Goal: Information Seeking & Learning: Find specific fact

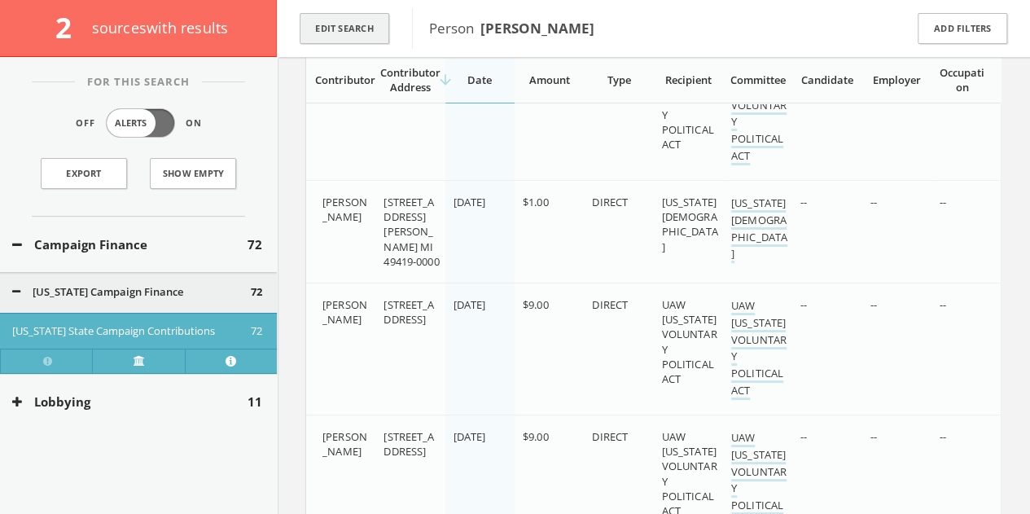
click at [330, 15] on button "Edit Search" at bounding box center [345, 29] width 90 height 32
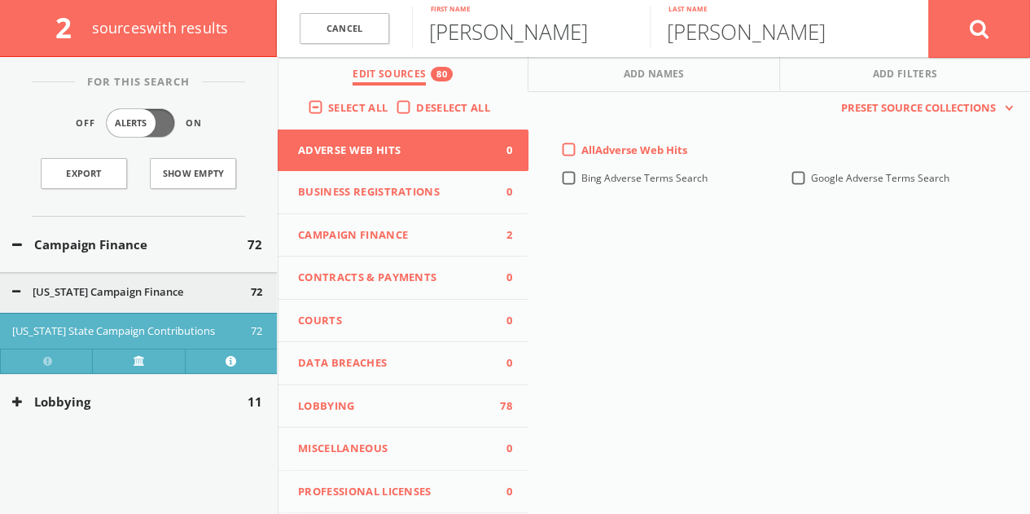
click at [474, 42] on input "[PERSON_NAME]" at bounding box center [531, 28] width 238 height 42
type input "[PERSON_NAME]"
click at [939, 25] on button at bounding box center [979, 28] width 102 height 59
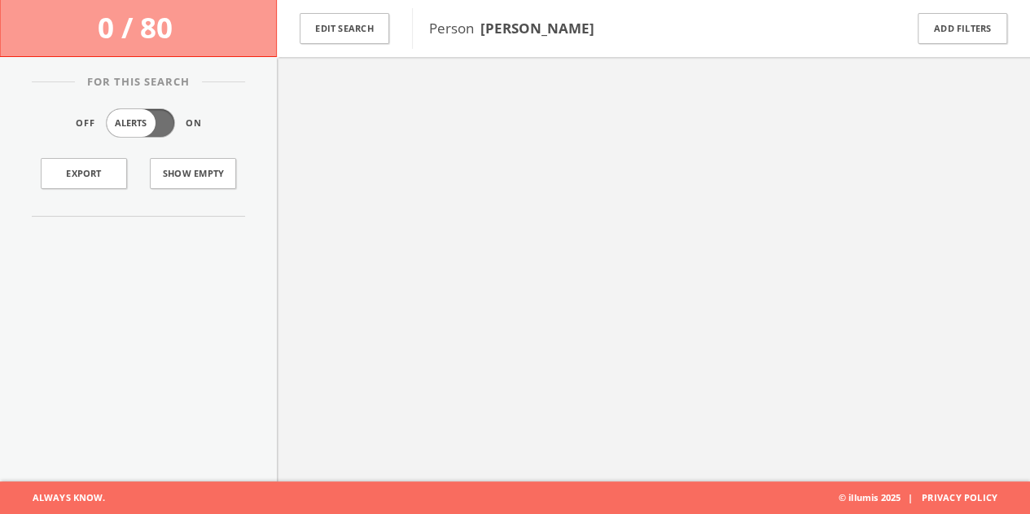
scroll to position [94, 0]
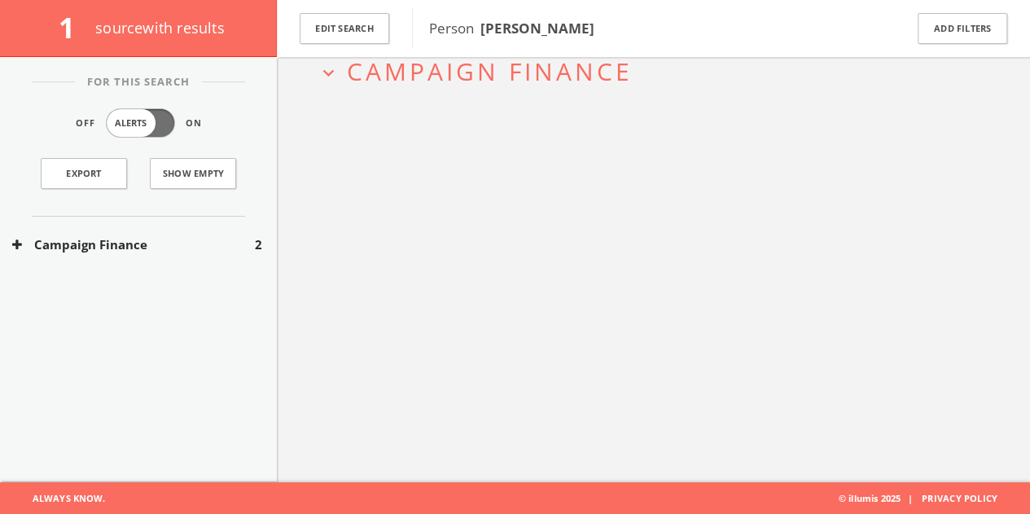
click at [112, 257] on div "Campaign Finance 2" at bounding box center [138, 244] width 277 height 56
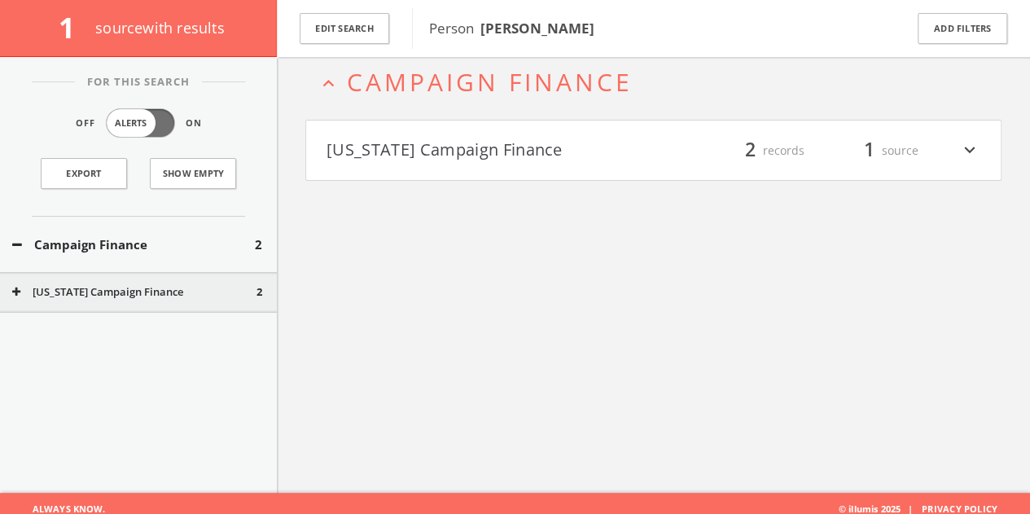
click at [523, 134] on h4 "[US_STATE] Campaign Finance filter_list 2 records 1 source expand_more" at bounding box center [653, 150] width 694 height 60
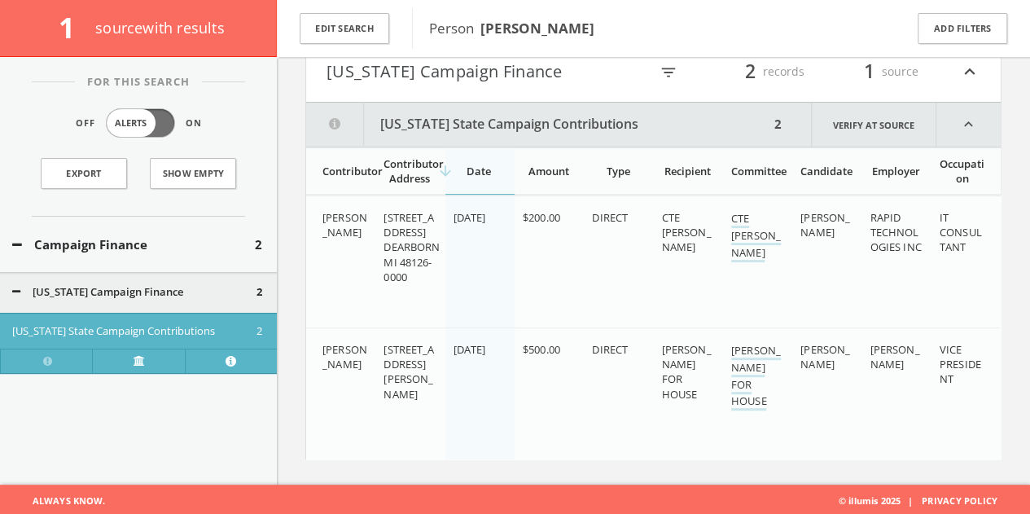
scroll to position [164, 0]
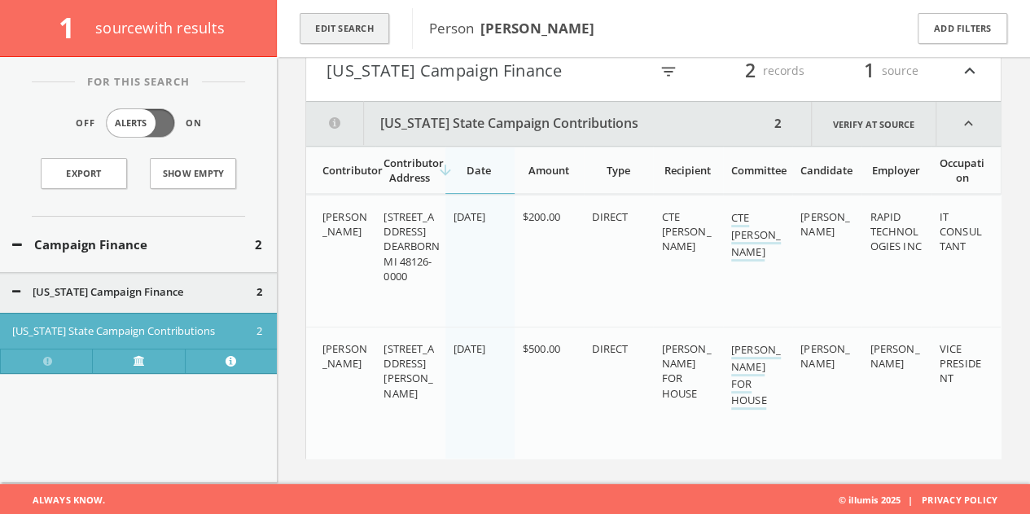
click at [365, 36] on button "Edit Search" at bounding box center [345, 29] width 90 height 32
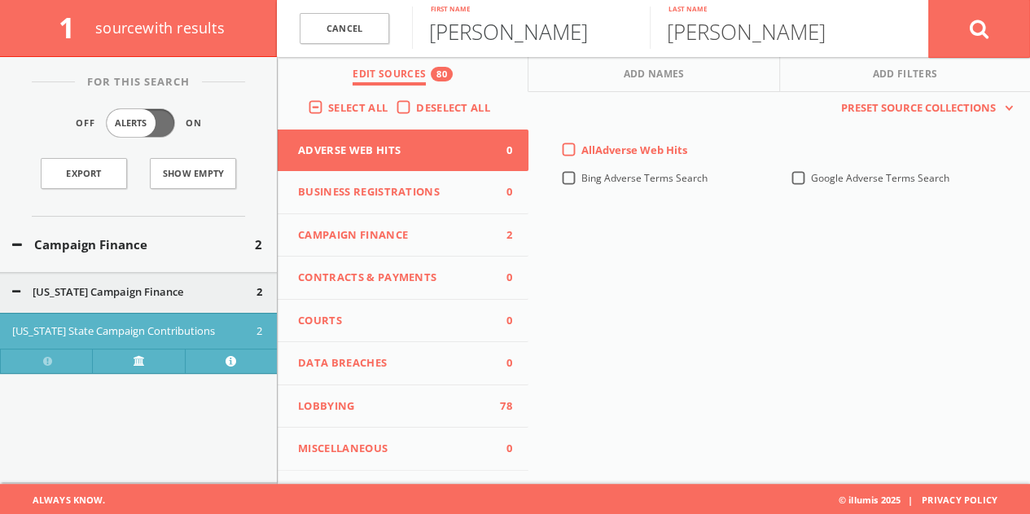
click at [474, 40] on input "[PERSON_NAME]" at bounding box center [531, 28] width 238 height 42
type input "[PERSON_NAME]"
type input "Fox"
click at [383, 36] on link "Cancel" at bounding box center [345, 29] width 90 height 32
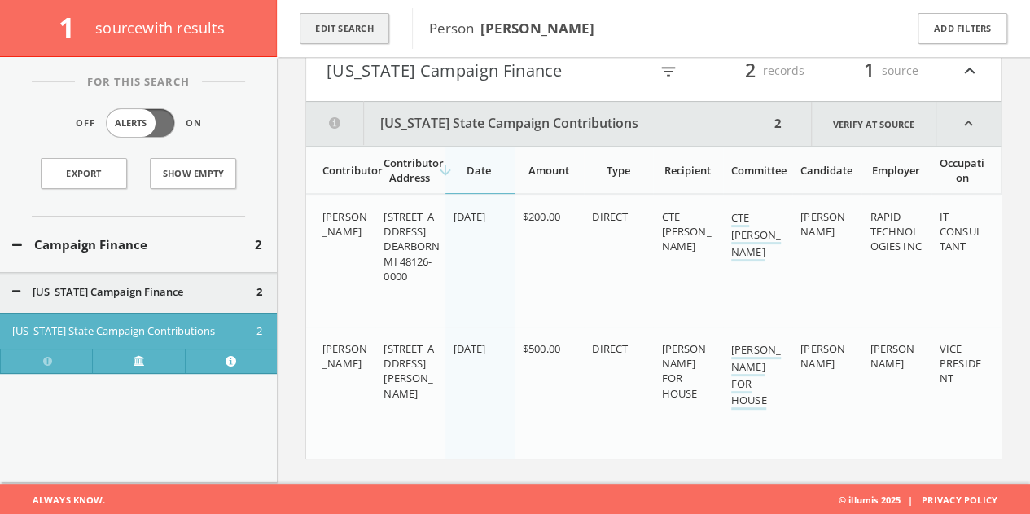
click at [384, 29] on button "Edit Search" at bounding box center [345, 29] width 90 height 32
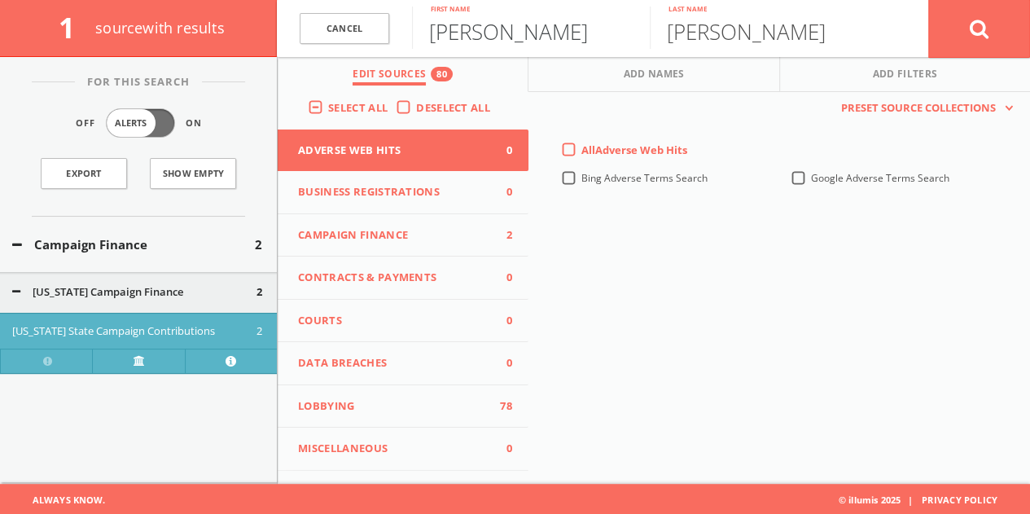
click at [501, 30] on input "[PERSON_NAME]" at bounding box center [531, 28] width 238 height 42
type input "[PERSON_NAME]"
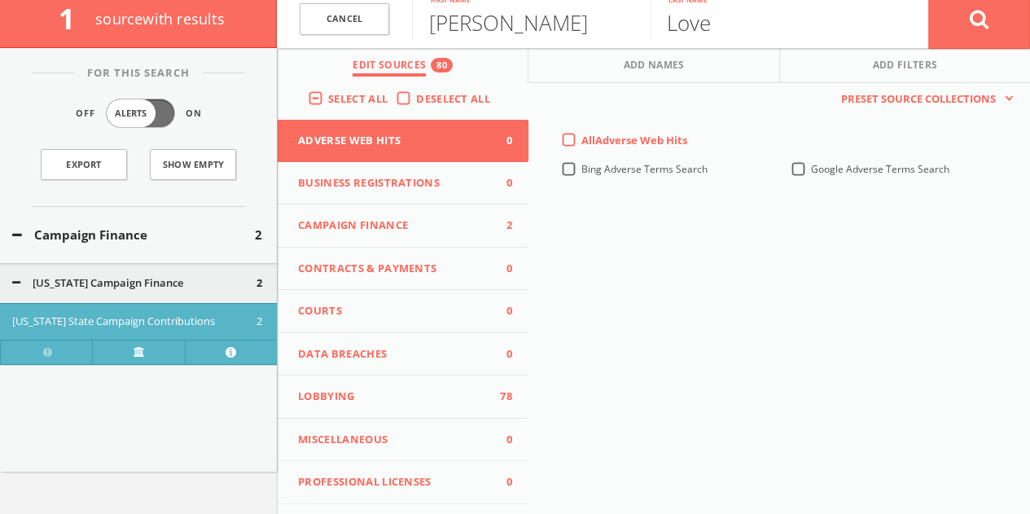
scroll to position [0, 0]
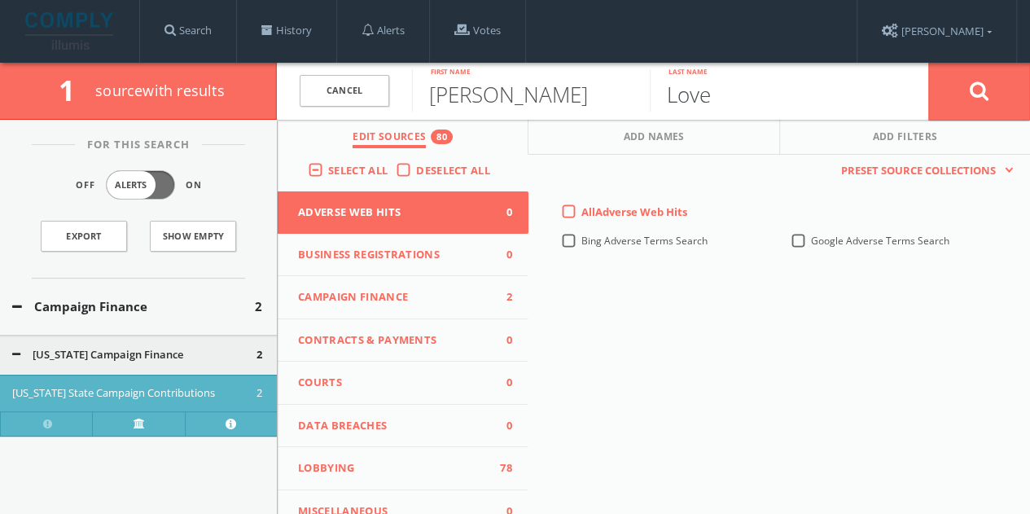
type input "Love"
click at [387, 168] on label "Select All" at bounding box center [362, 171] width 68 height 16
click at [0, 0] on input "Select All" at bounding box center [0, 0] width 0 height 0
drag, startPoint x: 391, startPoint y: 277, endPoint x: 387, endPoint y: 297, distance: 20.7
click at [391, 278] on button "Campaign Finance 0" at bounding box center [403, 297] width 251 height 43
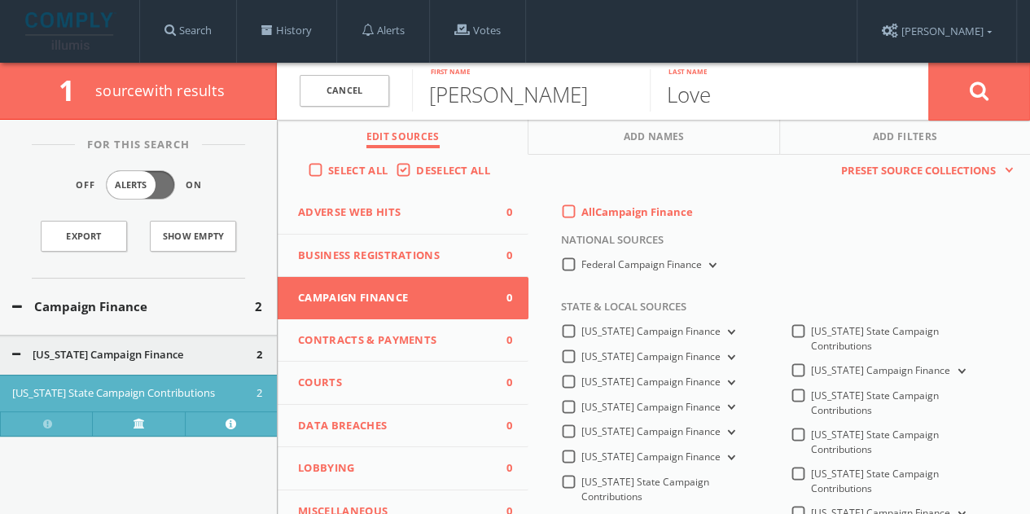
click at [581, 208] on label "All Campaign Finance" at bounding box center [637, 212] width 112 height 16
click at [0, 0] on Finance-all-0 "All Campaign Finance" at bounding box center [0, 0] width 0 height 0
click at [581, 267] on label "Federal Campaign Finance" at bounding box center [650, 264] width 138 height 15
click at [0, 0] on Finance-all "Federal Campaign Finance" at bounding box center [0, 0] width 0 height 0
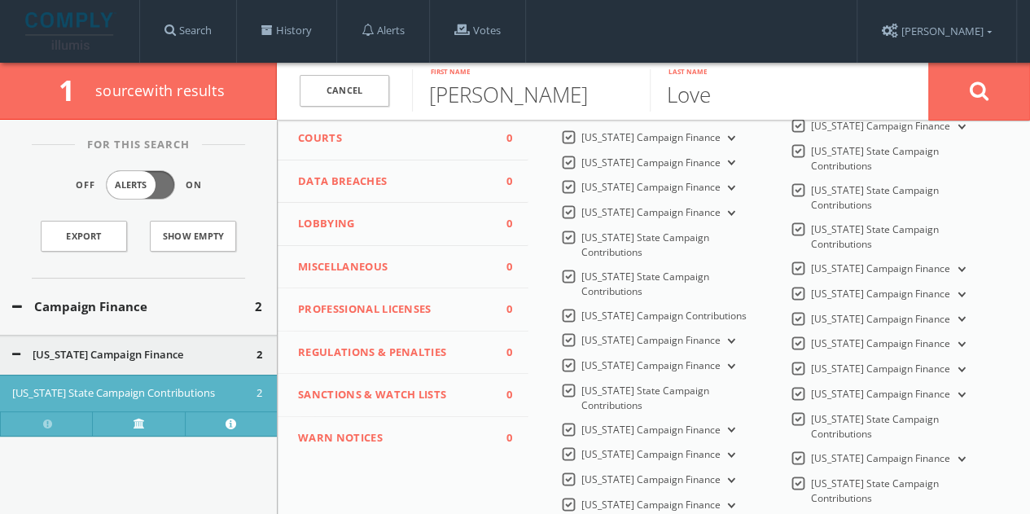
click at [398, 224] on span "Lobbying" at bounding box center [393, 224] width 190 height 16
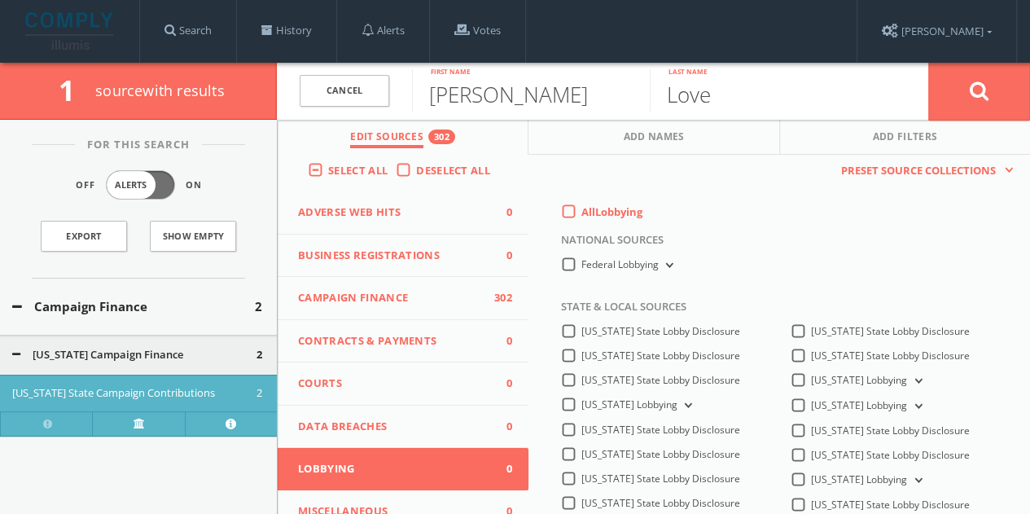
click at [581, 209] on label "All Lobbying" at bounding box center [611, 212] width 61 height 16
click at [0, 0] on input "All Lobbying" at bounding box center [0, 0] width 0 height 0
click at [998, 95] on button at bounding box center [979, 91] width 102 height 59
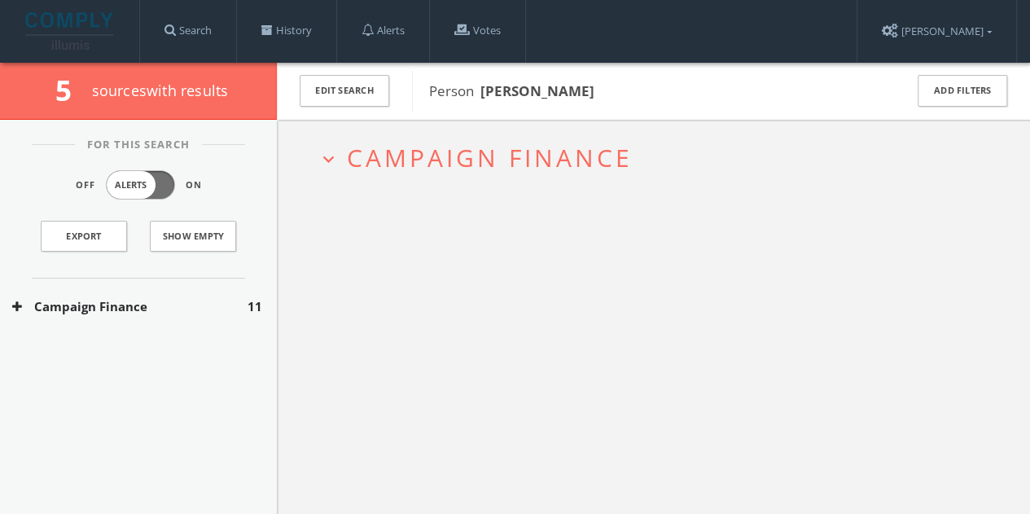
click at [195, 281] on div "Campaign Finance 11" at bounding box center [138, 306] width 277 height 56
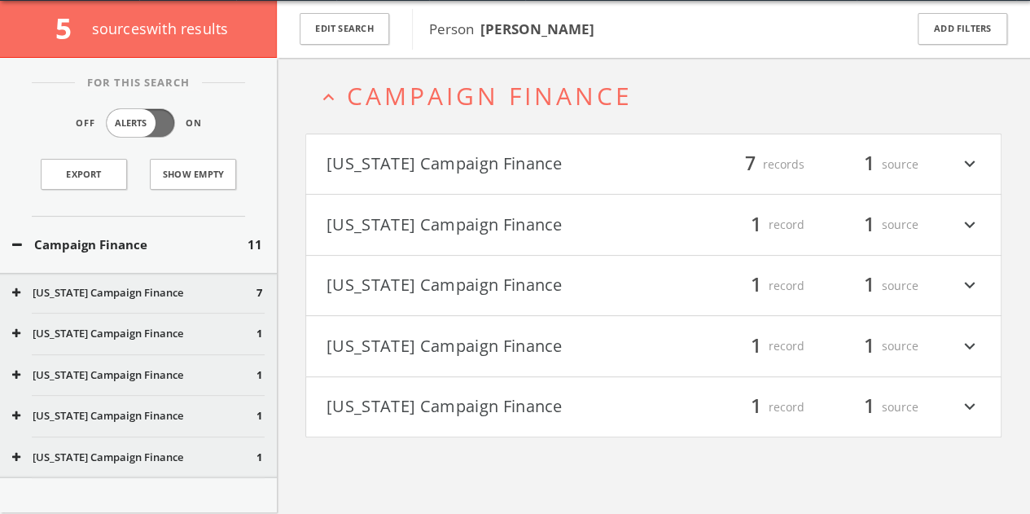
click at [603, 162] on button "[US_STATE] Campaign Finance" at bounding box center [489, 165] width 327 height 28
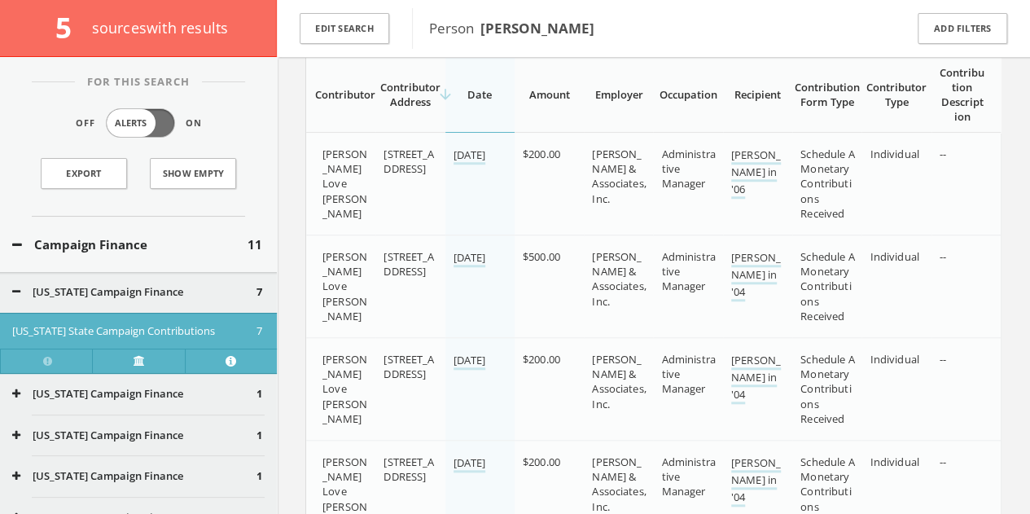
scroll to position [524, 0]
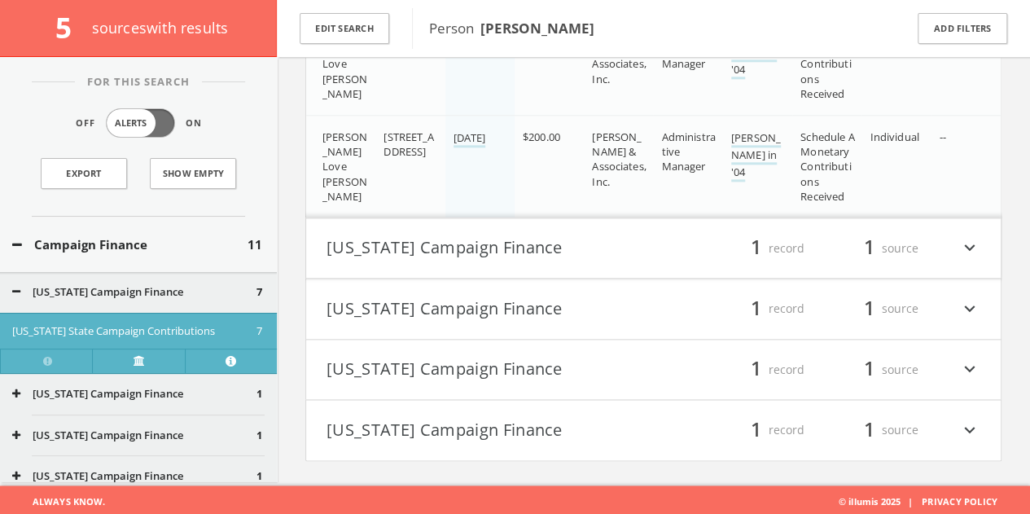
click at [711, 253] on div "1 record" at bounding box center [755, 248] width 98 height 28
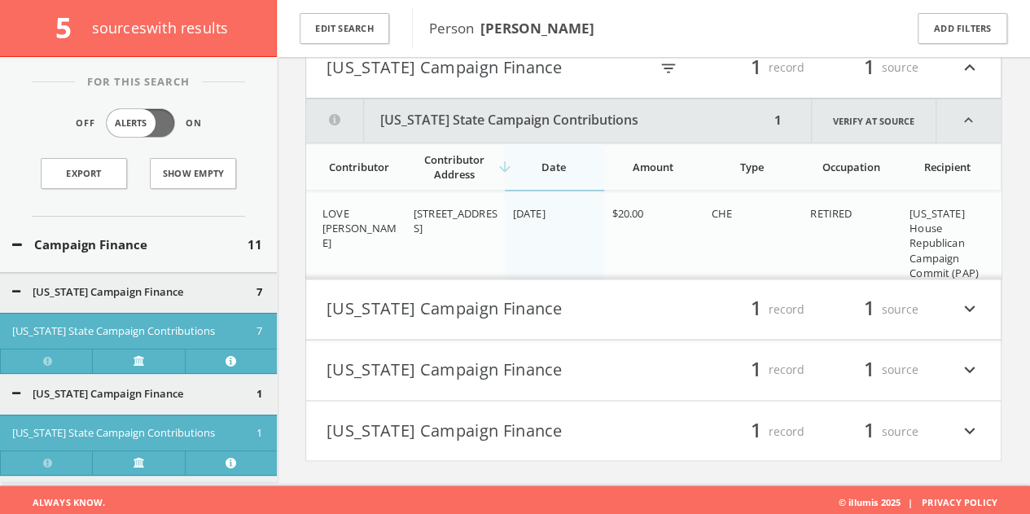
click at [579, 307] on button "[US_STATE] Campaign Finance" at bounding box center [489, 309] width 327 height 28
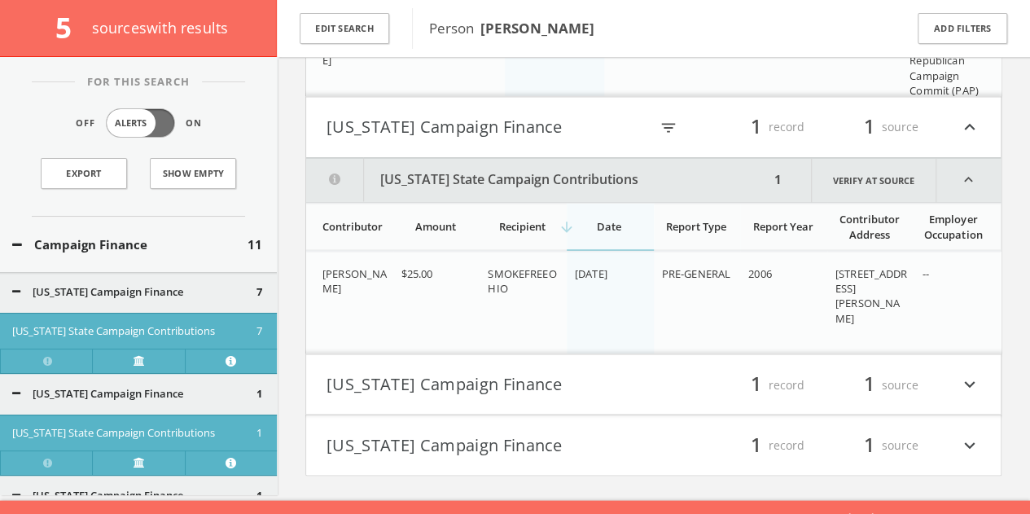
scroll to position [1325, 0]
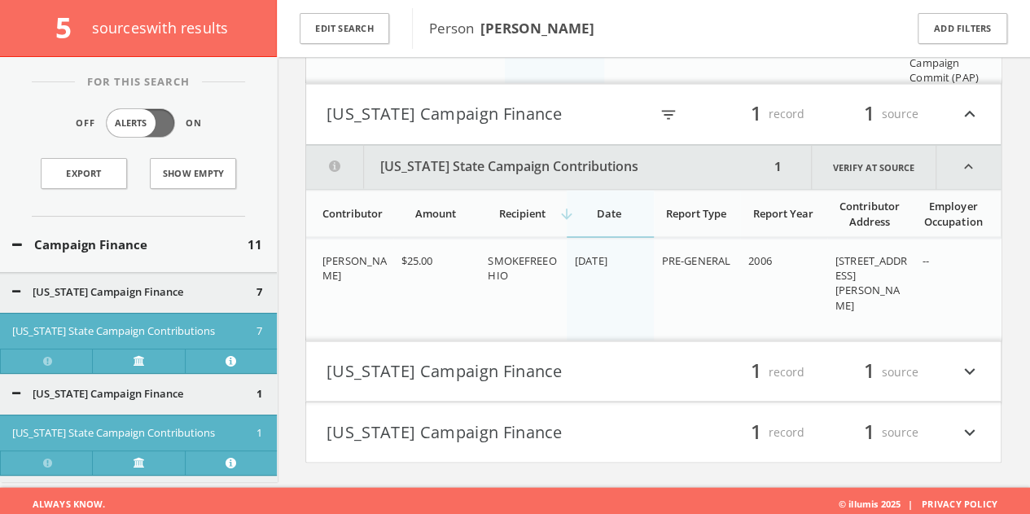
click at [566, 357] on button "[US_STATE] Campaign Finance" at bounding box center [489, 371] width 327 height 28
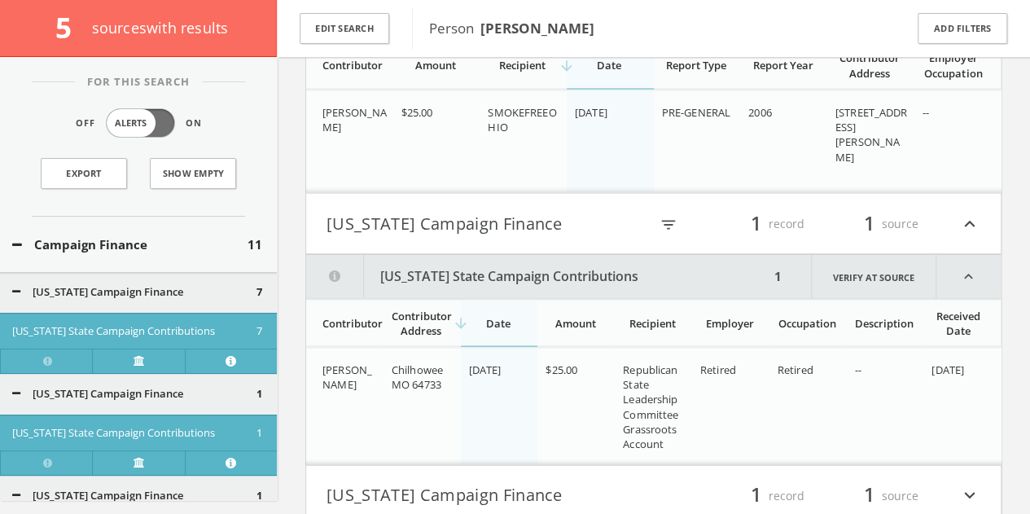
scroll to position [1536, 0]
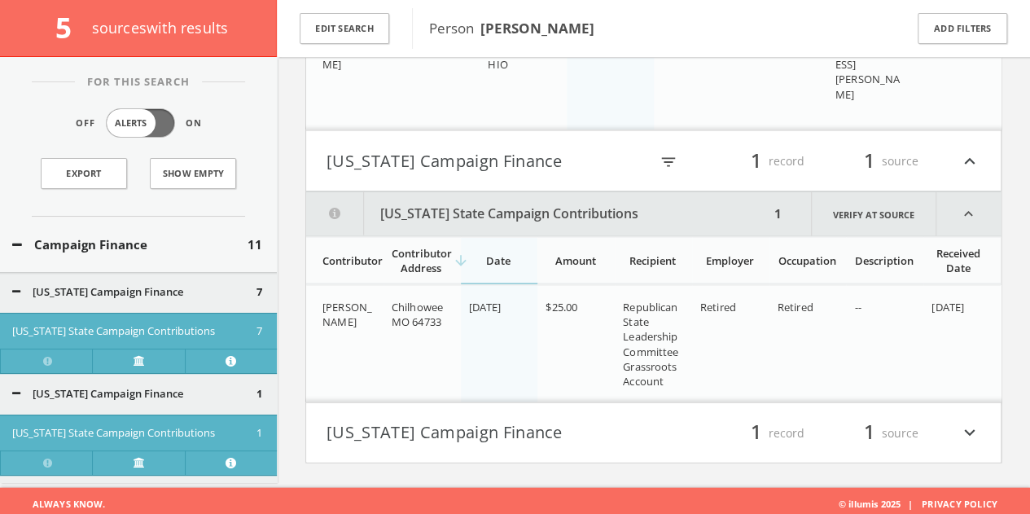
click at [560, 425] on button "[US_STATE] Campaign Finance" at bounding box center [489, 432] width 327 height 28
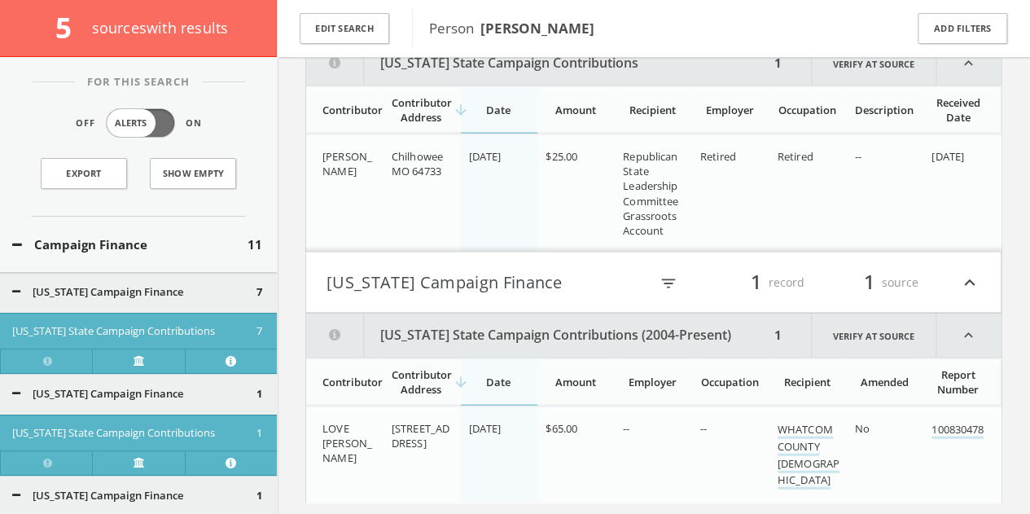
scroll to position [1725, 0]
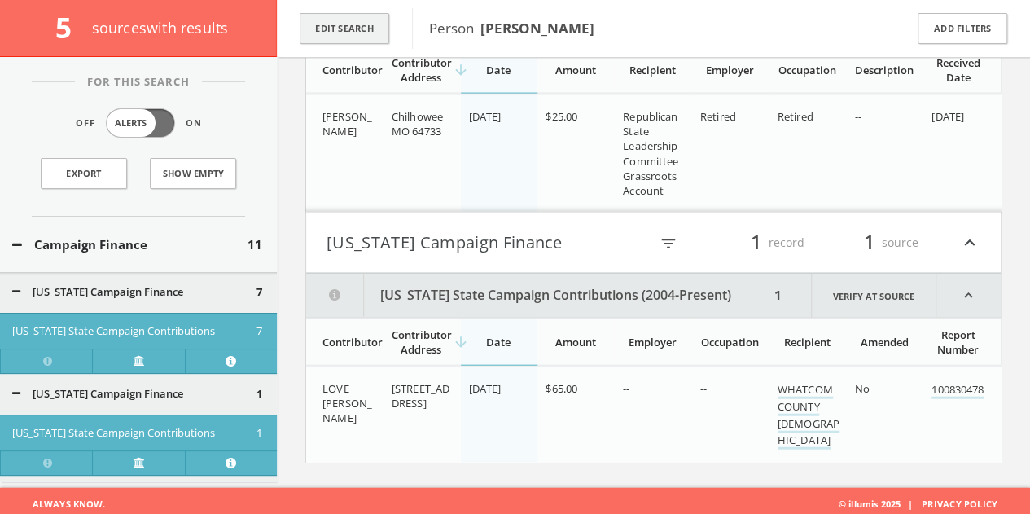
click at [376, 24] on button "Edit Search" at bounding box center [345, 29] width 90 height 32
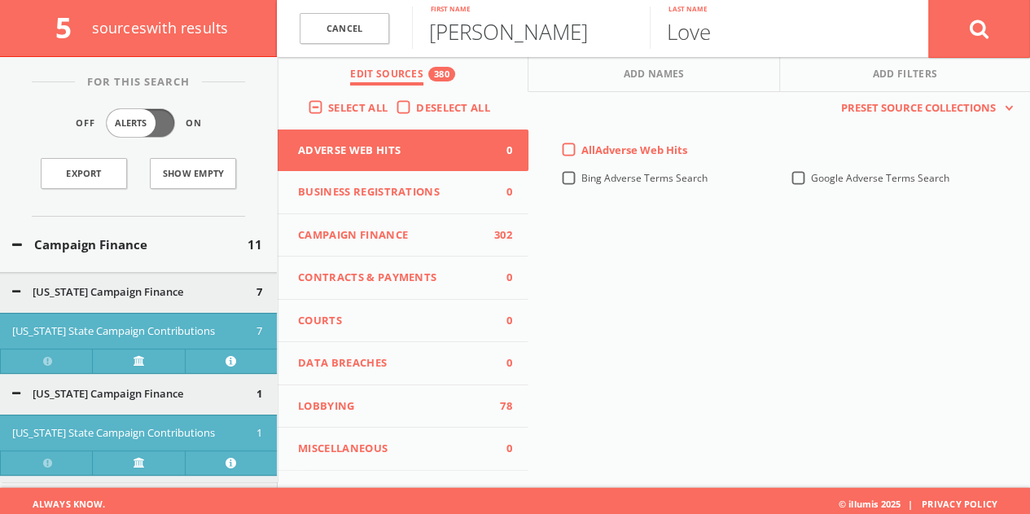
click at [467, 36] on input "[PERSON_NAME]" at bounding box center [531, 28] width 238 height 42
type input "[PERSON_NAME]"
click at [928, 0] on button at bounding box center [979, 28] width 102 height 59
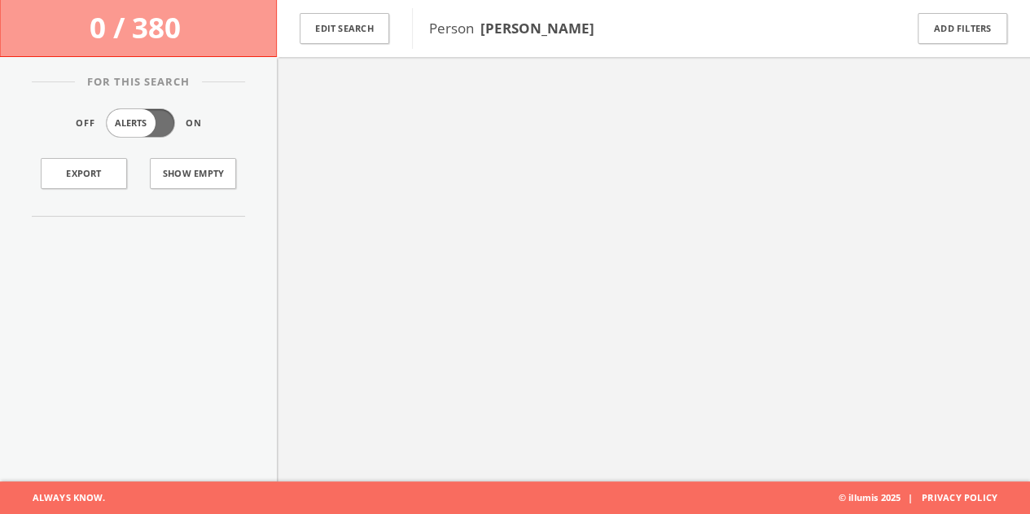
scroll to position [94, 0]
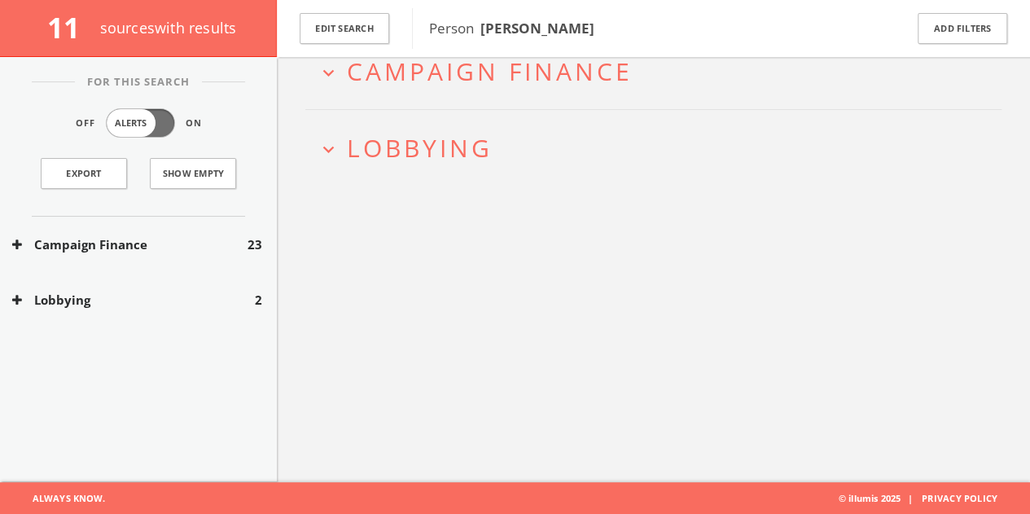
click at [189, 287] on div "Lobbying 2" at bounding box center [138, 300] width 277 height 56
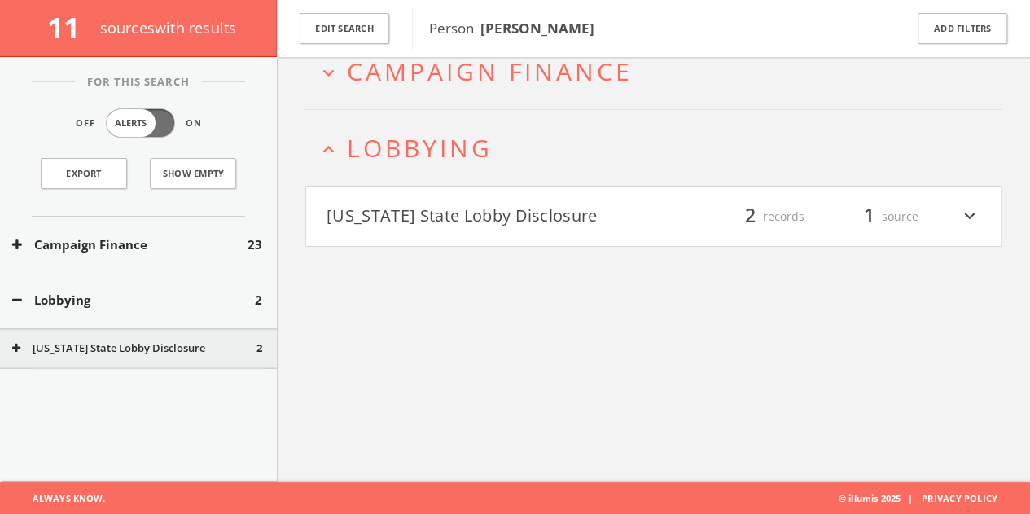
click at [454, 210] on button "[US_STATE] State Lobby Disclosure" at bounding box center [489, 217] width 327 height 28
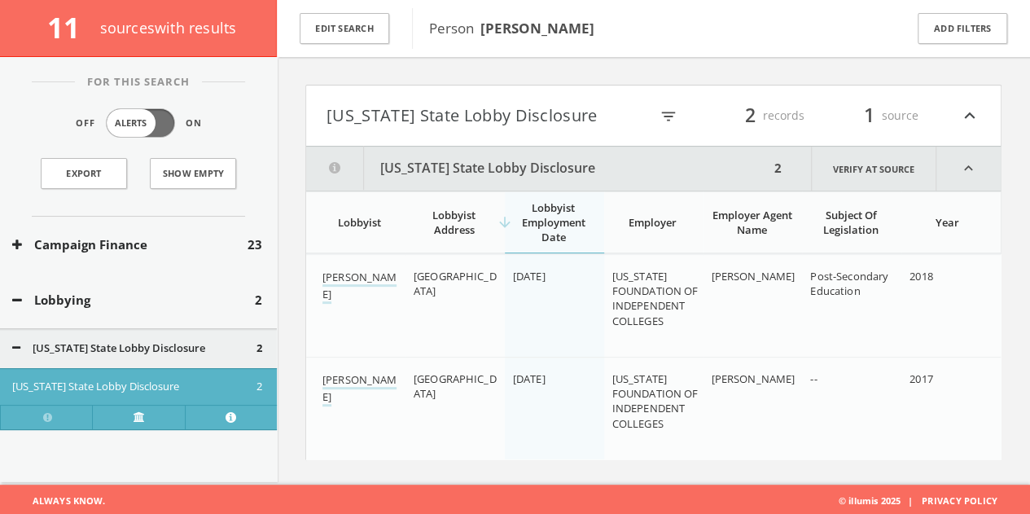
click at [427, 104] on button "[US_STATE] State Lobby Disclosure" at bounding box center [487, 116] width 322 height 28
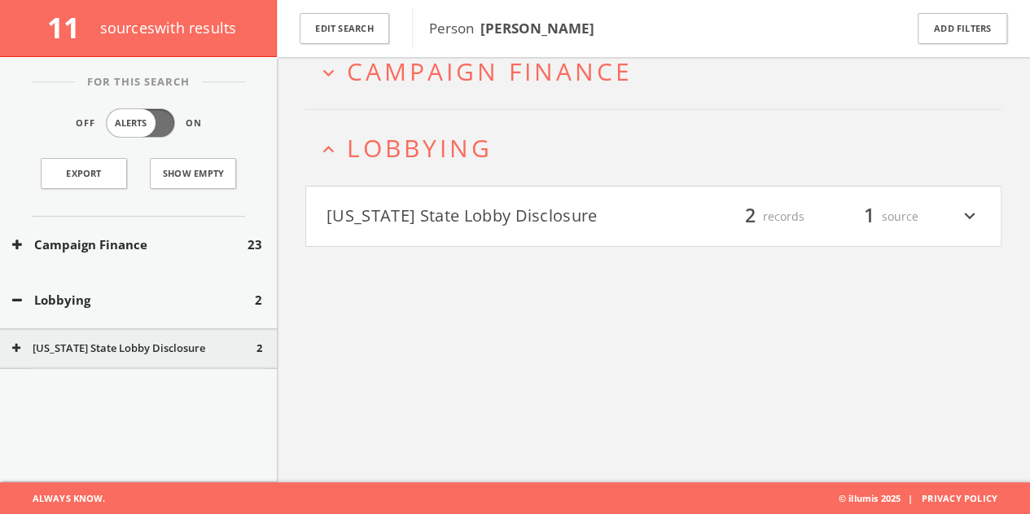
click at [152, 251] on button "Campaign Finance" at bounding box center [129, 244] width 235 height 19
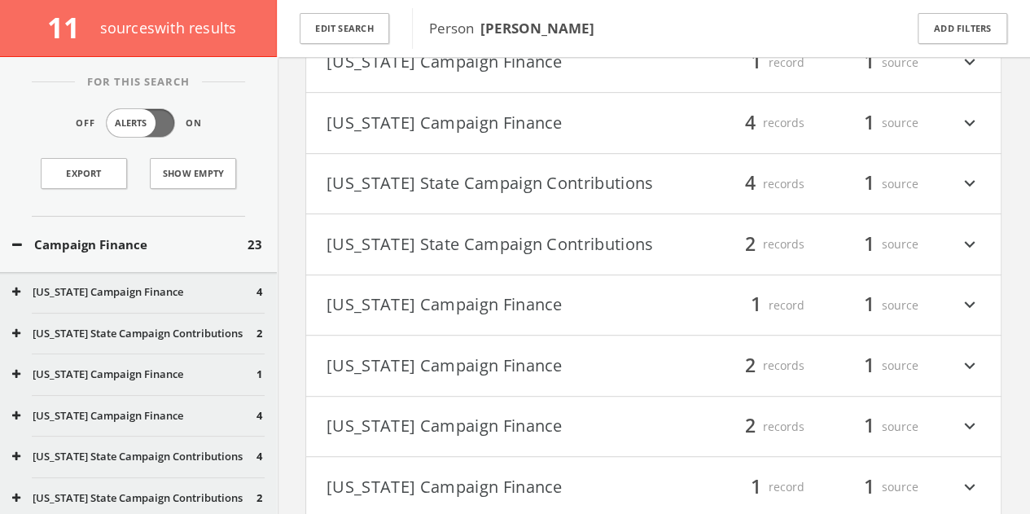
click at [538, 319] on button "[US_STATE] Campaign Finance" at bounding box center [489, 305] width 327 height 28
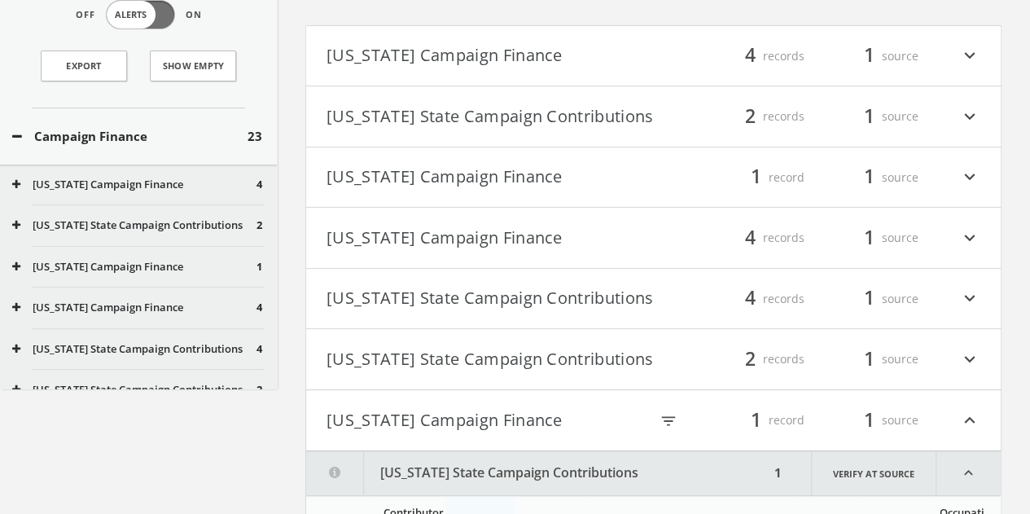
scroll to position [7, 0]
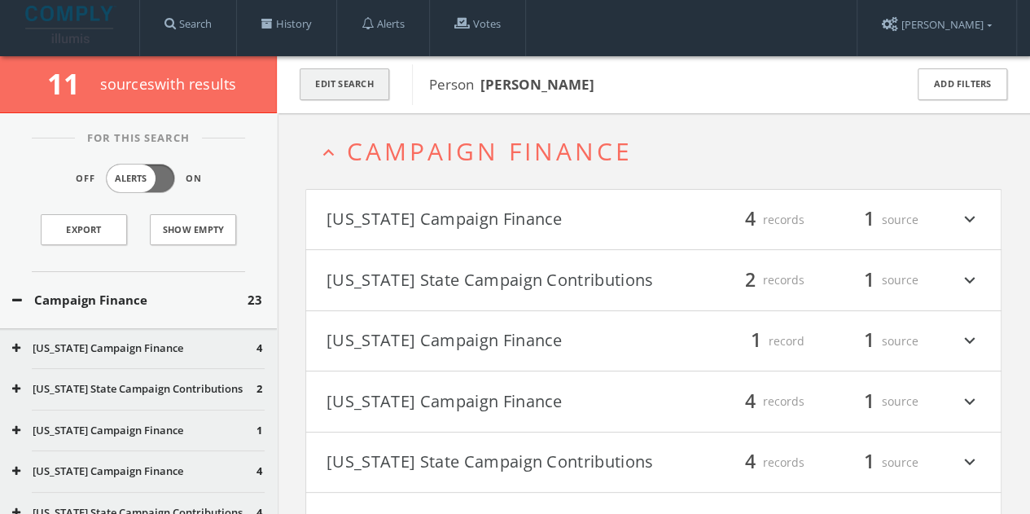
click at [345, 81] on button "Edit Search" at bounding box center [345, 84] width 90 height 32
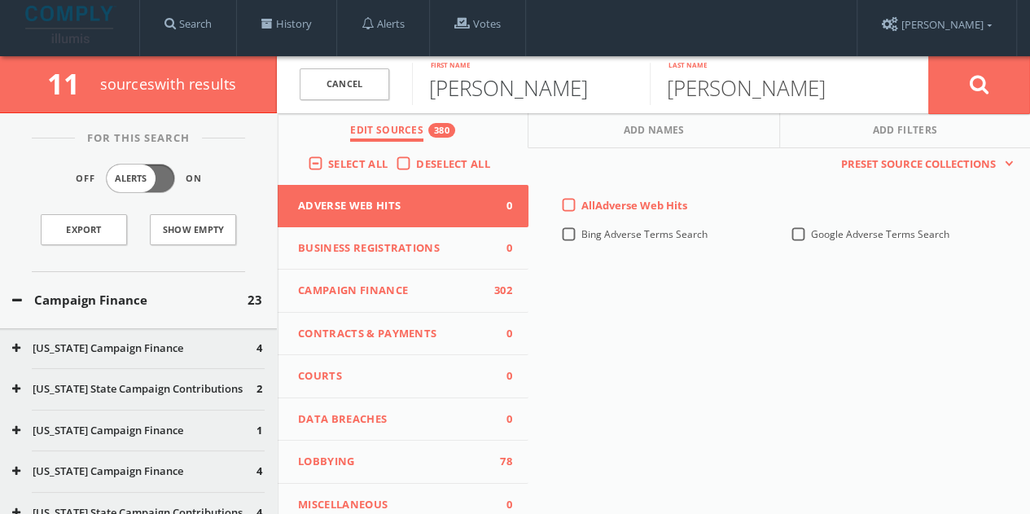
click at [479, 95] on input "[PERSON_NAME]" at bounding box center [531, 84] width 238 height 42
type input "[PERSON_NAME]"
click at [949, 92] on button at bounding box center [979, 84] width 102 height 59
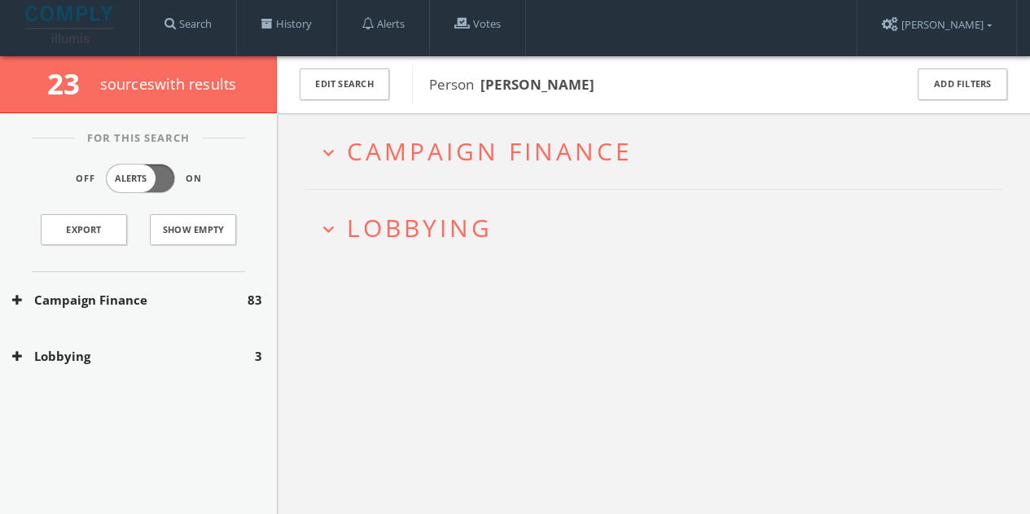
click at [189, 348] on button "Lobbying" at bounding box center [133, 356] width 243 height 19
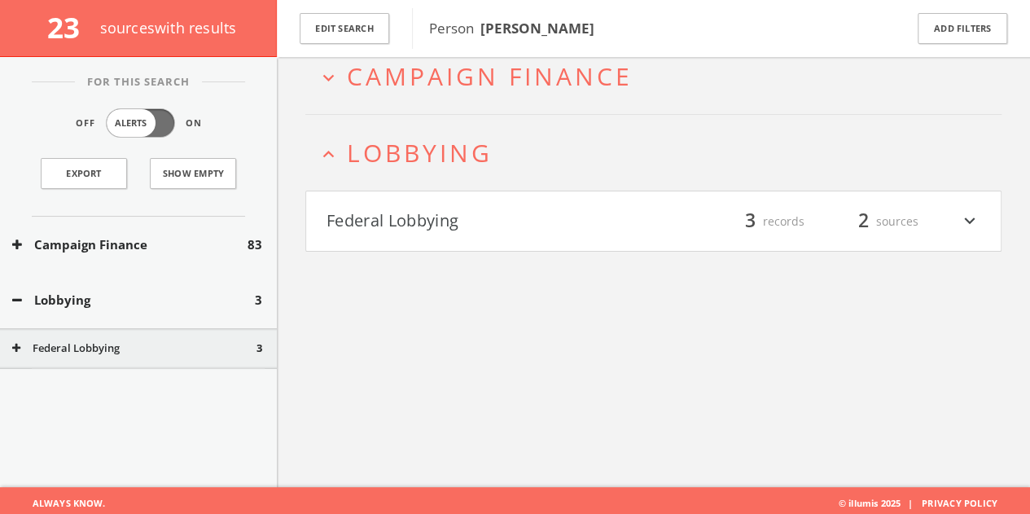
click at [373, 246] on div "expand_more Campaign Finance expand_less Lobbying Federal Lobbying filter_list …" at bounding box center [653, 230] width 753 height 514
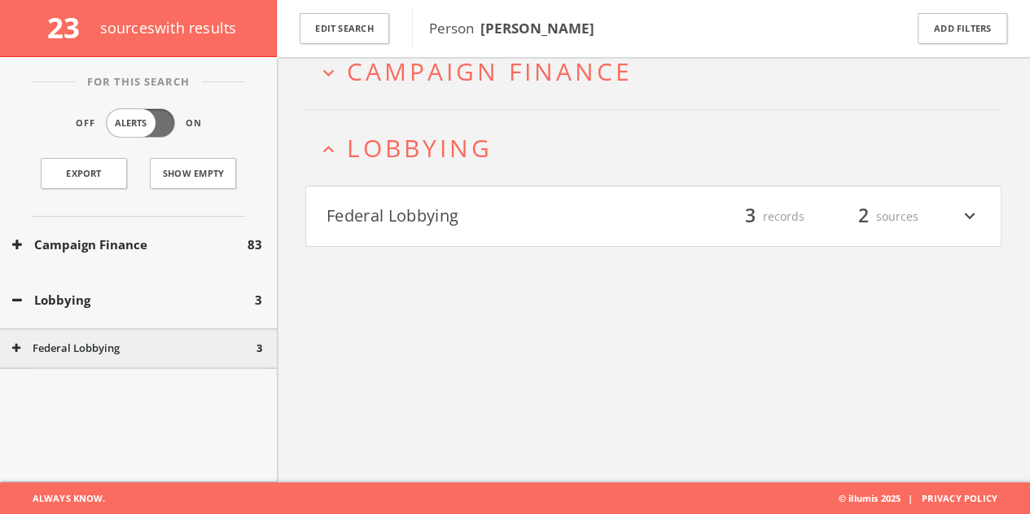
click at [384, 216] on button "Federal Lobbying" at bounding box center [489, 217] width 327 height 28
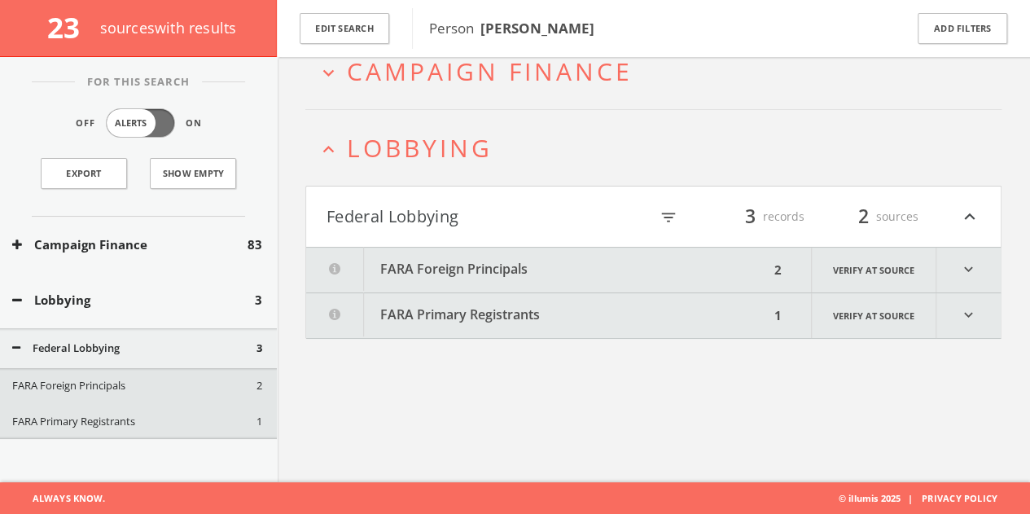
click at [510, 263] on button "FARA Foreign Principals" at bounding box center [537, 269] width 463 height 45
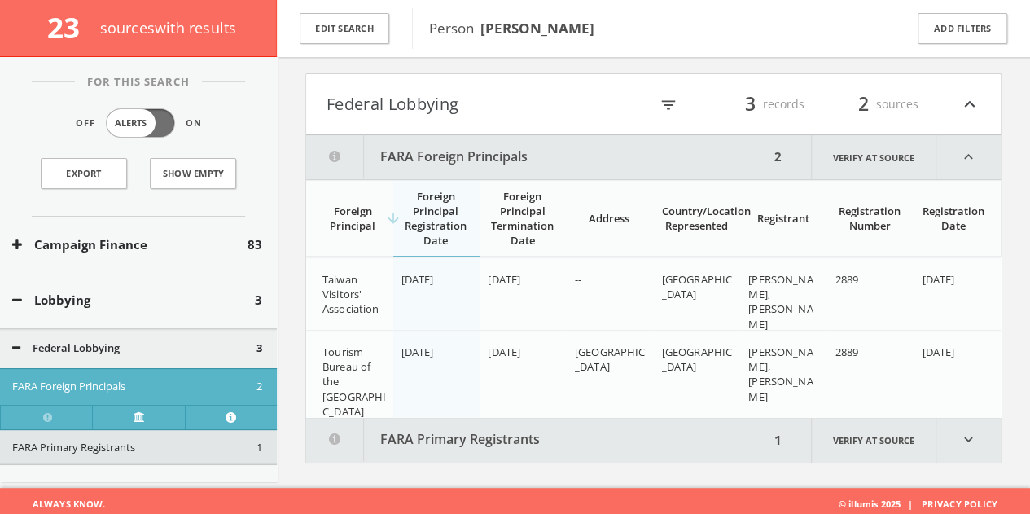
scroll to position [210, 0]
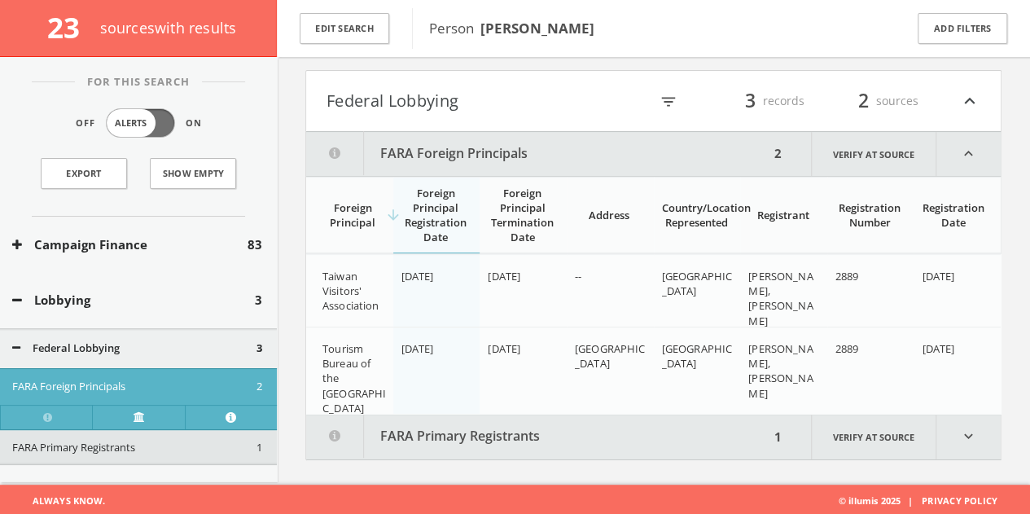
click at [748, 448] on button "FARA Primary Registrants" at bounding box center [537, 436] width 463 height 45
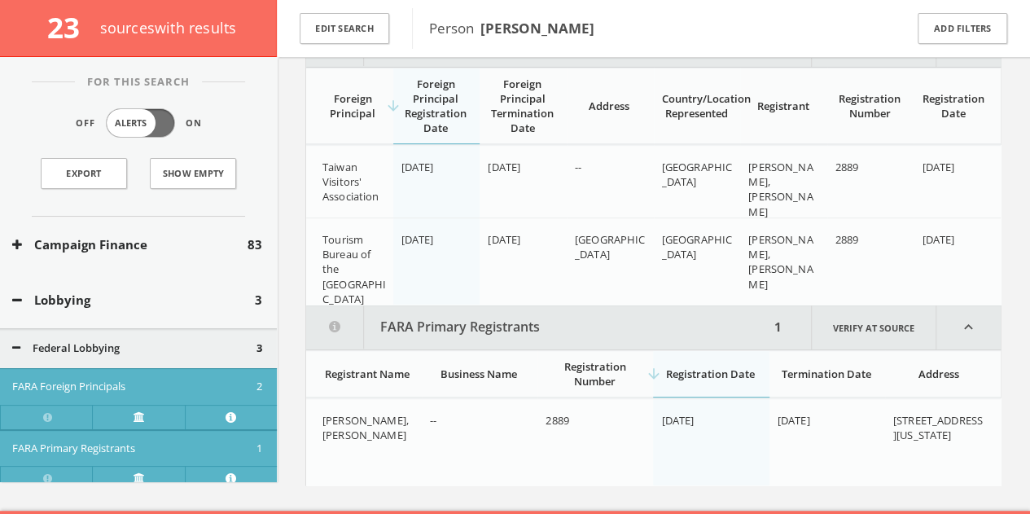
scroll to position [345, 0]
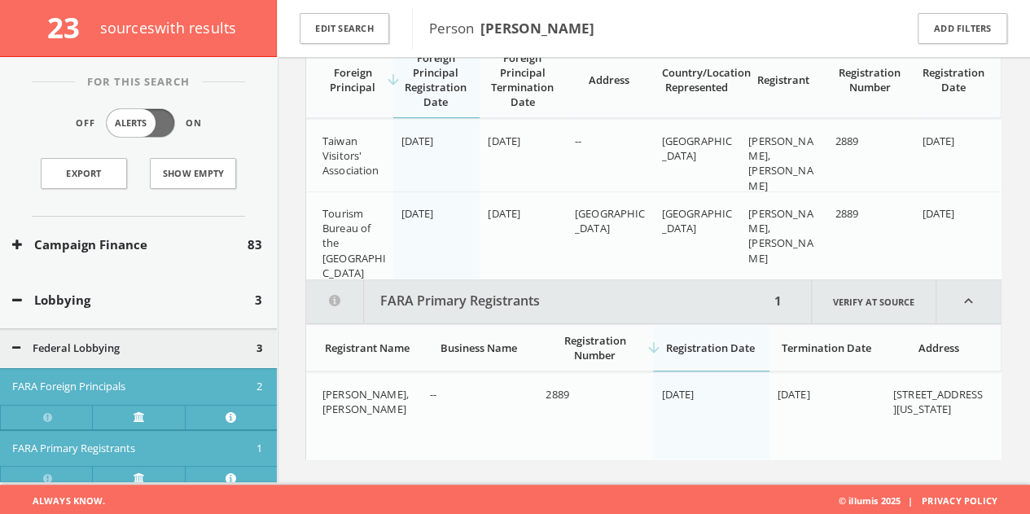
drag, startPoint x: 911, startPoint y: 404, endPoint x: 988, endPoint y: 448, distance: 89.3
click at [988, 448] on td "[STREET_ADDRESS][US_STATE]" at bounding box center [943, 415] width 116 height 87
click at [350, 27] on button "Edit Search" at bounding box center [345, 29] width 90 height 32
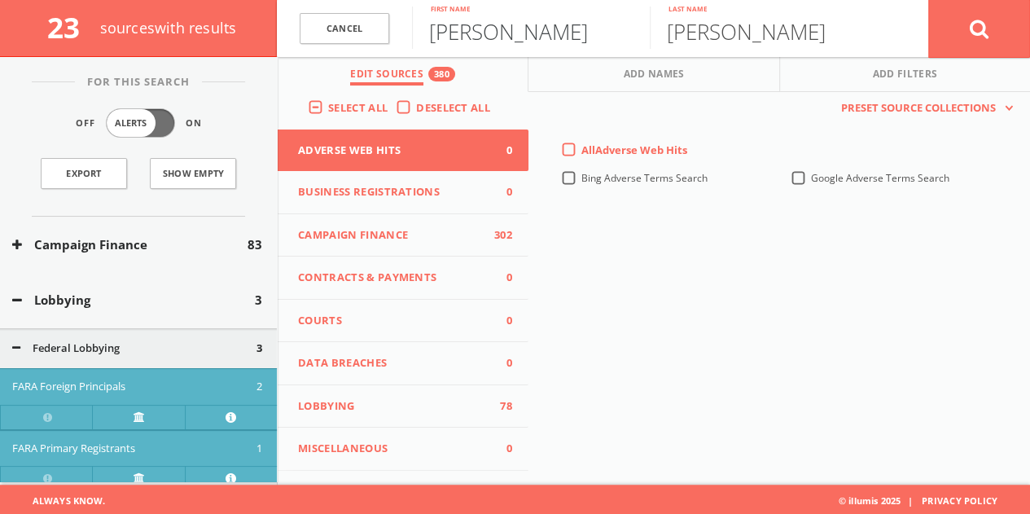
click at [482, 42] on input "[PERSON_NAME]" at bounding box center [531, 28] width 238 height 42
type input "[PERSON_NAME]"
click at [928, 0] on button at bounding box center [979, 28] width 102 height 59
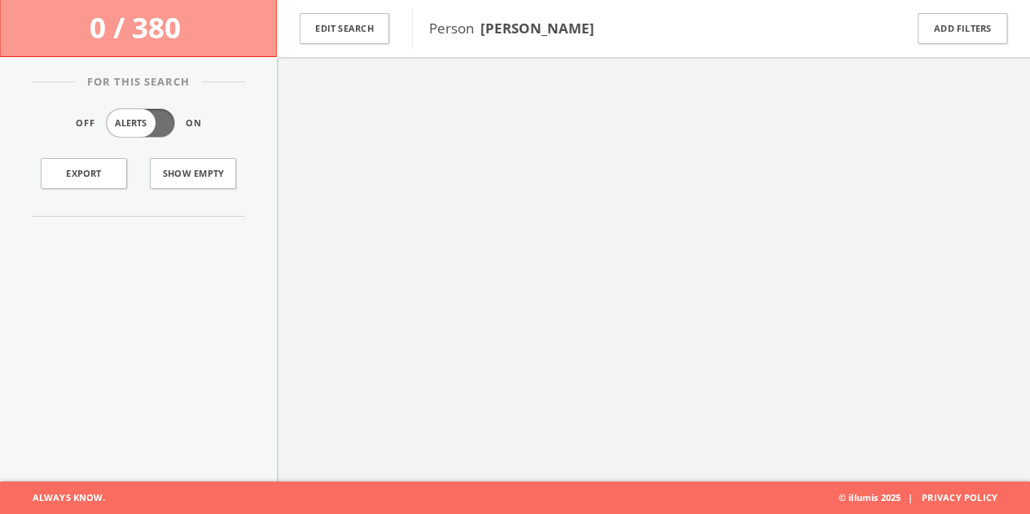
scroll to position [94, 0]
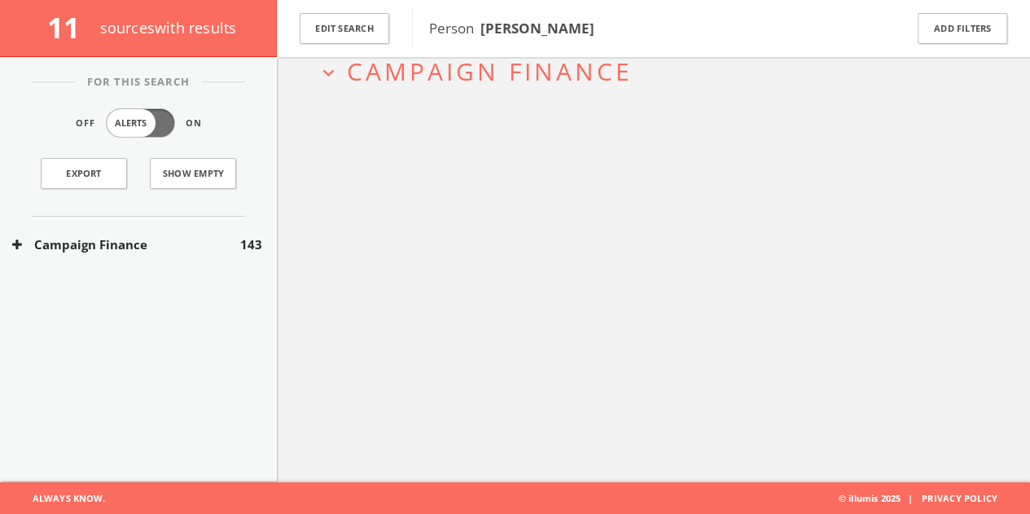
click at [175, 248] on button "Campaign Finance" at bounding box center [126, 244] width 228 height 19
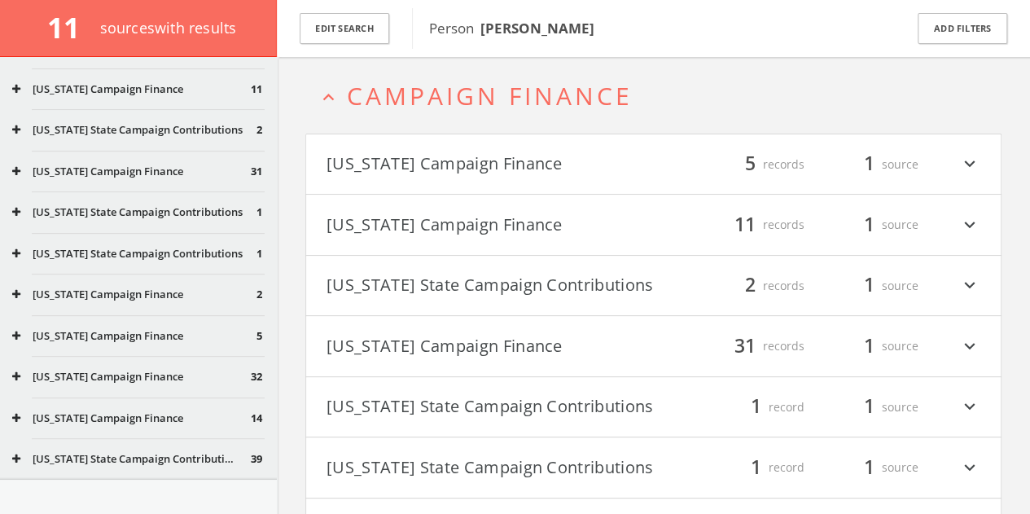
scroll to position [313, 0]
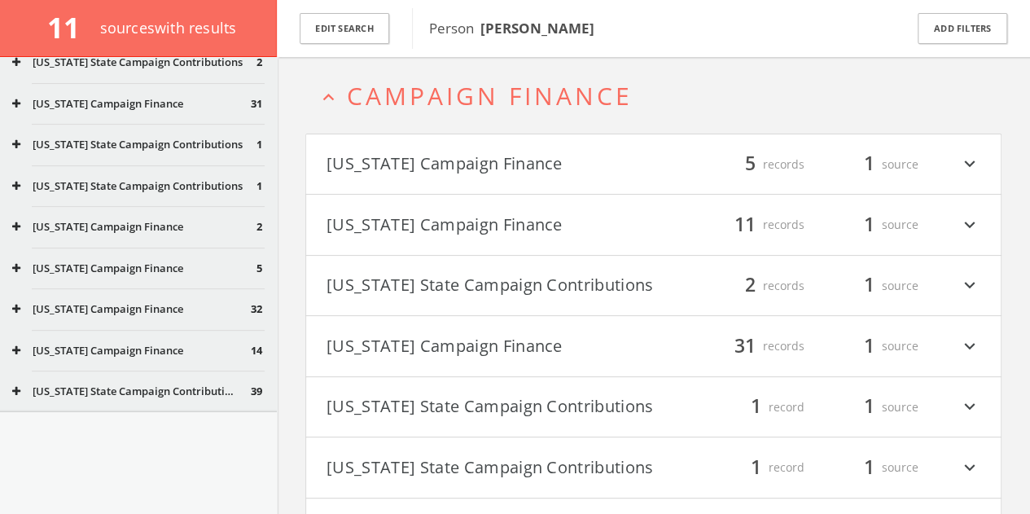
click at [129, 224] on button "[US_STATE] Campaign Finance" at bounding box center [134, 227] width 244 height 16
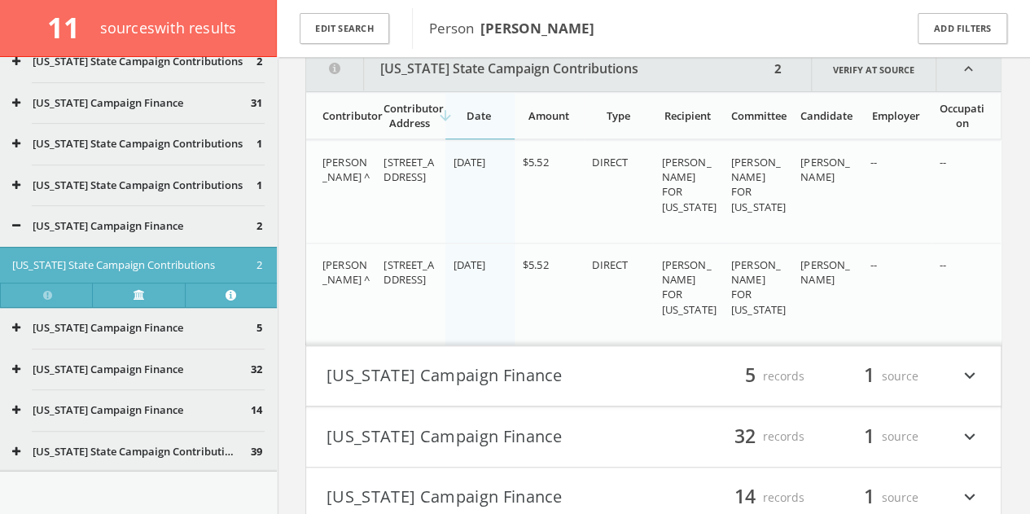
scroll to position [586, 0]
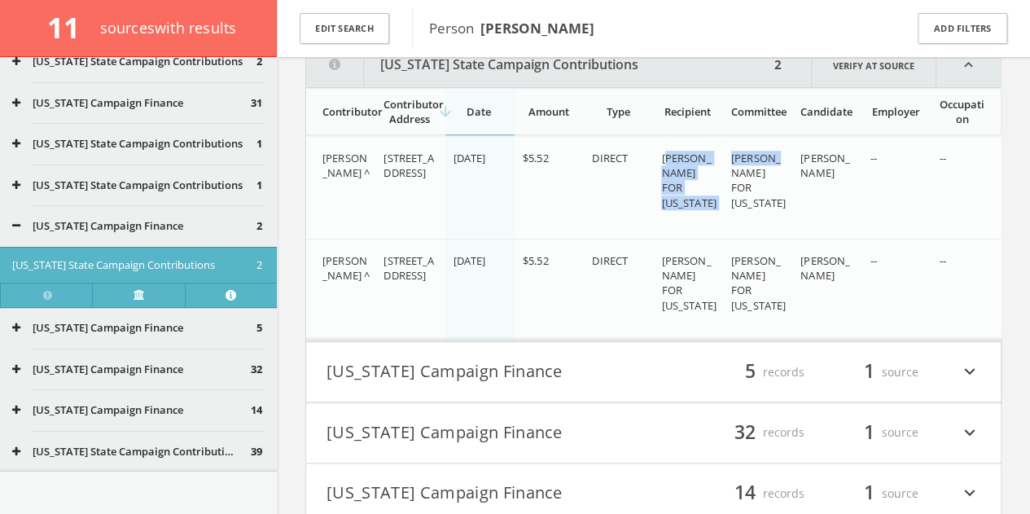
drag, startPoint x: 666, startPoint y: 169, endPoint x: 724, endPoint y: 190, distance: 62.0
click at [724, 190] on tr "[PERSON_NAME] ^ [STREET_ADDRESS] [DATE] $5.52 DIRECT [PERSON_NAME] FOR [US_STAT…" at bounding box center [653, 187] width 694 height 103
copy tr "[PERSON_NAME] [PERSON_NAME] FOR [US_STATE] [PERSON_NAME]"
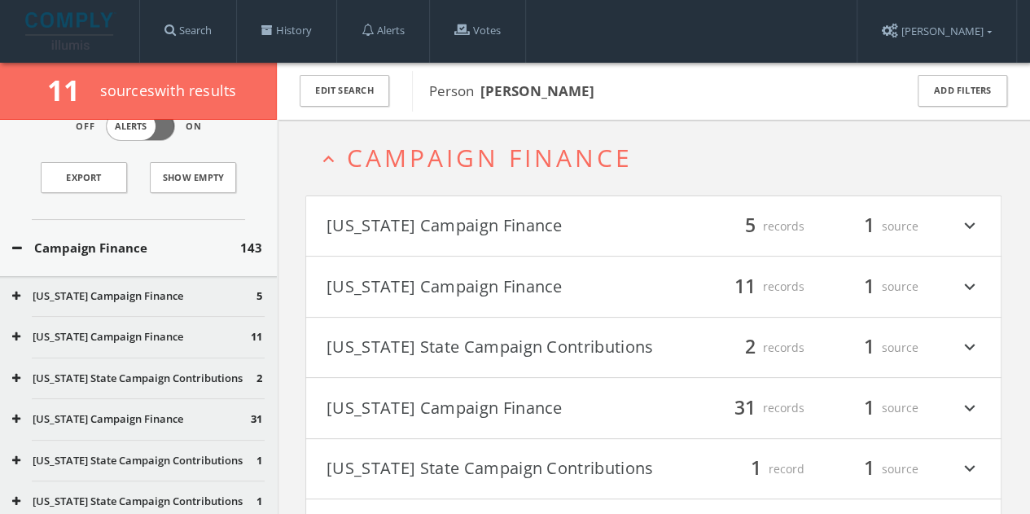
scroll to position [0, 0]
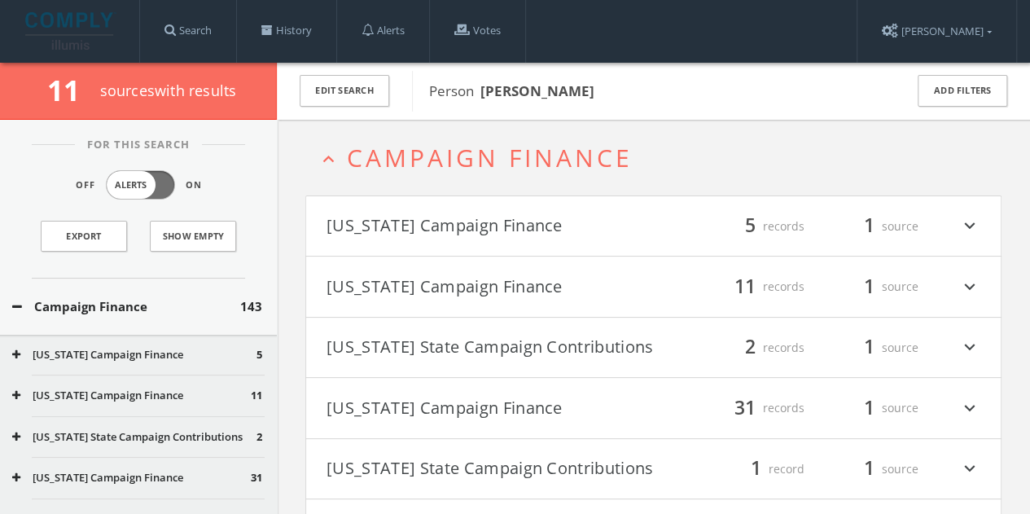
click at [101, 318] on div "Campaign Finance 143" at bounding box center [138, 306] width 277 height 56
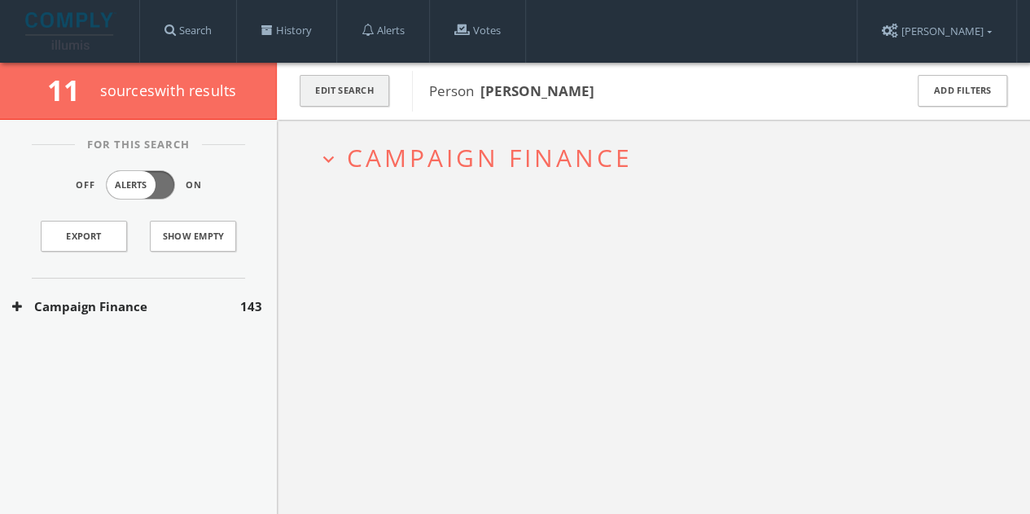
click at [335, 101] on button "Edit Search" at bounding box center [345, 91] width 90 height 32
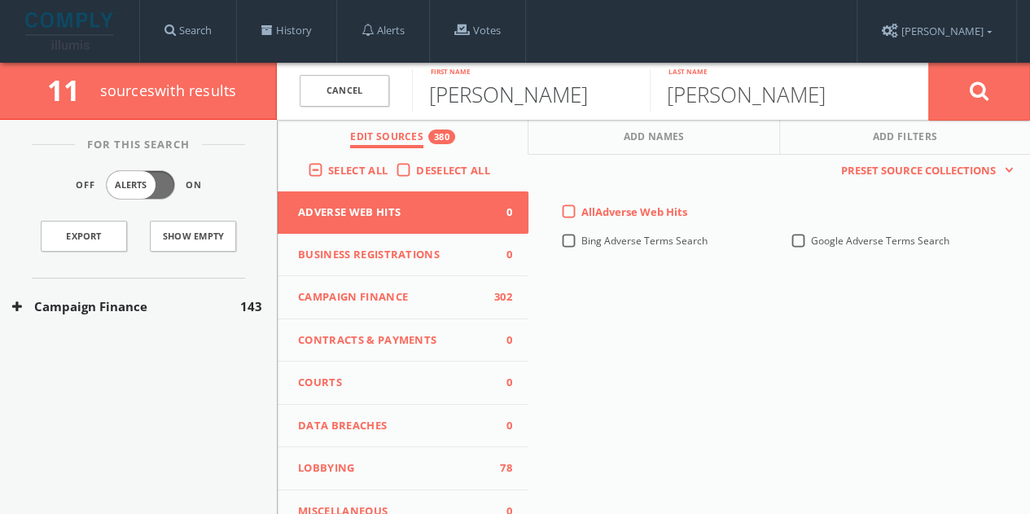
click at [470, 104] on input "[PERSON_NAME]" at bounding box center [531, 90] width 238 height 42
type input "Victoria"
type input "A"
type input "Waters"
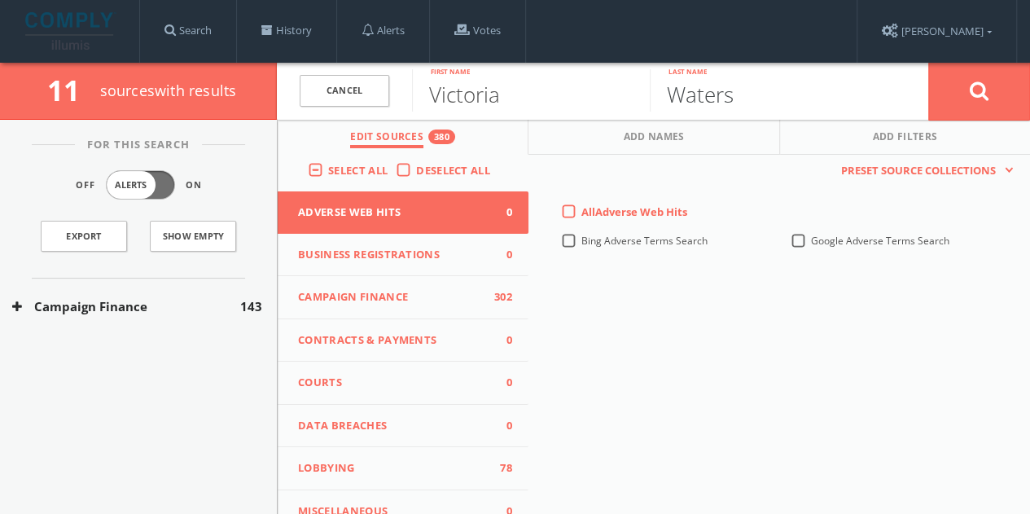
click at [928, 62] on button at bounding box center [979, 91] width 102 height 59
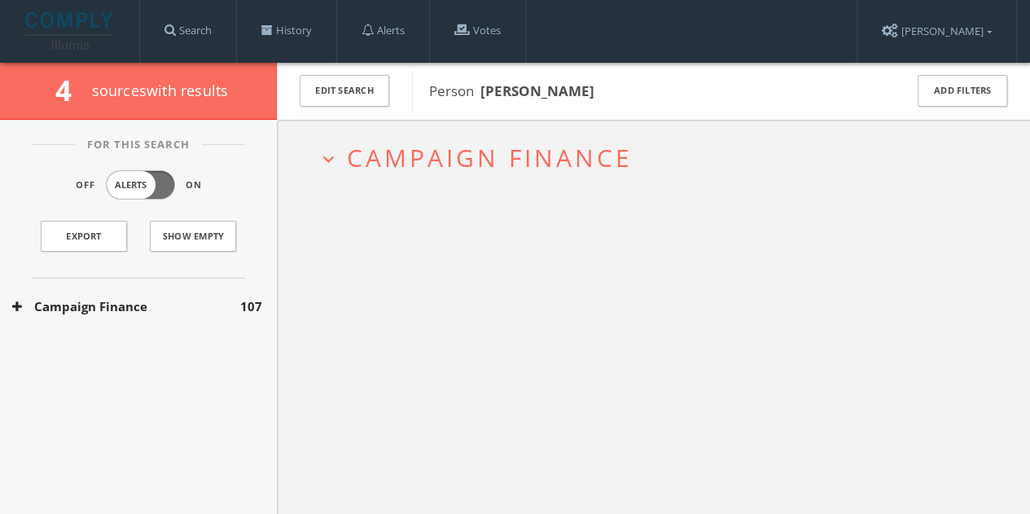
click at [178, 318] on div "Campaign Finance 107" at bounding box center [138, 306] width 277 height 56
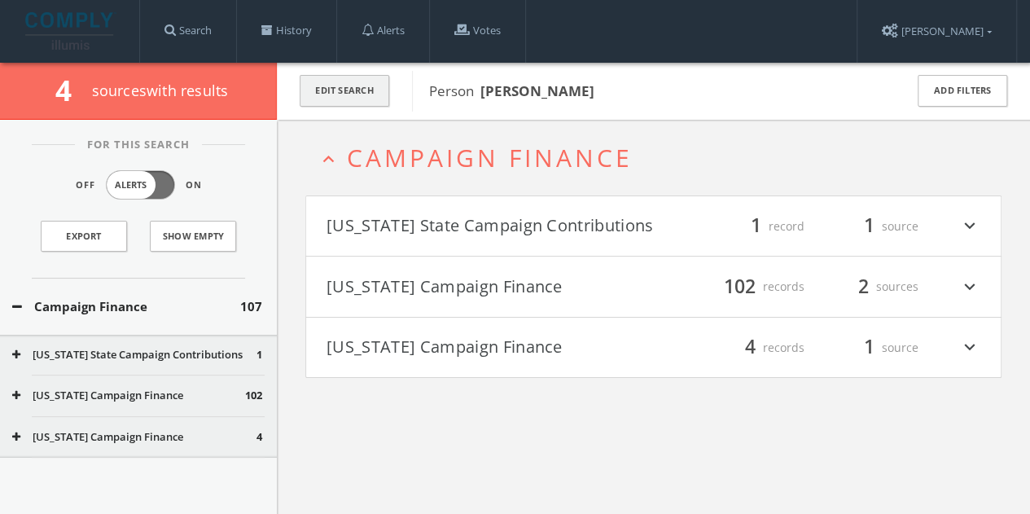
click at [352, 87] on button "Edit Search" at bounding box center [345, 91] width 90 height 32
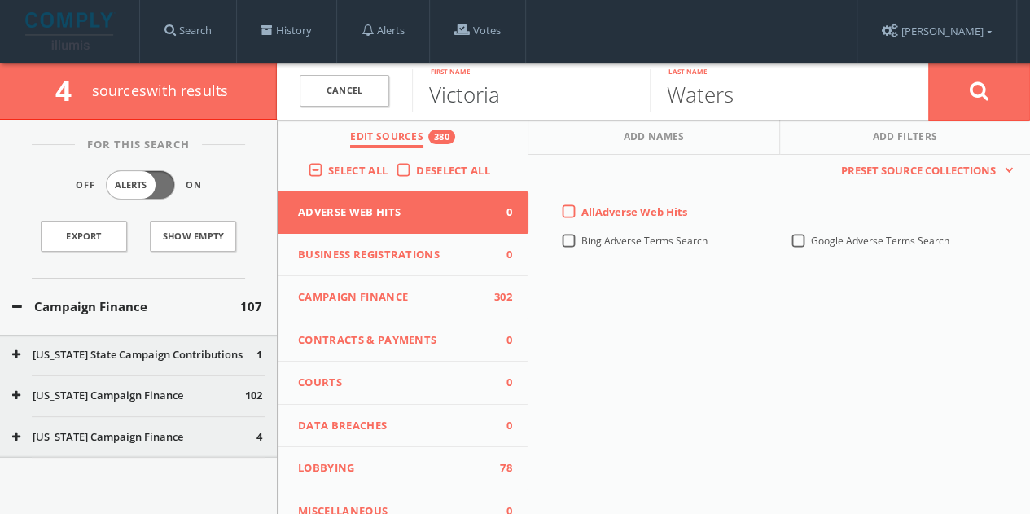
click at [472, 84] on input "Victoria" at bounding box center [531, 90] width 238 height 42
type input "[PERSON_NAME]"
click at [416, 163] on label "Deselect All" at bounding box center [457, 171] width 82 height 16
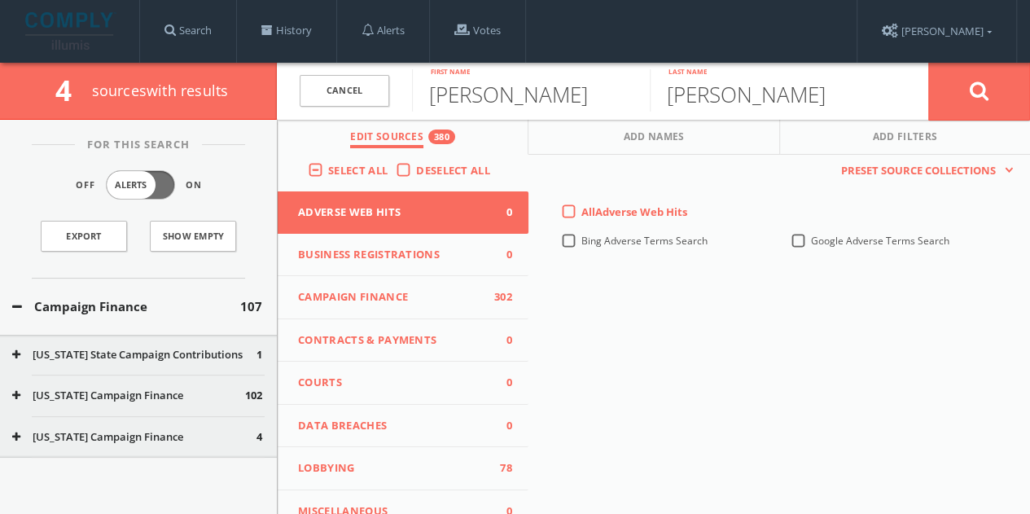
click at [0, 0] on input "Deselect All" at bounding box center [0, 0] width 0 height 0
click at [409, 300] on span "Campaign Finance" at bounding box center [393, 297] width 190 height 16
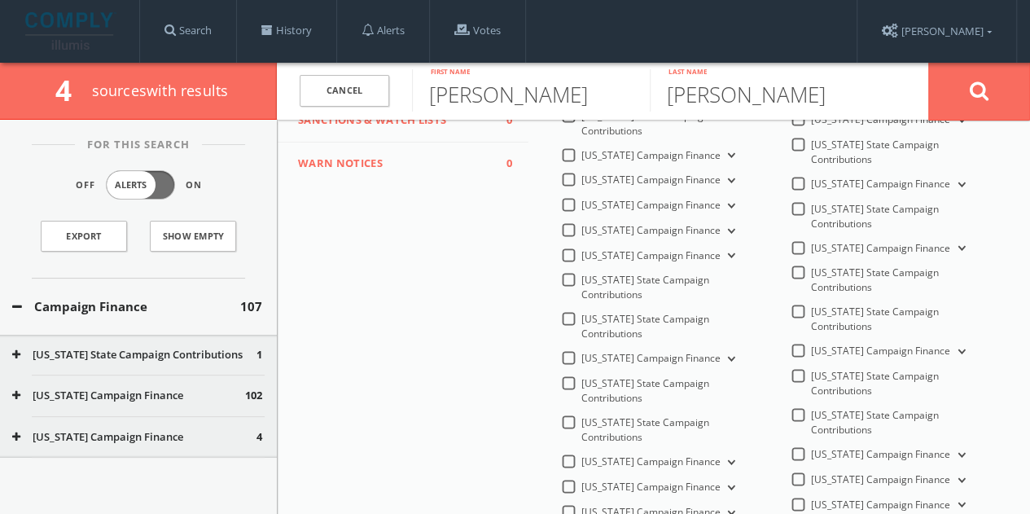
scroll to position [619, 0]
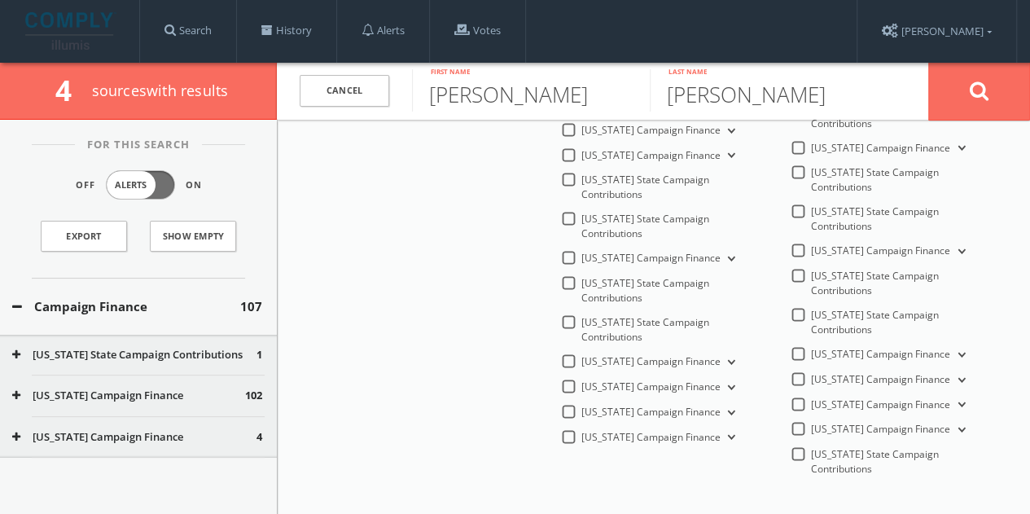
click at [573, 354] on div "[US_STATE] Campaign Finance" at bounding box center [649, 361] width 177 height 14
click at [581, 354] on label "[US_STATE] Campaign Finance" at bounding box center [659, 361] width 157 height 15
click at [0, 0] on Finance-all "[US_STATE] Campaign Finance" at bounding box center [0, 0] width 0 height 0
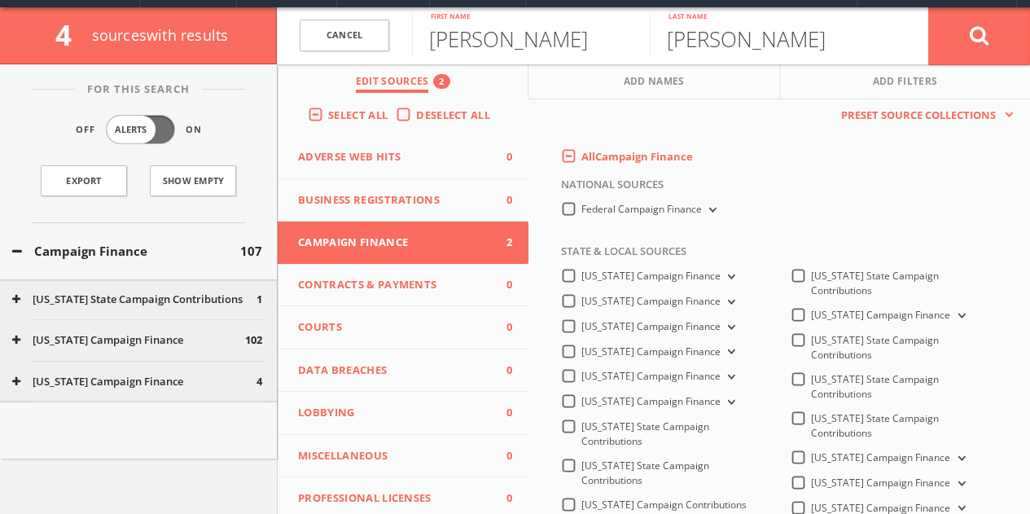
scroll to position [81, 0]
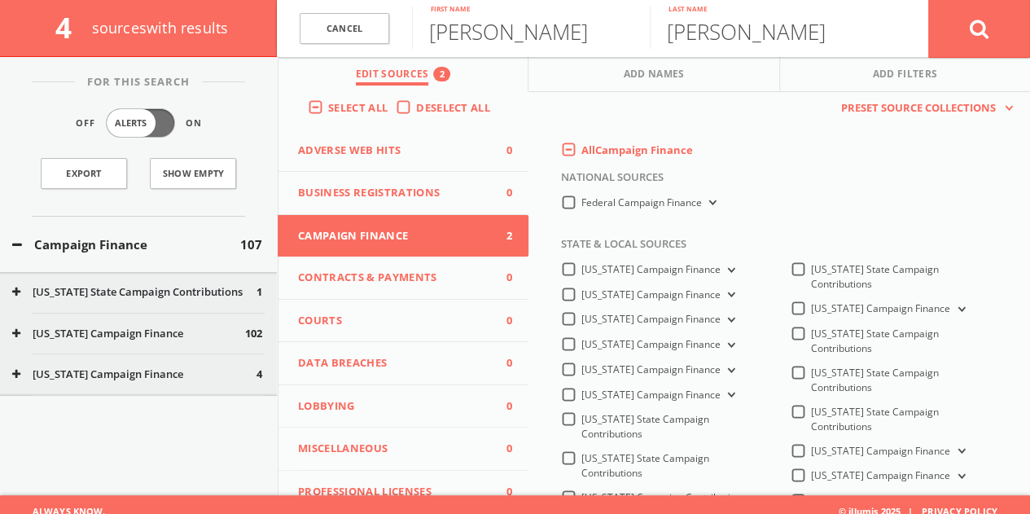
click at [413, 400] on span "Lobbying" at bounding box center [393, 406] width 190 height 16
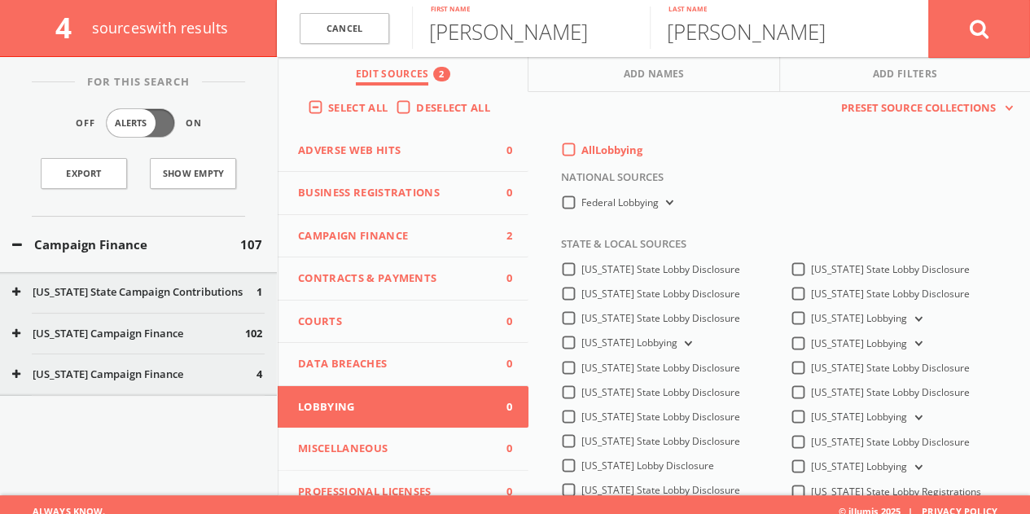
click at [579, 138] on div "Adverse Web Hits (0) Business Registrations (0) Campaign Finance (2) Contracts …" at bounding box center [778, 521] width 501 height 785
click at [573, 154] on div "All Lobbying" at bounding box center [601, 149] width 81 height 15
click at [603, 147] on span "All Lobbying" at bounding box center [611, 149] width 61 height 15
click at [0, 0] on input "All Lobbying" at bounding box center [0, 0] width 0 height 0
click at [1003, 17] on button at bounding box center [979, 28] width 102 height 59
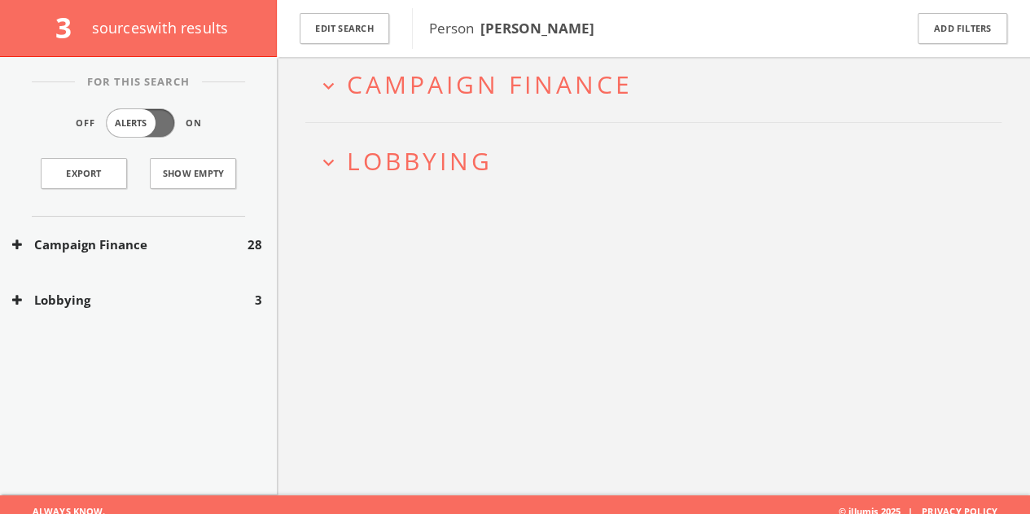
click at [130, 286] on div "Lobbying 3" at bounding box center [138, 300] width 277 height 56
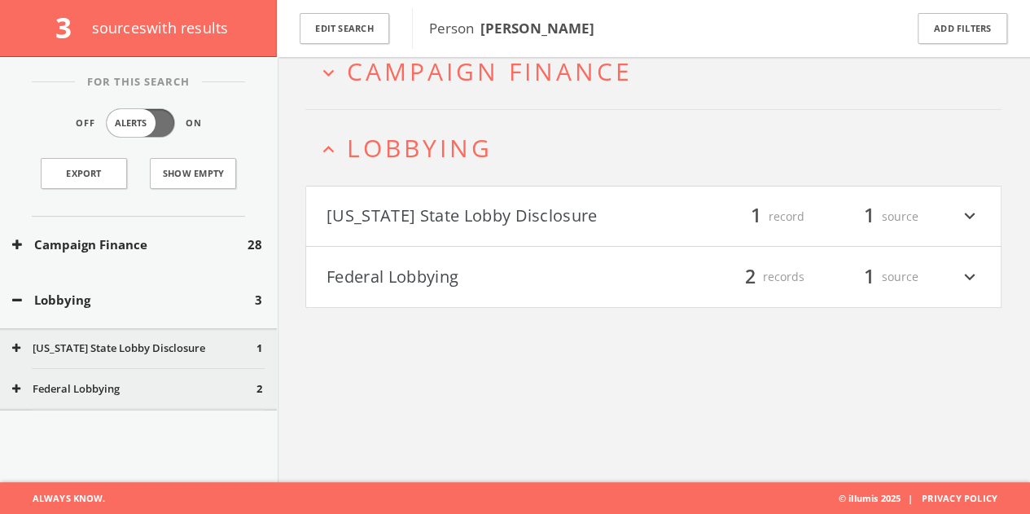
click at [470, 216] on button "[US_STATE] State Lobby Disclosure" at bounding box center [489, 217] width 327 height 28
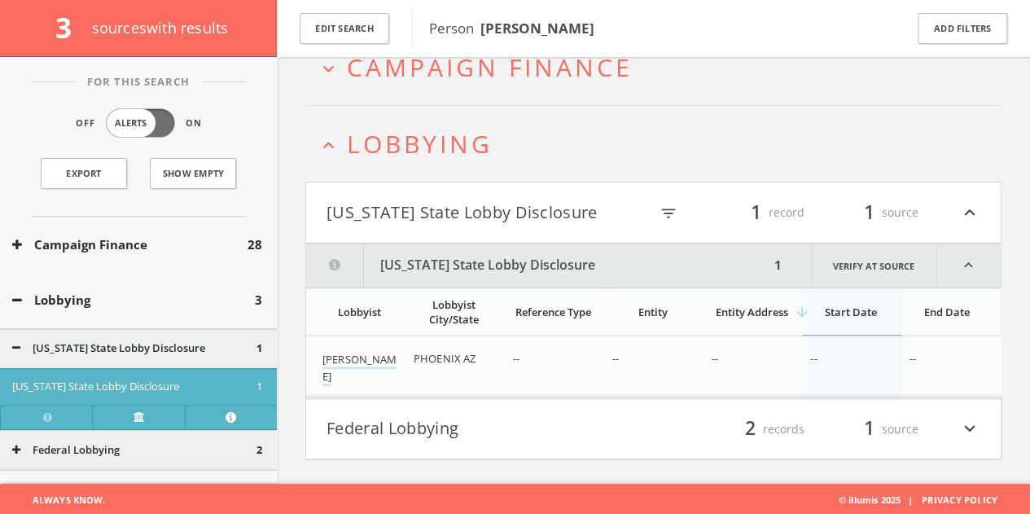
click at [455, 211] on button "[US_STATE] State Lobby Disclosure" at bounding box center [487, 213] width 322 height 28
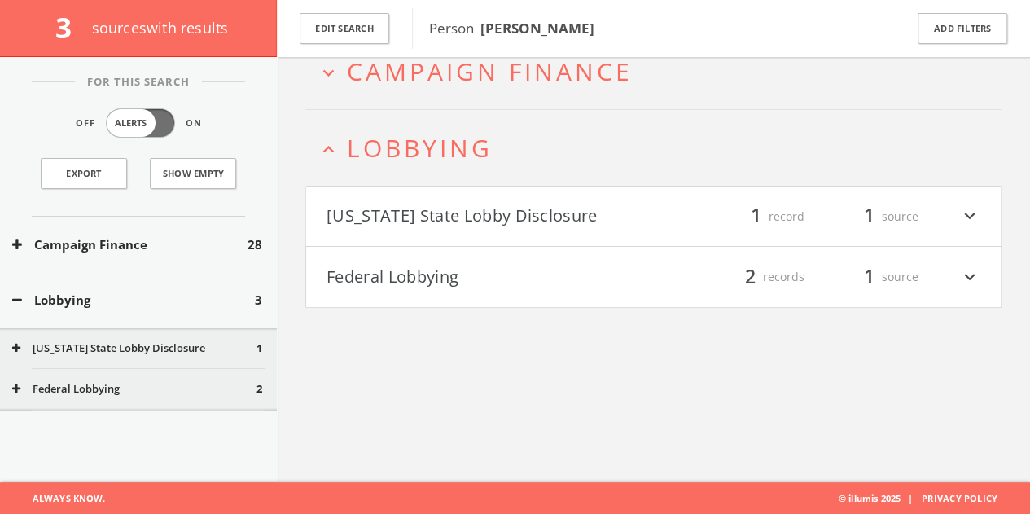
click at [468, 287] on button "Federal Lobbying" at bounding box center [489, 277] width 327 height 28
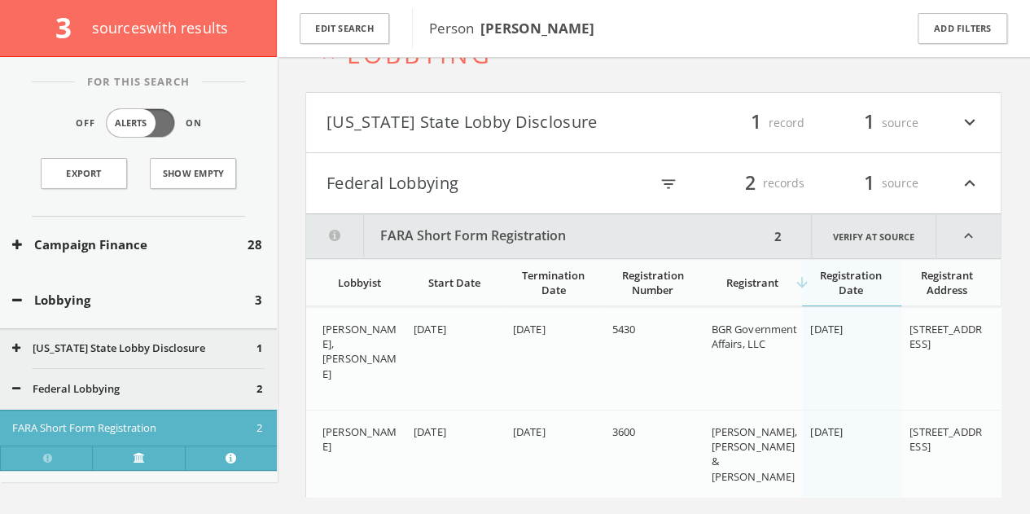
scroll to position [226, 0]
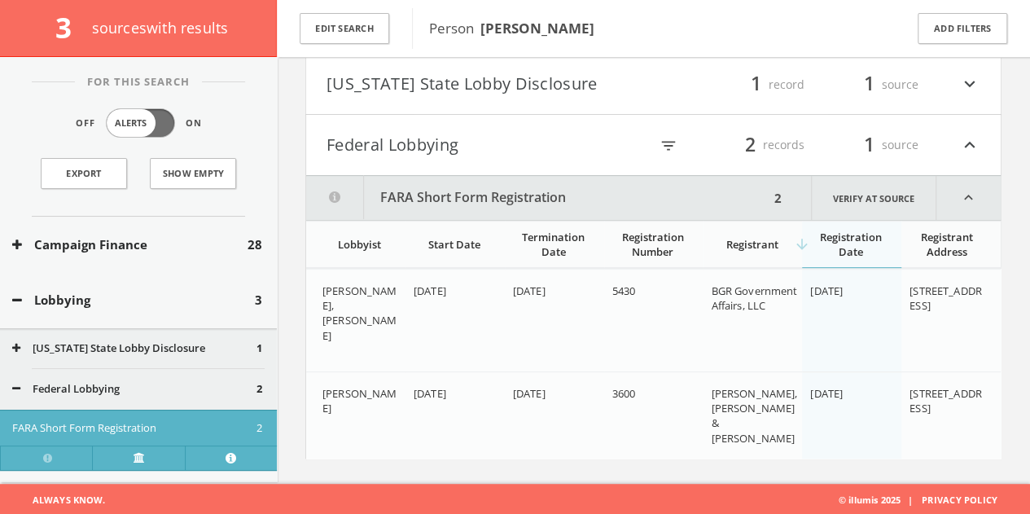
click at [124, 335] on div "[US_STATE] State Lobby Disclosure 1" at bounding box center [138, 348] width 277 height 41
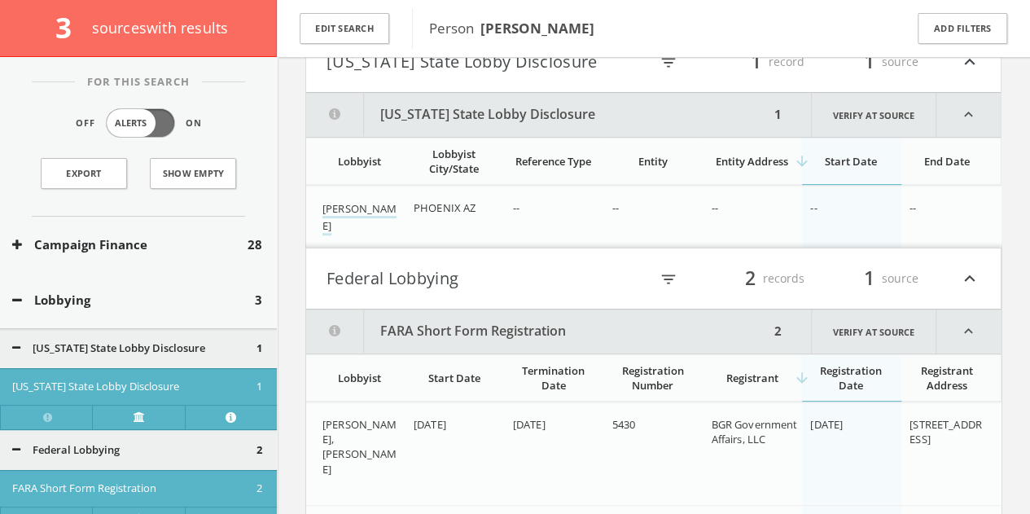
click at [142, 284] on html "Search History Alerts Votes [PERSON_NAME] Edit Profile Change Password Security…" at bounding box center [515, 200] width 1030 height 899
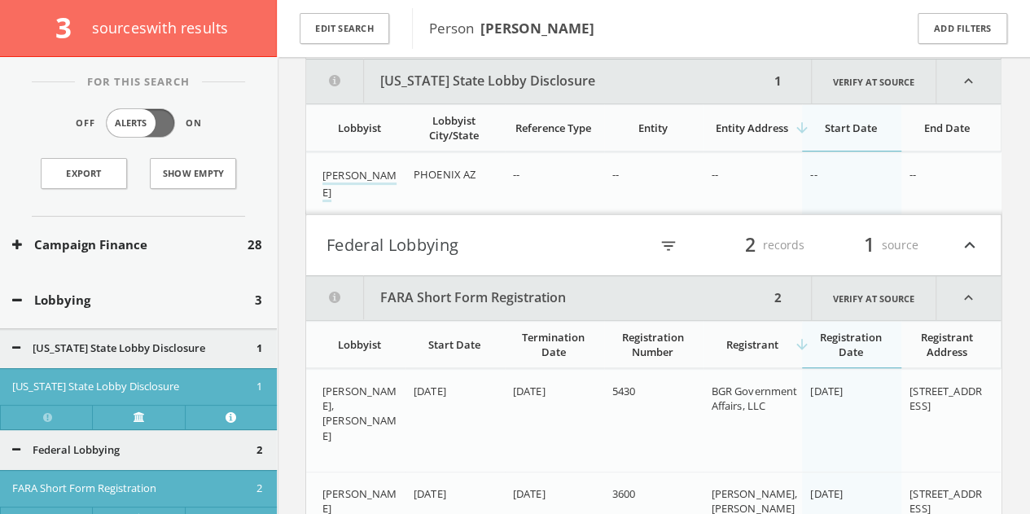
click at [102, 241] on button "Campaign Finance" at bounding box center [129, 244] width 235 height 19
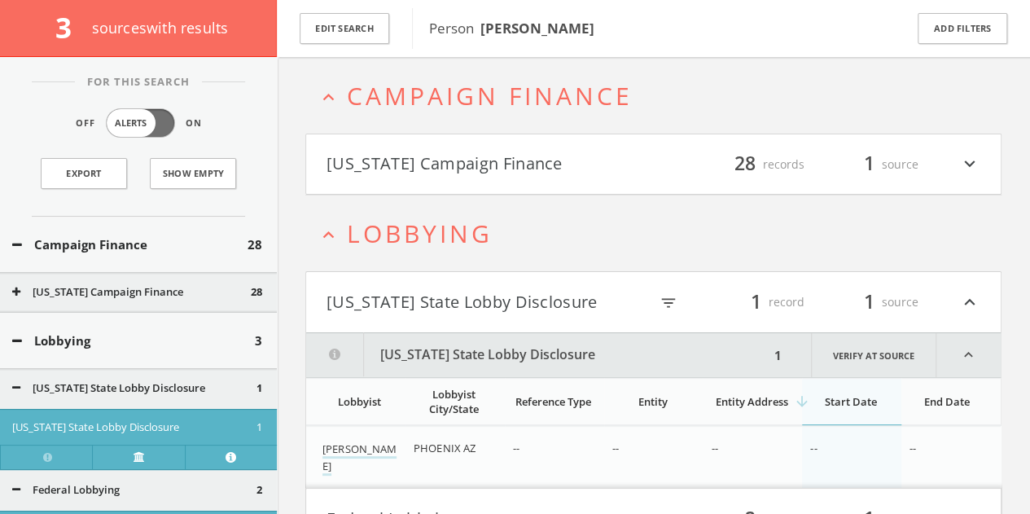
click at [120, 294] on button "[US_STATE] Campaign Finance" at bounding box center [131, 292] width 238 height 16
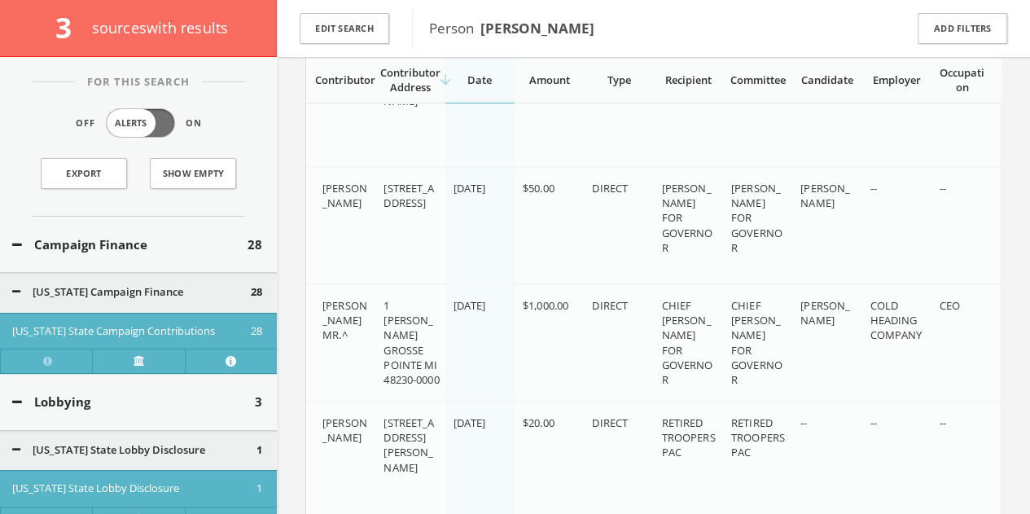
scroll to position [614, 0]
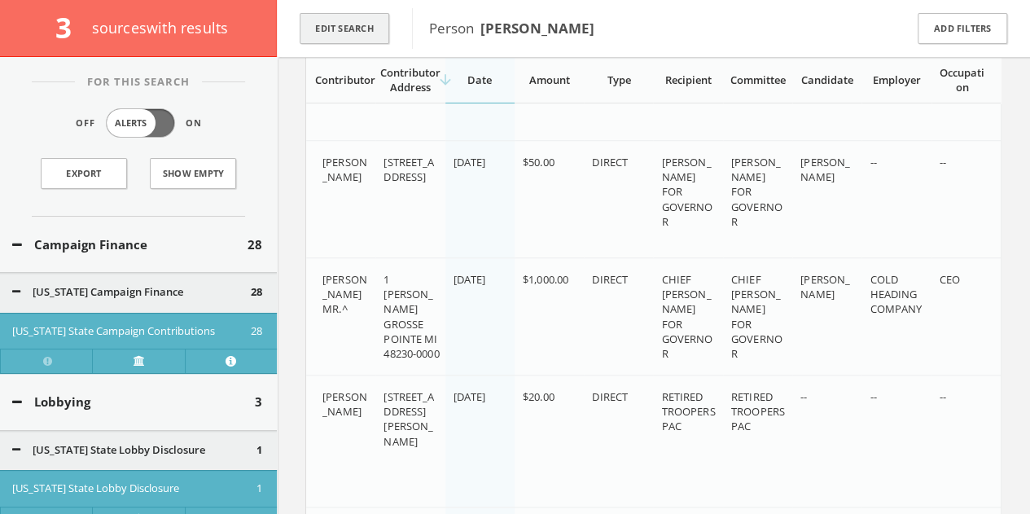
click at [323, 33] on button "Edit Search" at bounding box center [345, 29] width 90 height 32
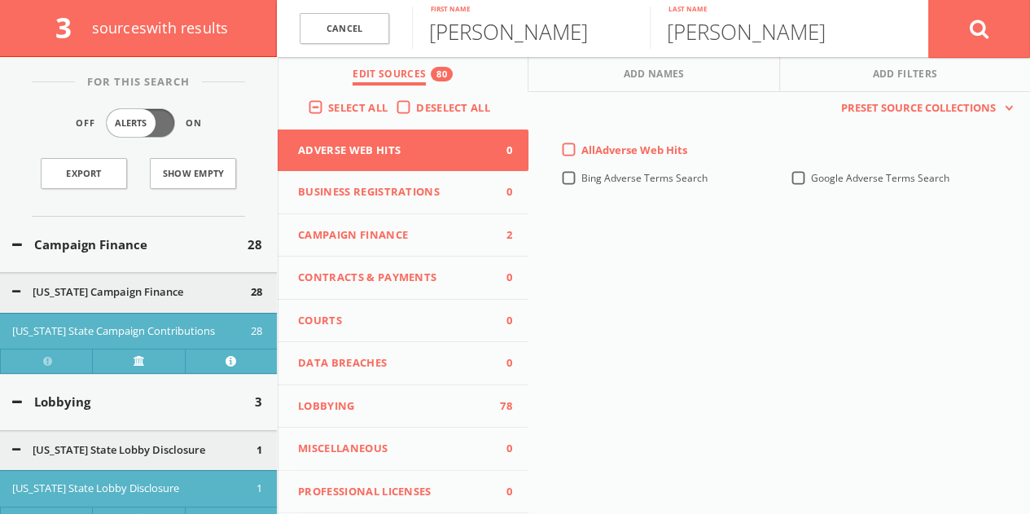
click at [481, 42] on input "[PERSON_NAME]" at bounding box center [531, 28] width 238 height 42
type input "[PERSON_NAME]"
type input "j"
type input "[PERSON_NAME]"
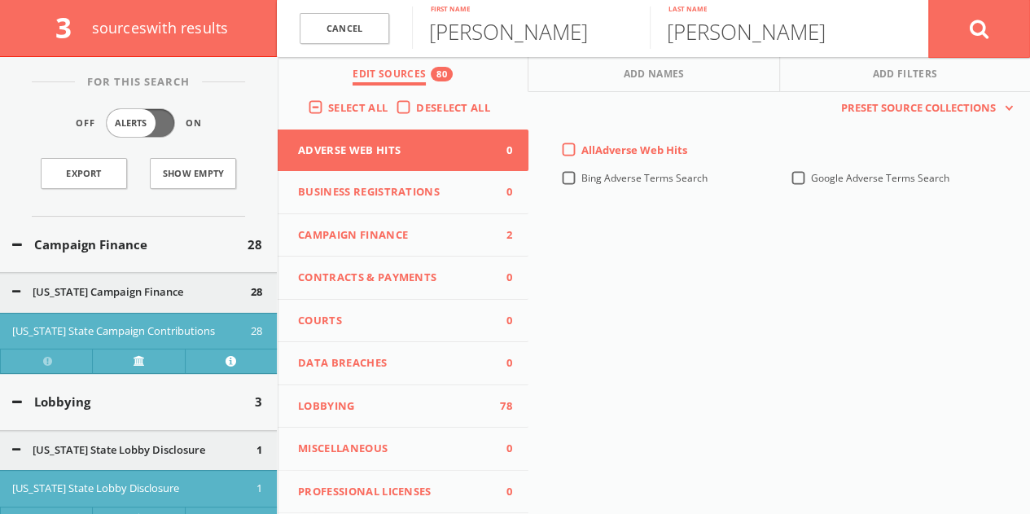
click at [416, 101] on label "Deselect All" at bounding box center [457, 108] width 82 height 16
click at [0, 0] on input "Deselect All" at bounding box center [0, 0] width 0 height 0
click at [380, 230] on span "Campaign Finance" at bounding box center [393, 235] width 190 height 16
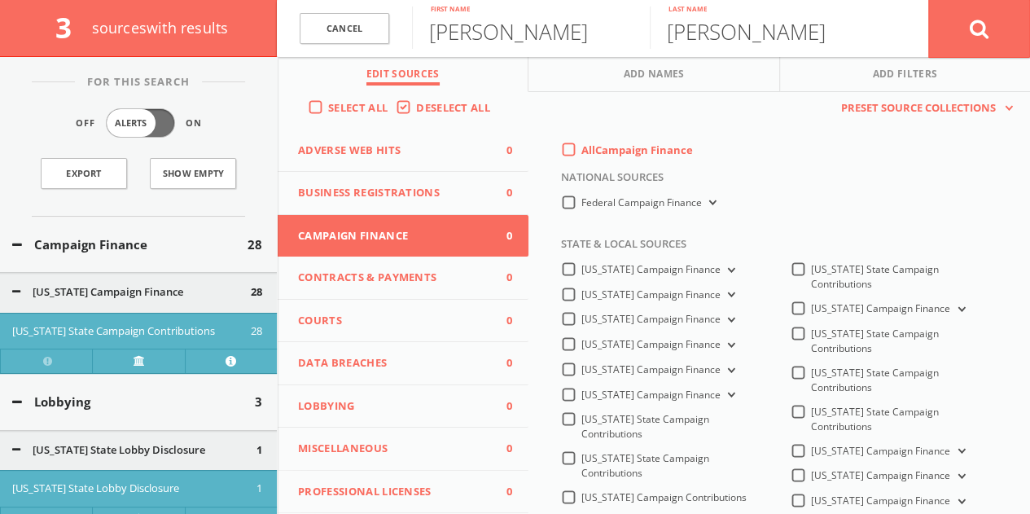
click at [581, 146] on label "All Campaign Finance" at bounding box center [637, 150] width 112 height 16
click at [0, 0] on Finance-all-0 "All Campaign Finance" at bounding box center [0, 0] width 0 height 0
click at [581, 204] on label "Federal Campaign Finance" at bounding box center [650, 202] width 138 height 15
click at [0, 0] on Finance-all "Federal Campaign Finance" at bounding box center [0, 0] width 0 height 0
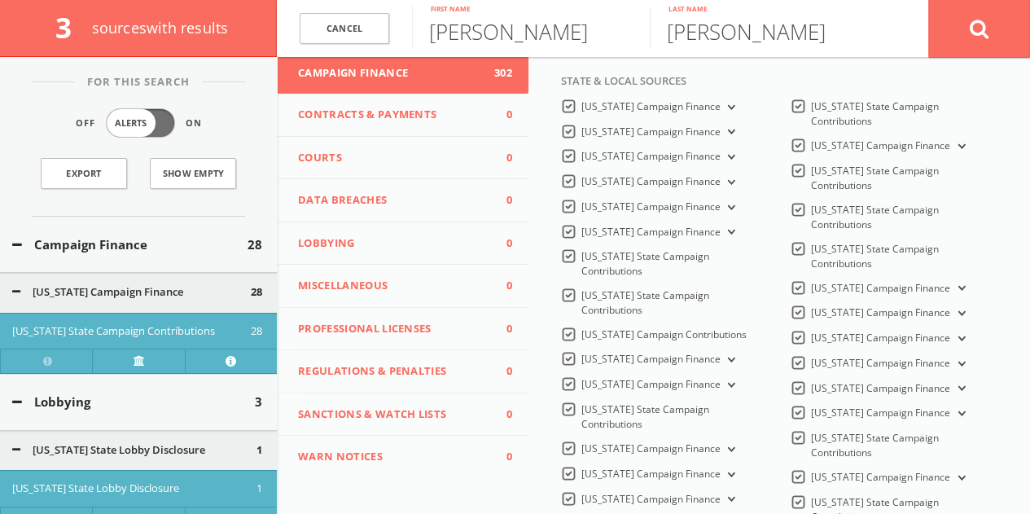
click at [363, 235] on span "Lobbying" at bounding box center [393, 243] width 190 height 16
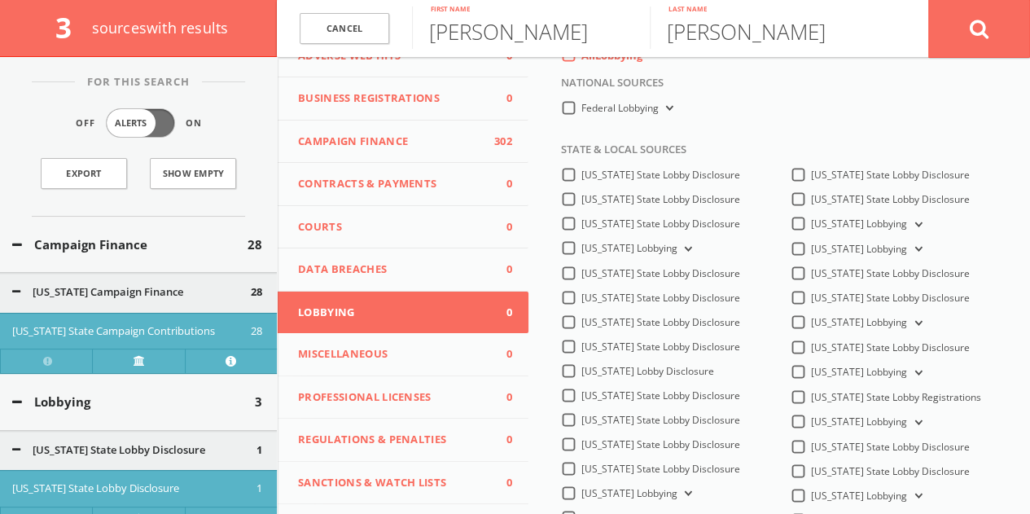
scroll to position [0, 0]
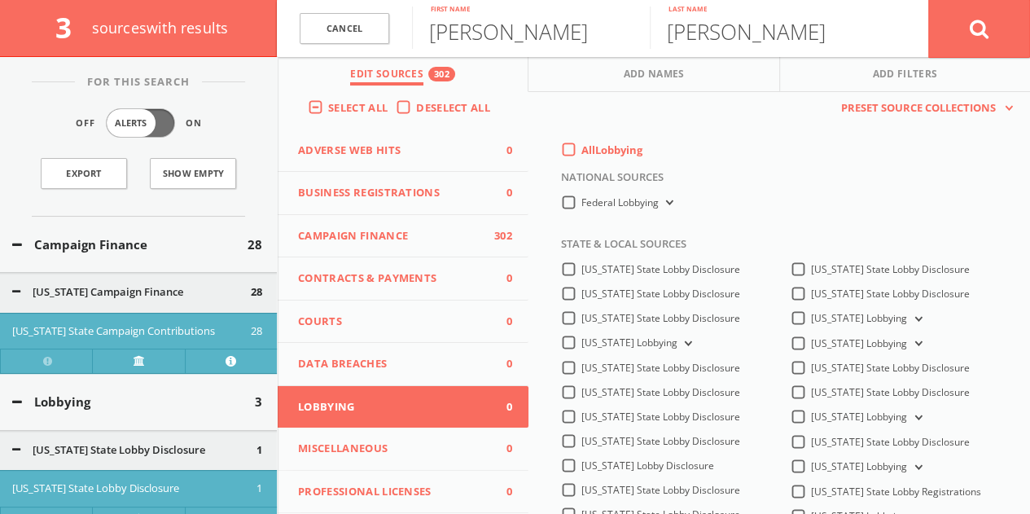
click at [581, 152] on label "All Lobbying" at bounding box center [611, 150] width 61 height 16
click at [0, 0] on input "All Lobbying" at bounding box center [0, 0] width 0 height 0
click at [994, 18] on button at bounding box center [979, 28] width 102 height 59
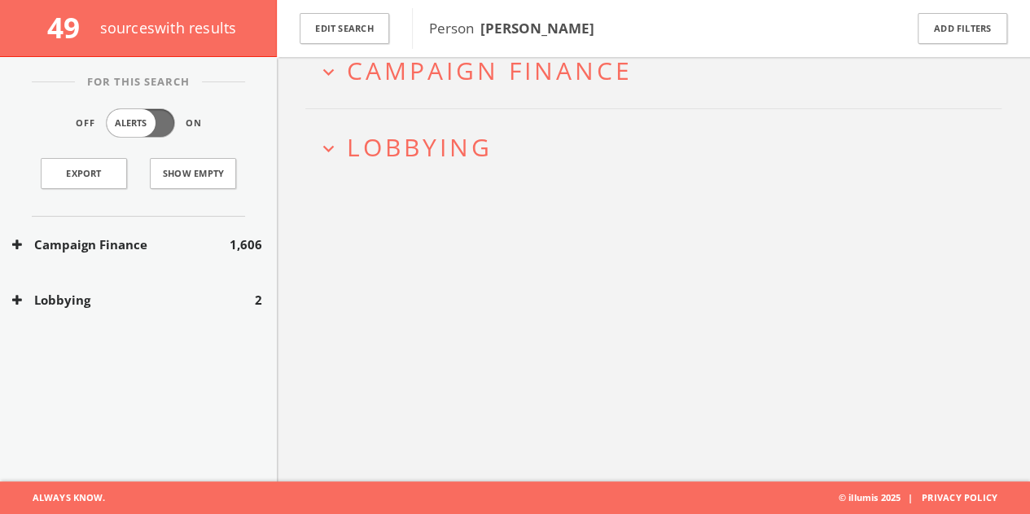
scroll to position [94, 0]
click at [173, 300] on button "Lobbying" at bounding box center [133, 300] width 243 height 19
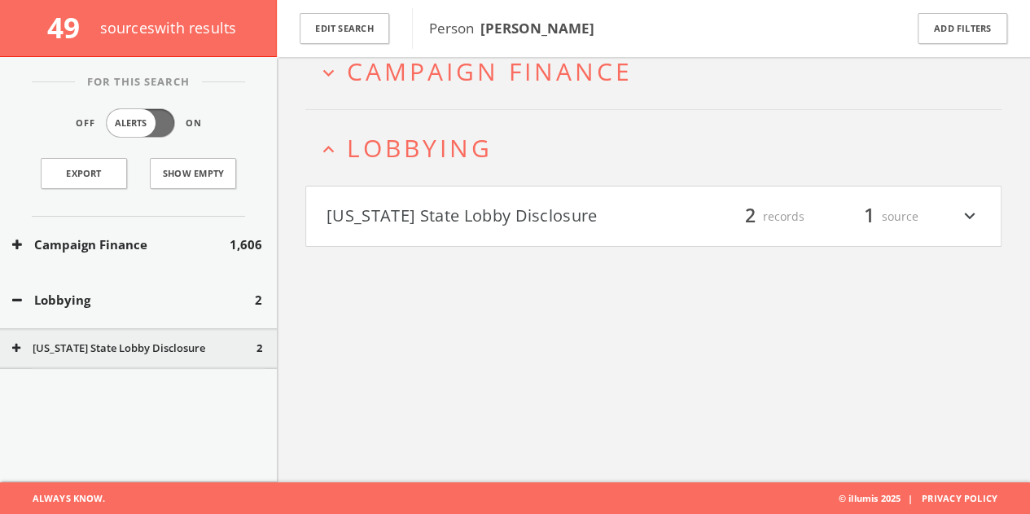
click at [422, 203] on button "[US_STATE] State Lobby Disclosure" at bounding box center [489, 217] width 327 height 28
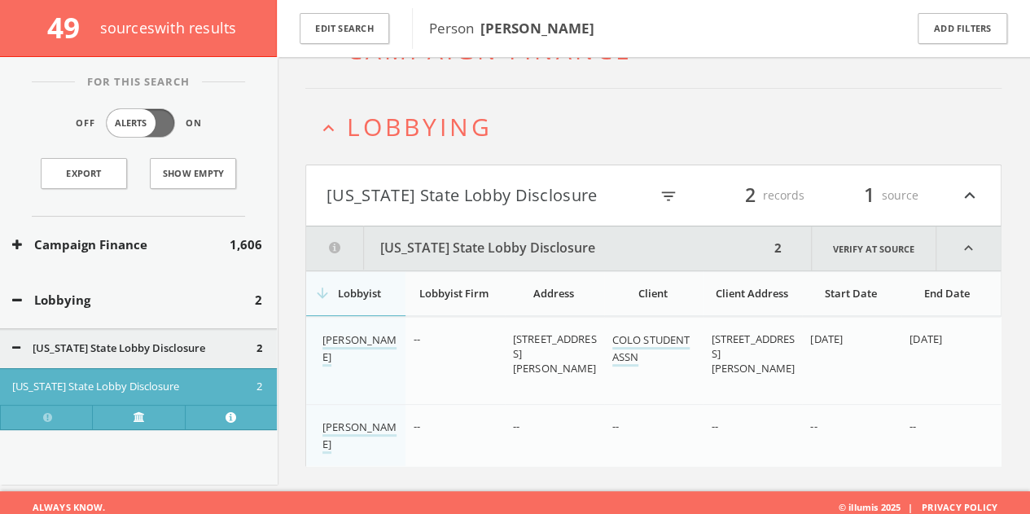
scroll to position [123, 0]
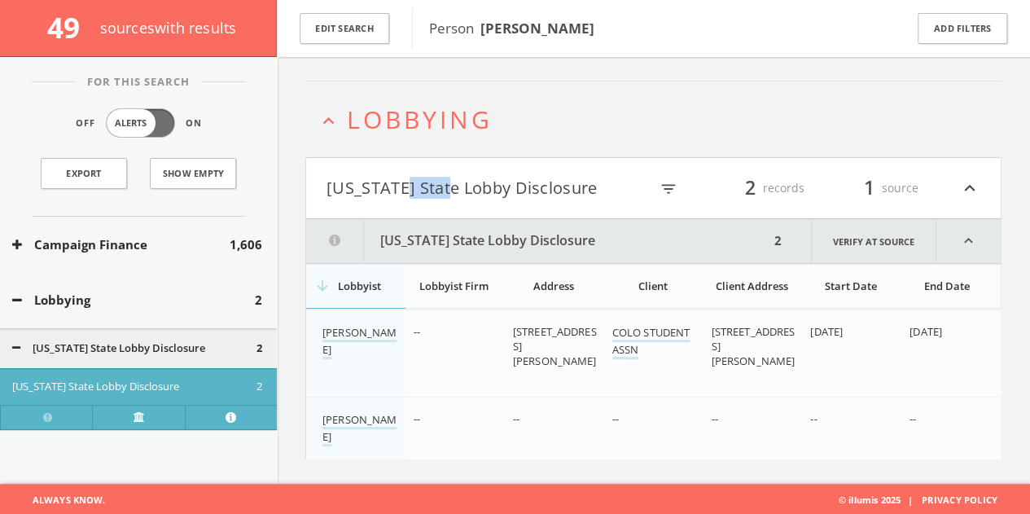
click at [422, 203] on html "Search History Alerts Votes [PERSON_NAME] Edit Profile Change Password Security…" at bounding box center [515, 196] width 1030 height 639
click at [412, 168] on h4 "[US_STATE] State Lobby Disclosure filter_list 2 records 1 source expand_less" at bounding box center [653, 188] width 694 height 60
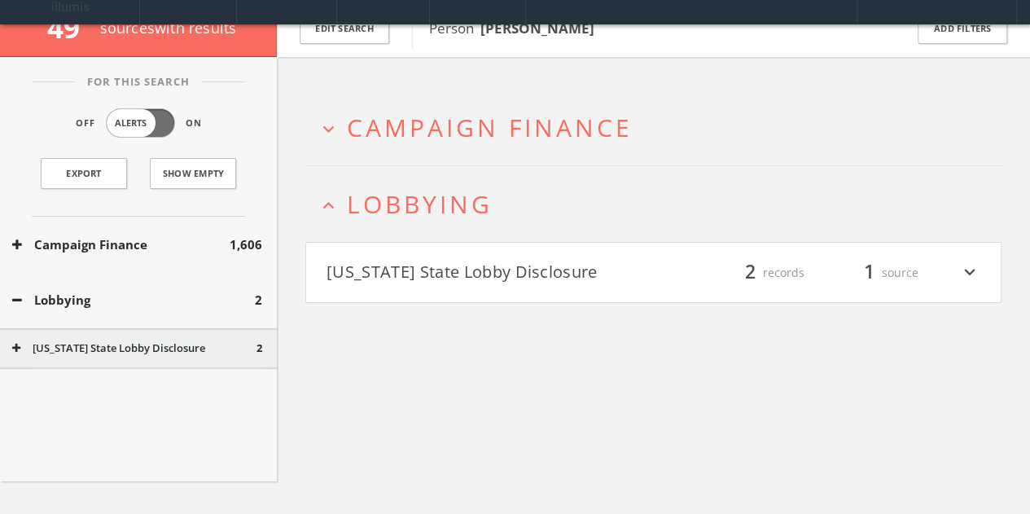
scroll to position [13, 0]
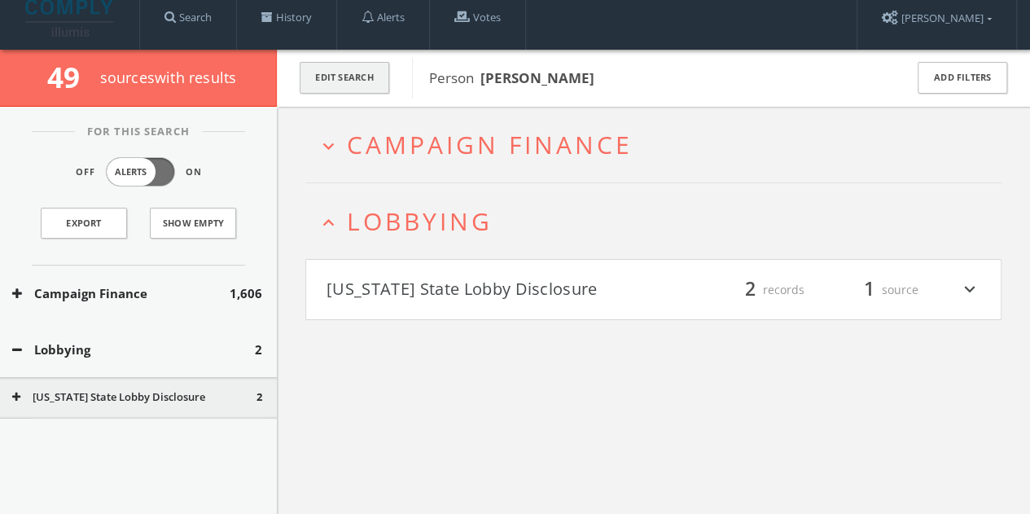
click at [343, 72] on button "Edit Search" at bounding box center [345, 78] width 90 height 32
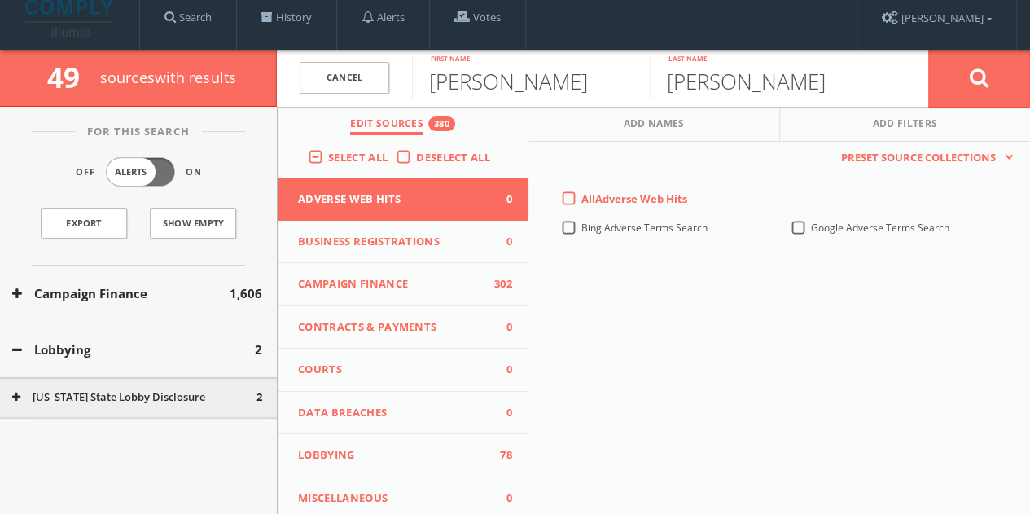
click at [399, 299] on button "Campaign Finance 302" at bounding box center [403, 284] width 251 height 43
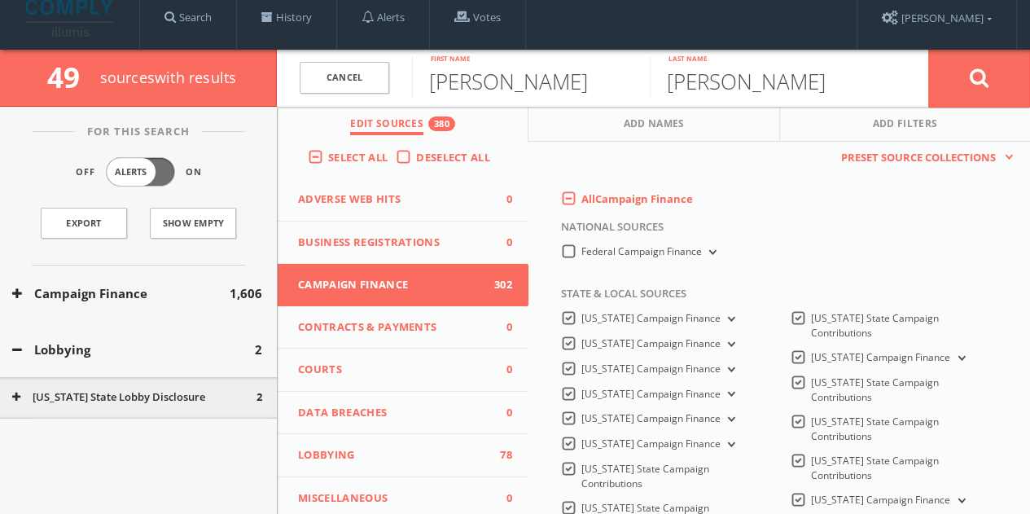
click at [581, 198] on label "All Campaign Finance" at bounding box center [637, 199] width 112 height 16
click at [0, 0] on Finance-all-0 "All Campaign Finance" at bounding box center [0, 0] width 0 height 0
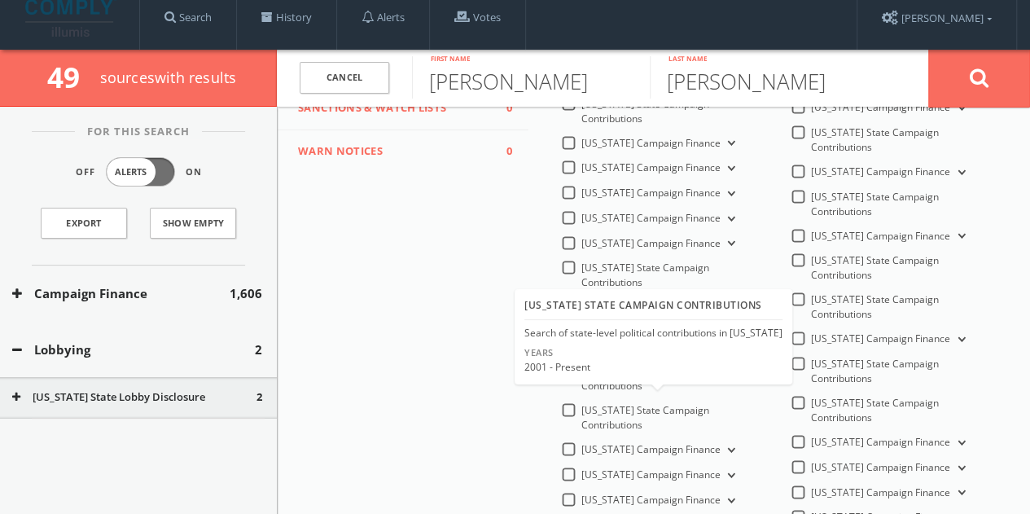
scroll to position [570, 0]
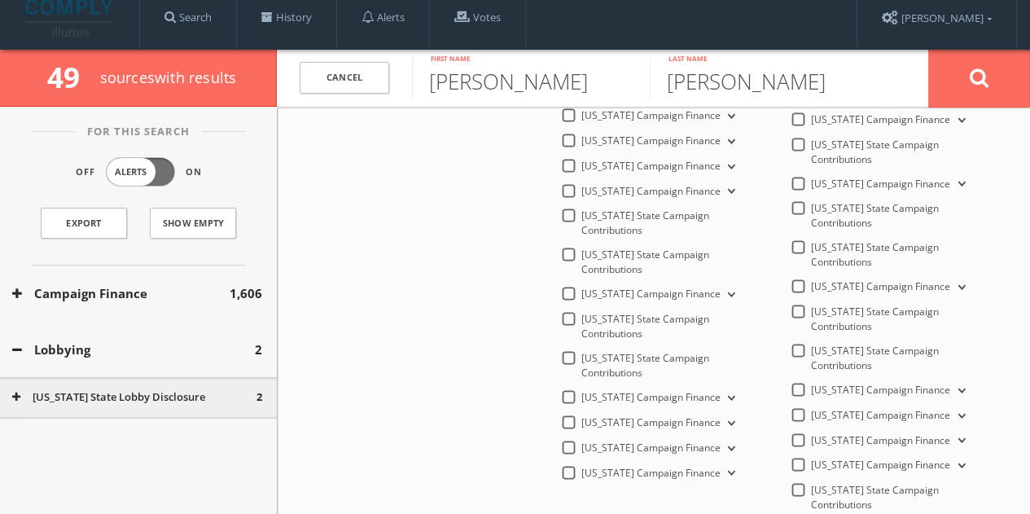
click at [581, 390] on label "[US_STATE] Campaign Finance" at bounding box center [659, 397] width 157 height 15
click at [0, 0] on Finance-all "[US_STATE] Campaign Finance" at bounding box center [0, 0] width 0 height 0
click at [995, 59] on button at bounding box center [979, 78] width 102 height 59
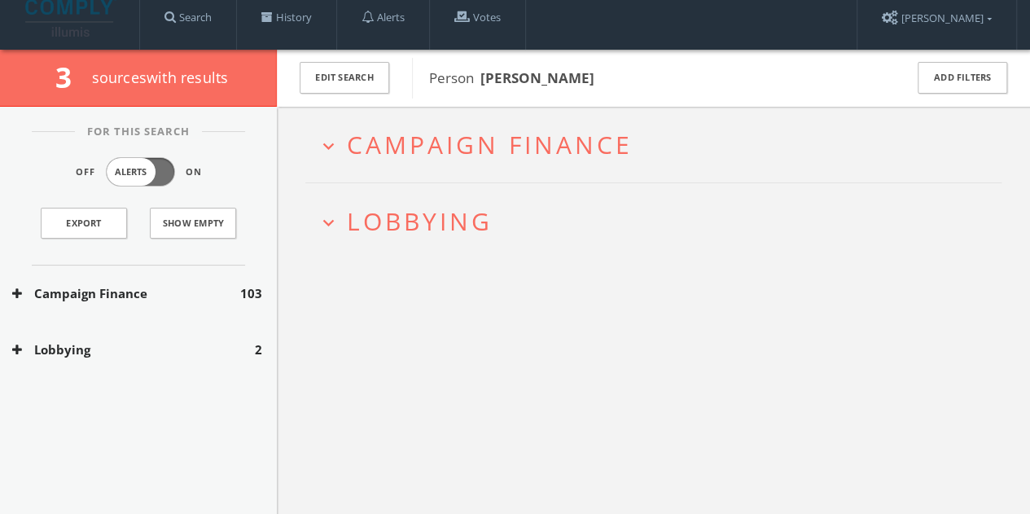
click at [184, 297] on button "Campaign Finance" at bounding box center [126, 293] width 228 height 19
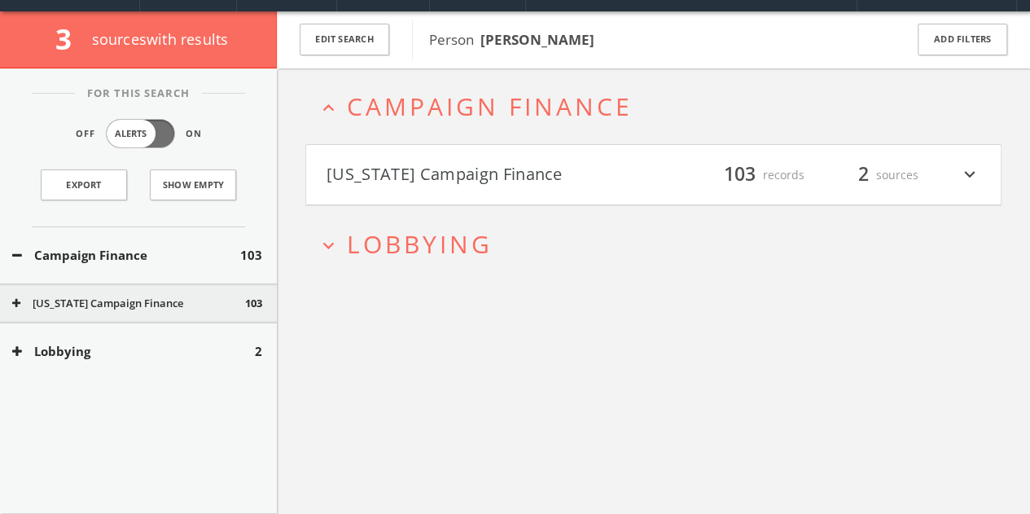
click at [538, 190] on h4 "[US_STATE] Campaign Finance filter_list 103 records 2 sources expand_more" at bounding box center [653, 175] width 694 height 60
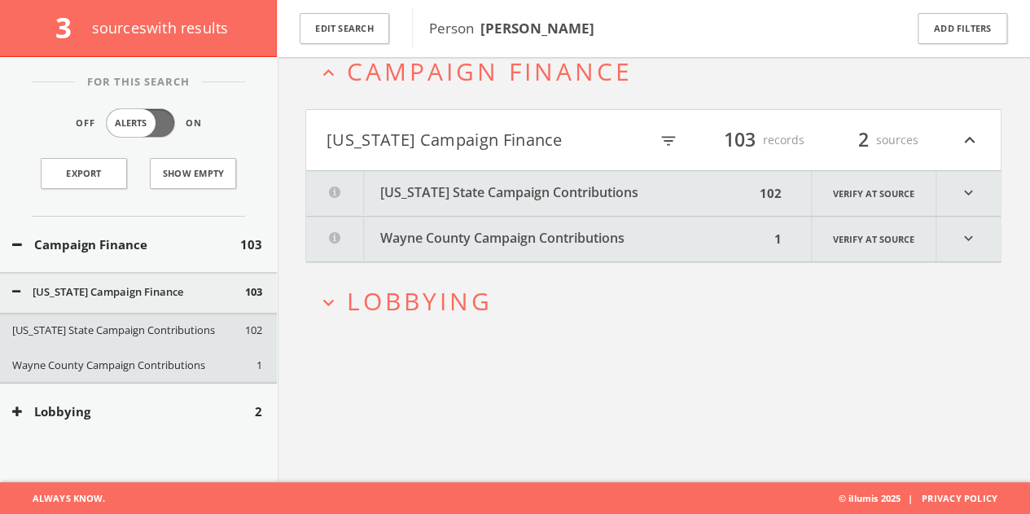
click at [530, 247] on button "Wayne County Campaign Contributions" at bounding box center [537, 238] width 463 height 45
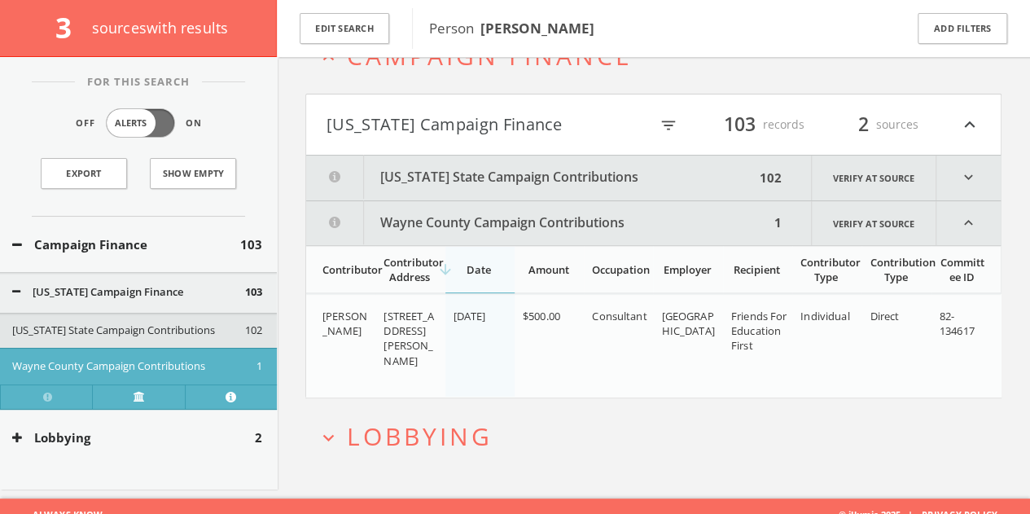
scroll to position [124, 0]
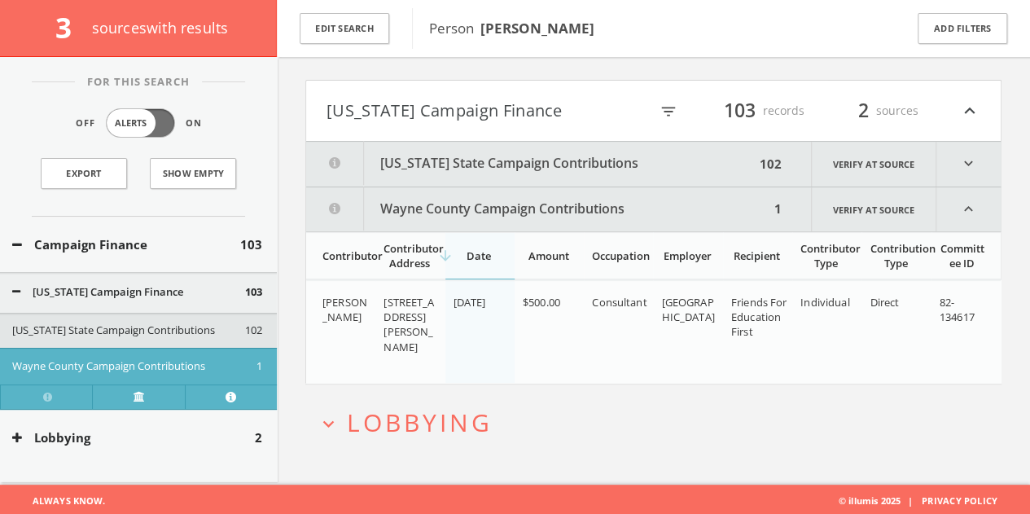
click at [521, 117] on button "[US_STATE] Campaign Finance" at bounding box center [487, 111] width 322 height 28
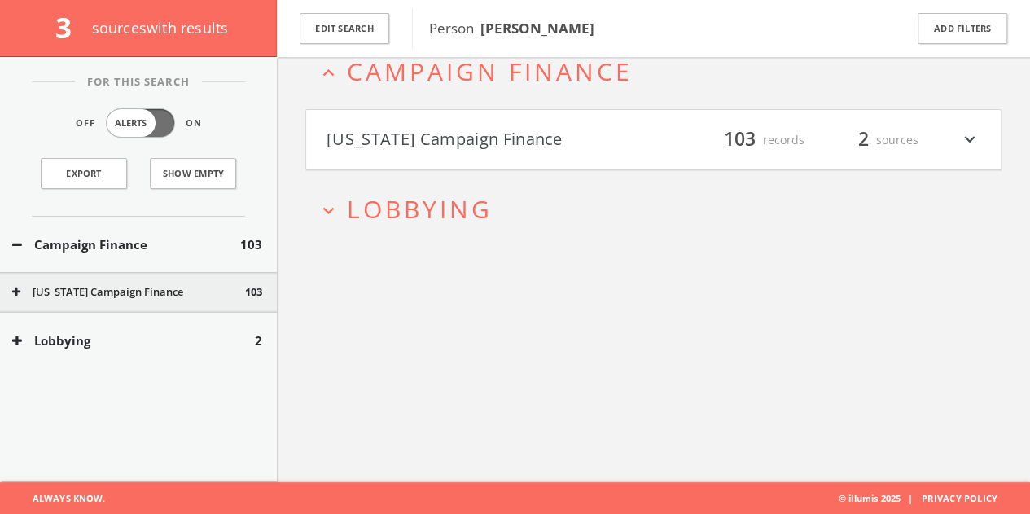
click at [509, 155] on h4 "[US_STATE] Campaign Finance filter_list 103 records 2 sources expand_more" at bounding box center [653, 140] width 694 height 60
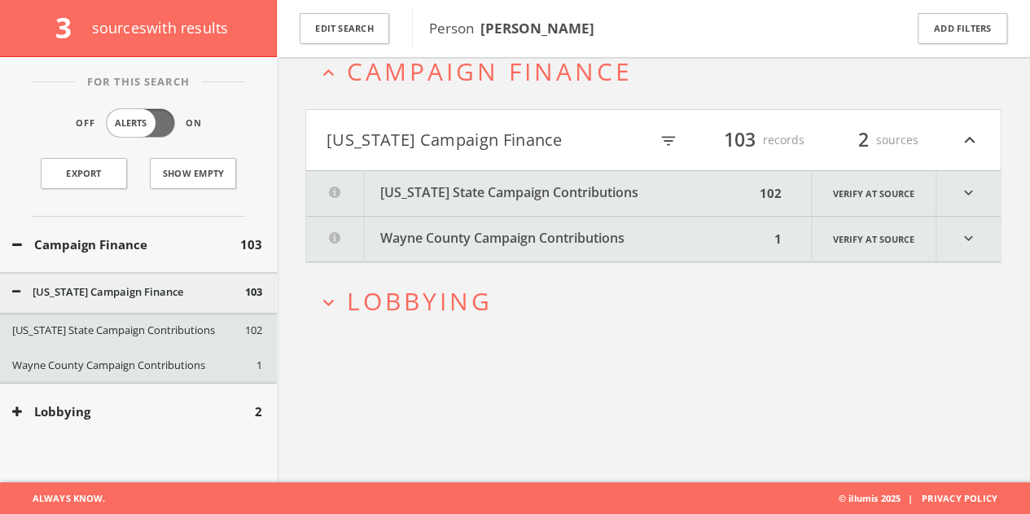
click at [499, 185] on button "[US_STATE] State Campaign Contributions" at bounding box center [530, 193] width 448 height 45
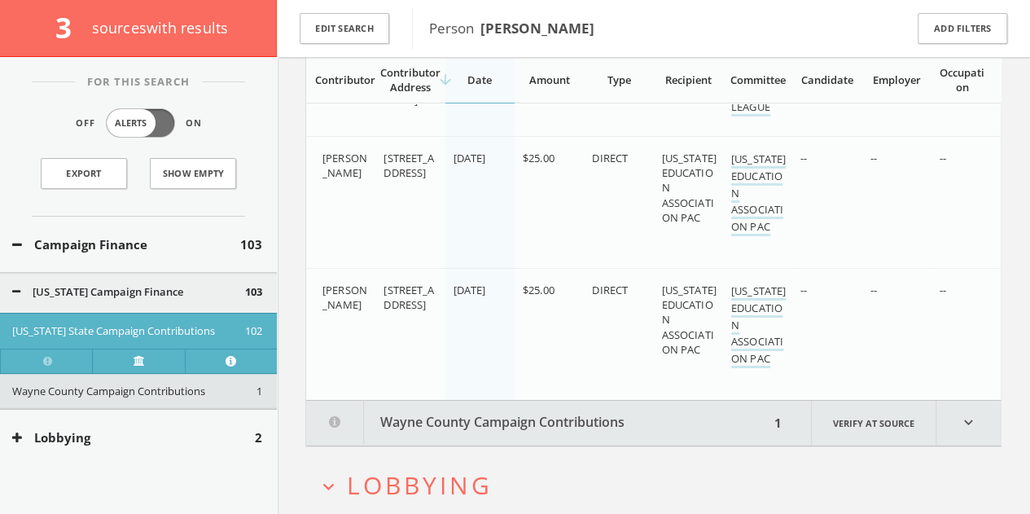
scroll to position [12071, 0]
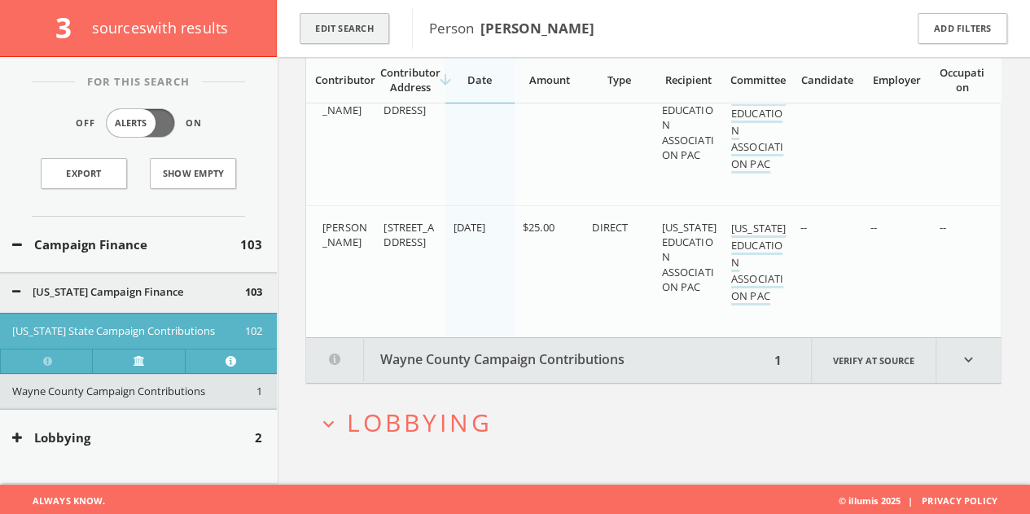
click at [319, 31] on button "Edit Search" at bounding box center [345, 29] width 90 height 32
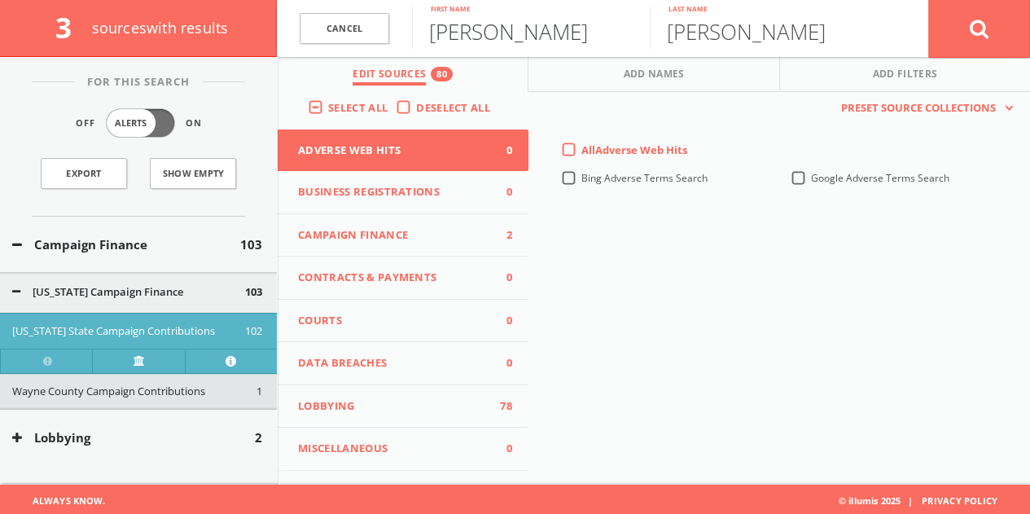
click at [509, 38] on input "[PERSON_NAME]" at bounding box center [531, 28] width 238 height 42
type input "[PERSON_NAME]"
type input "M"
type input "[PERSON_NAME]"
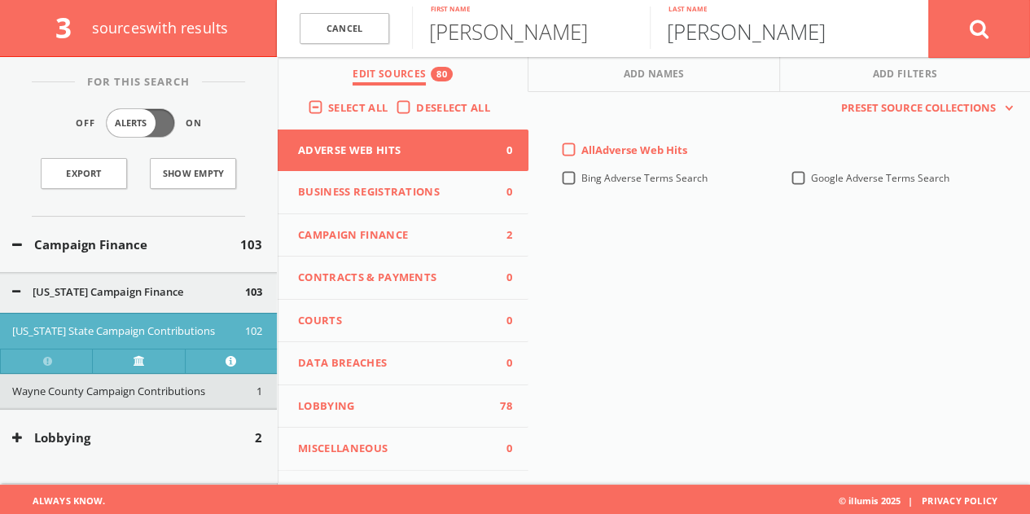
click at [928, 0] on button at bounding box center [979, 28] width 102 height 59
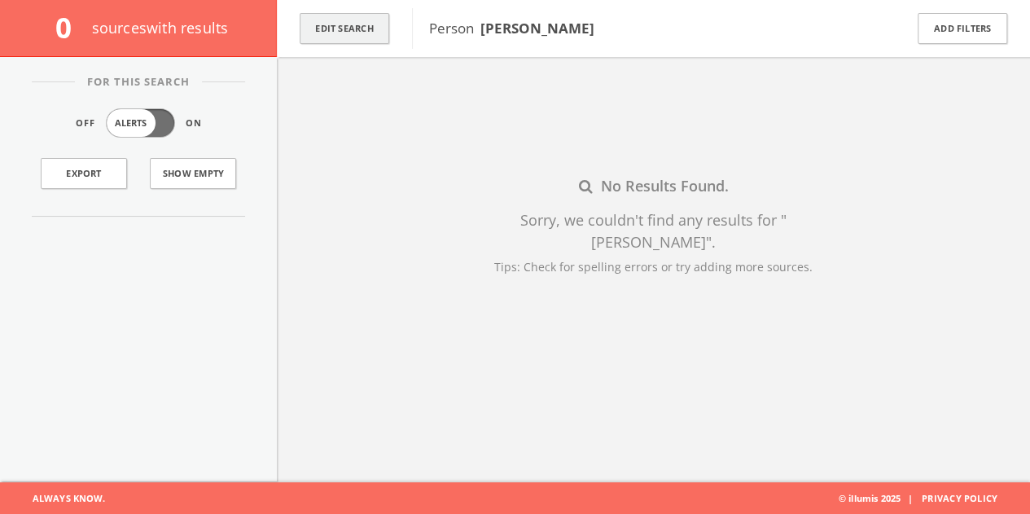
click at [373, 29] on button "Edit Search" at bounding box center [345, 29] width 90 height 32
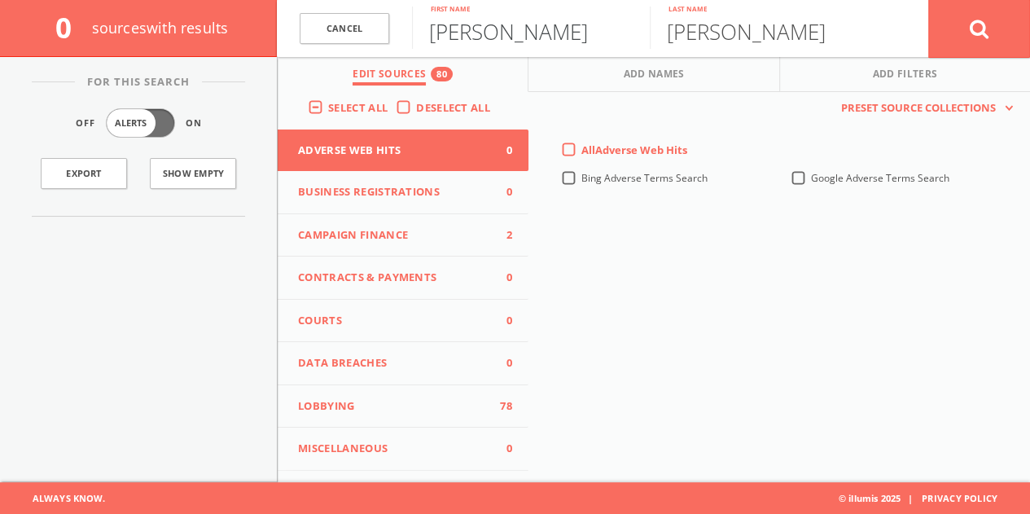
click at [467, 37] on input "[PERSON_NAME]" at bounding box center [531, 28] width 238 height 42
type input "[PERSON_NAME]"
click at [928, 0] on button at bounding box center [979, 28] width 102 height 59
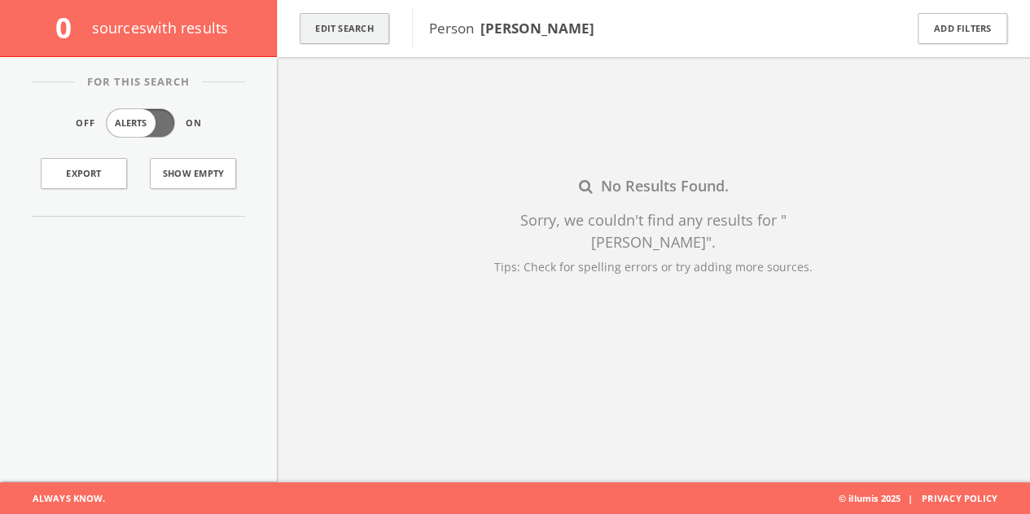
click at [322, 31] on button "Edit Search" at bounding box center [345, 29] width 90 height 32
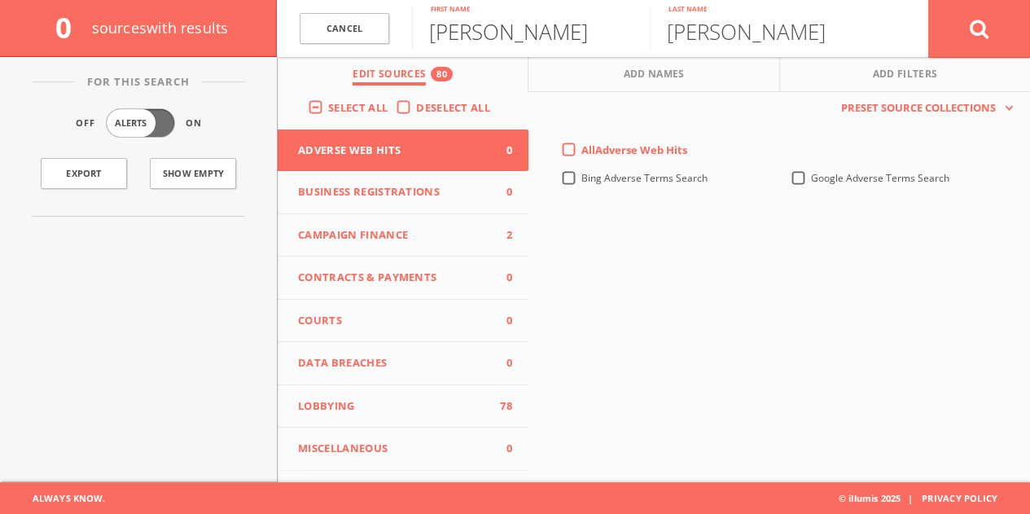
click at [457, 28] on input "[PERSON_NAME]" at bounding box center [531, 28] width 238 height 42
type input "[PERSON_NAME]"
type input "StLouis"
click at [928, 0] on button at bounding box center [979, 28] width 102 height 59
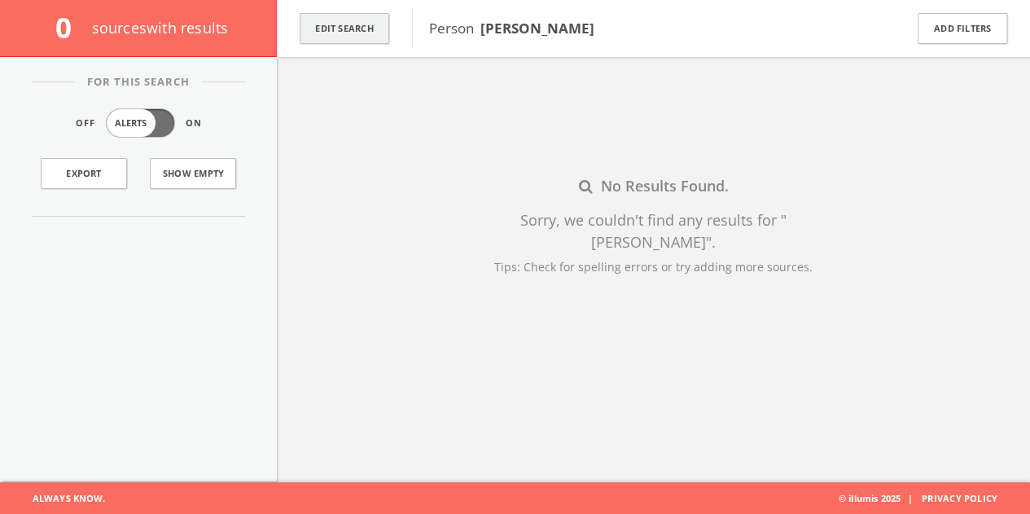
click at [345, 27] on button "Edit Search" at bounding box center [345, 29] width 90 height 32
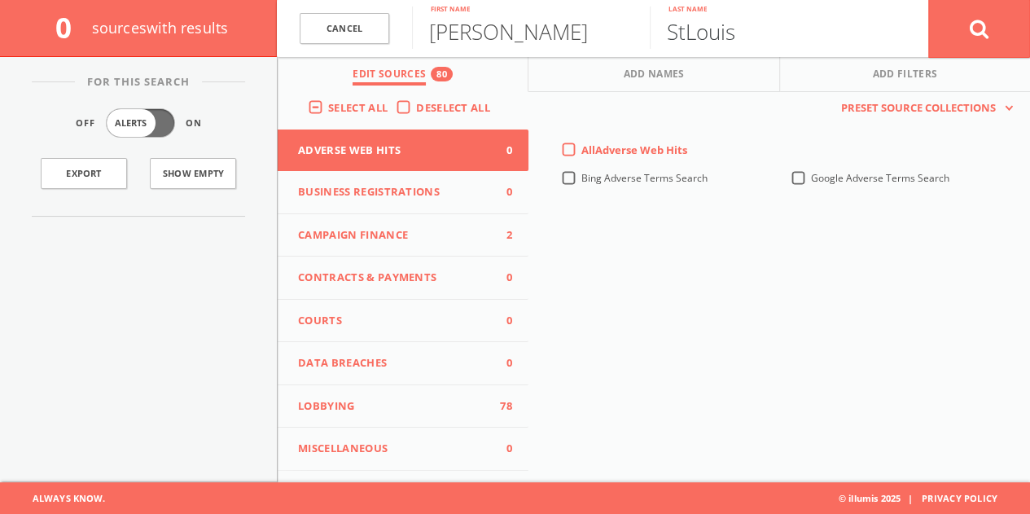
click at [684, 32] on input "StLouis" at bounding box center [768, 28] width 238 height 42
type input "[PERSON_NAME]"
click at [928, 0] on button at bounding box center [979, 28] width 102 height 59
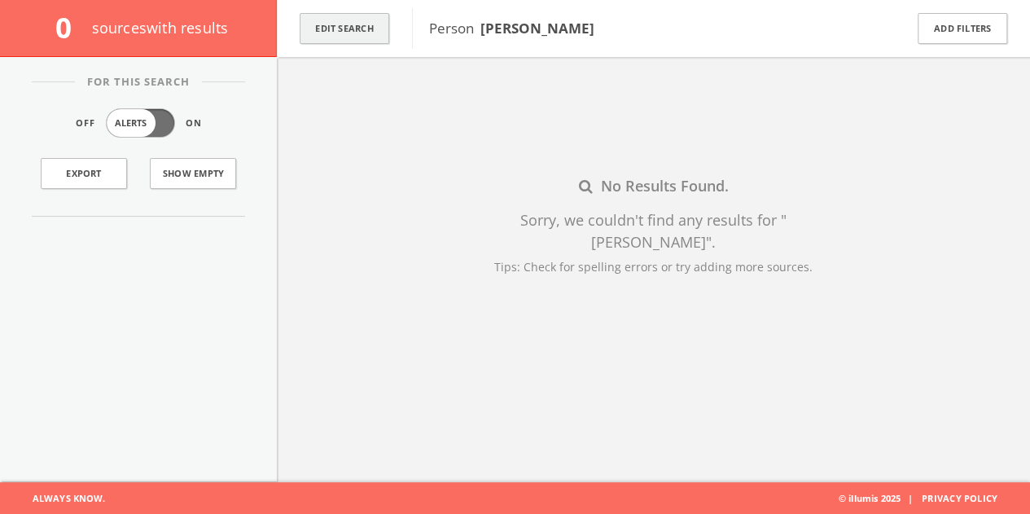
click at [370, 34] on button "Edit Search" at bounding box center [345, 29] width 90 height 32
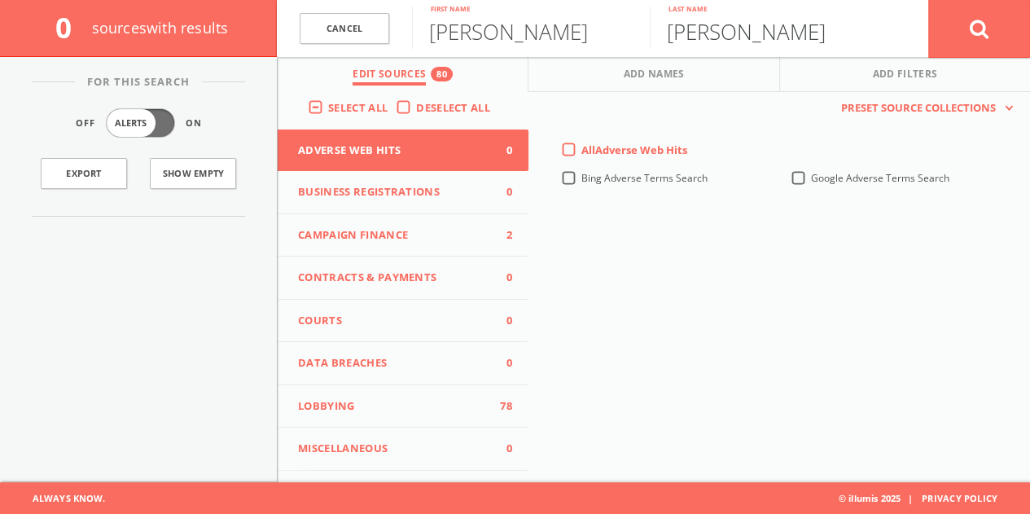
click at [689, 47] on input "[PERSON_NAME]" at bounding box center [768, 28] width 238 height 42
type input "Mrkcih"
click at [928, 0] on button at bounding box center [979, 28] width 102 height 59
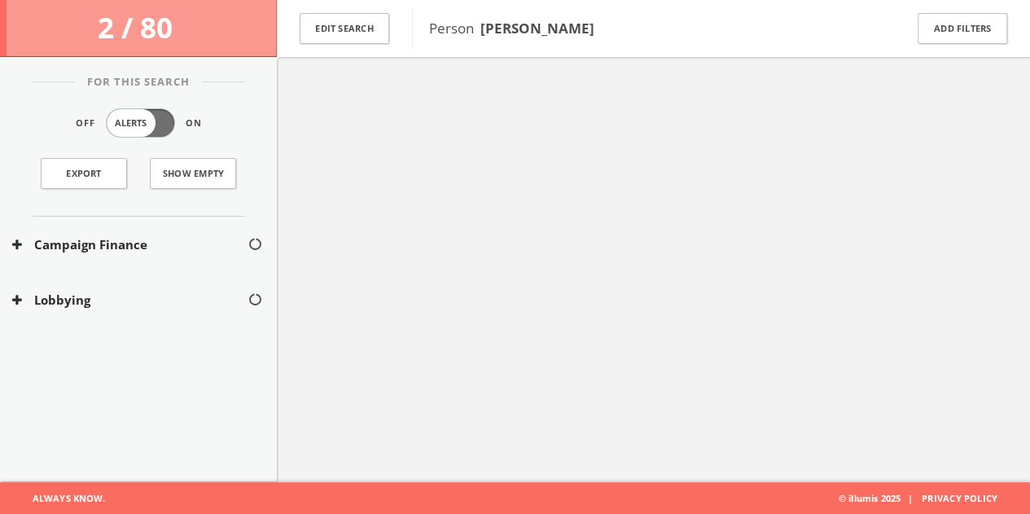
click at [377, 48] on div "Edit Search" at bounding box center [344, 28] width 135 height 57
click at [383, 33] on button "Edit Search" at bounding box center [345, 29] width 90 height 32
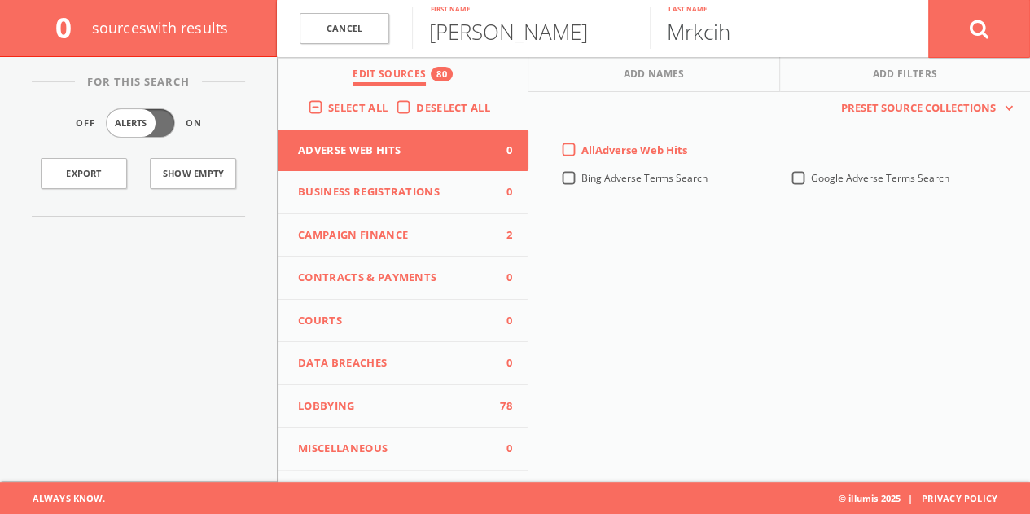
click at [765, 30] on input "Mrkcih" at bounding box center [768, 28] width 238 height 42
type input "mrkich"
click at [928, 0] on button at bounding box center [979, 28] width 102 height 59
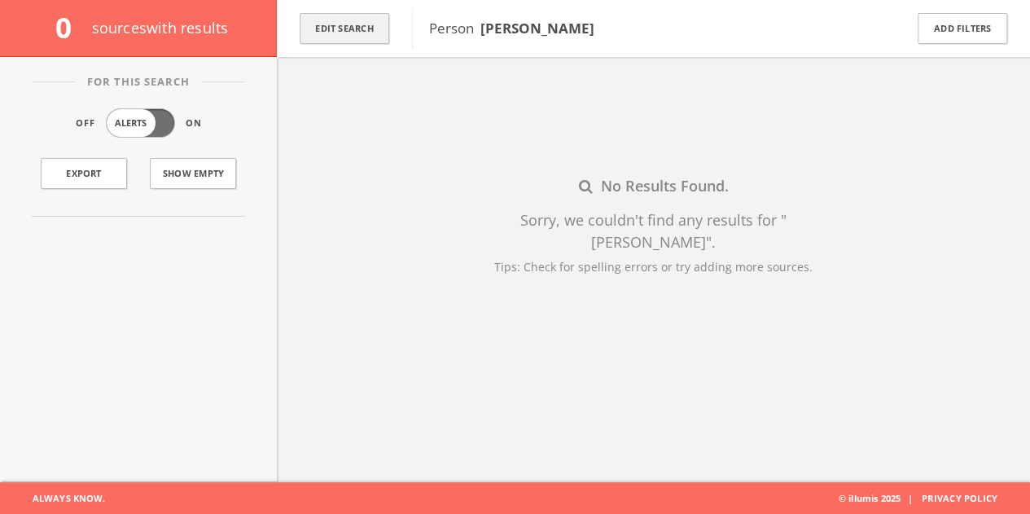
click at [374, 24] on button "Edit Search" at bounding box center [345, 29] width 90 height 32
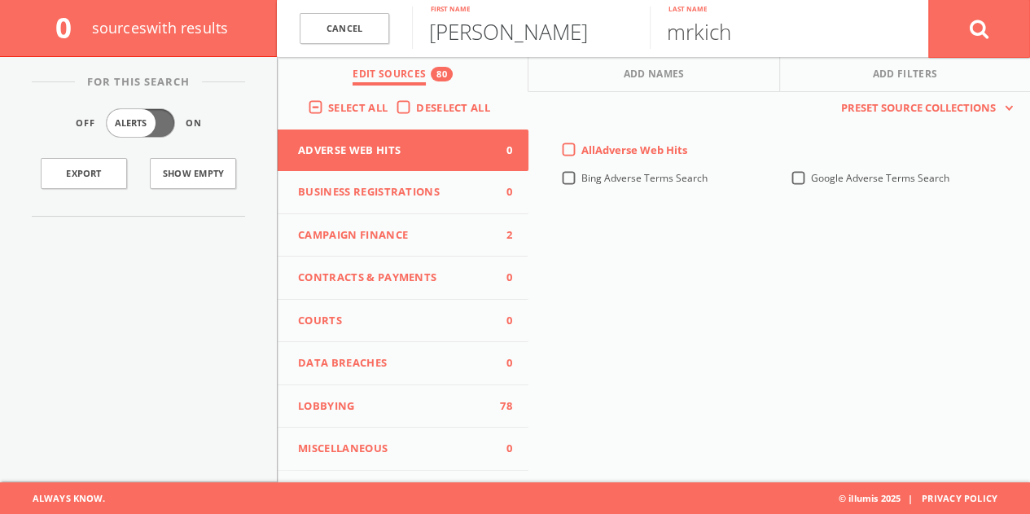
click at [492, 37] on input "[PERSON_NAME]" at bounding box center [531, 28] width 238 height 42
type input "Wenbo"
type input "Sun"
click at [404, 117] on div "Select All Deselect All" at bounding box center [403, 110] width 251 height 37
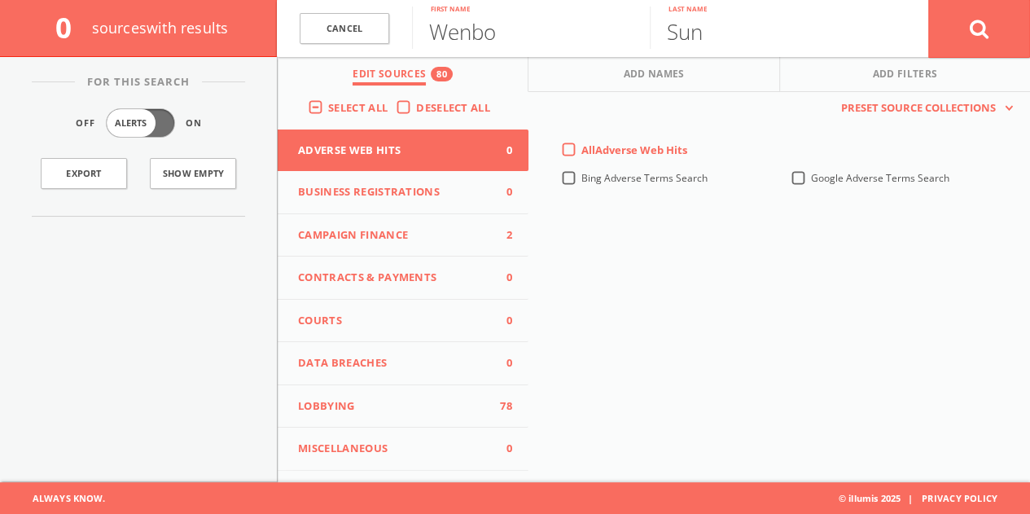
click at [416, 112] on label "Deselect All" at bounding box center [457, 108] width 82 height 16
click at [0, 0] on input "Deselect All" at bounding box center [0, 0] width 0 height 0
click at [443, 230] on span "Campaign Finance" at bounding box center [393, 235] width 190 height 16
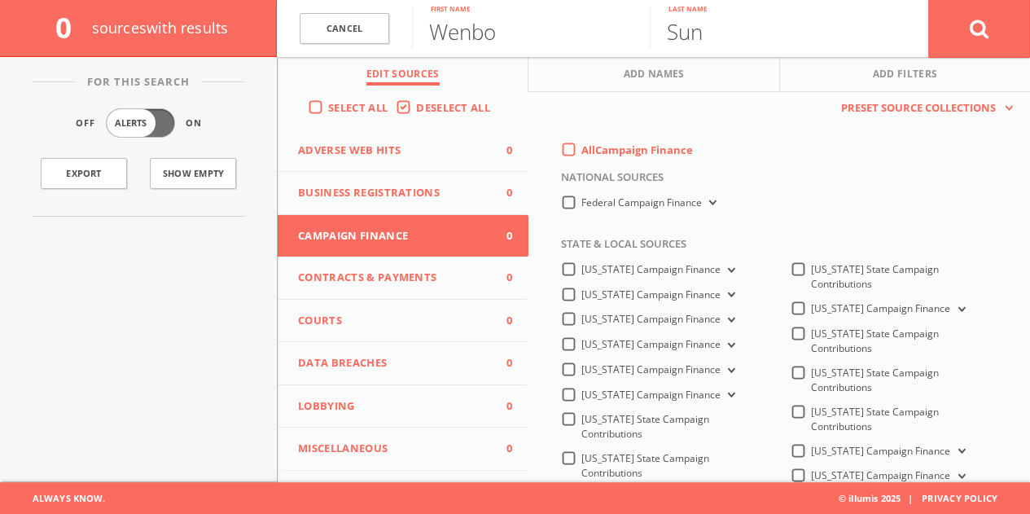
click at [581, 147] on label "All Campaign Finance" at bounding box center [637, 150] width 112 height 16
click at [0, 0] on Finance-all-0 "All Campaign Finance" at bounding box center [0, 0] width 0 height 0
click at [581, 211] on label "Federal Campaign Finance" at bounding box center [650, 202] width 138 height 15
click at [0, 0] on Finance-all "Federal Campaign Finance" at bounding box center [0, 0] width 0 height 0
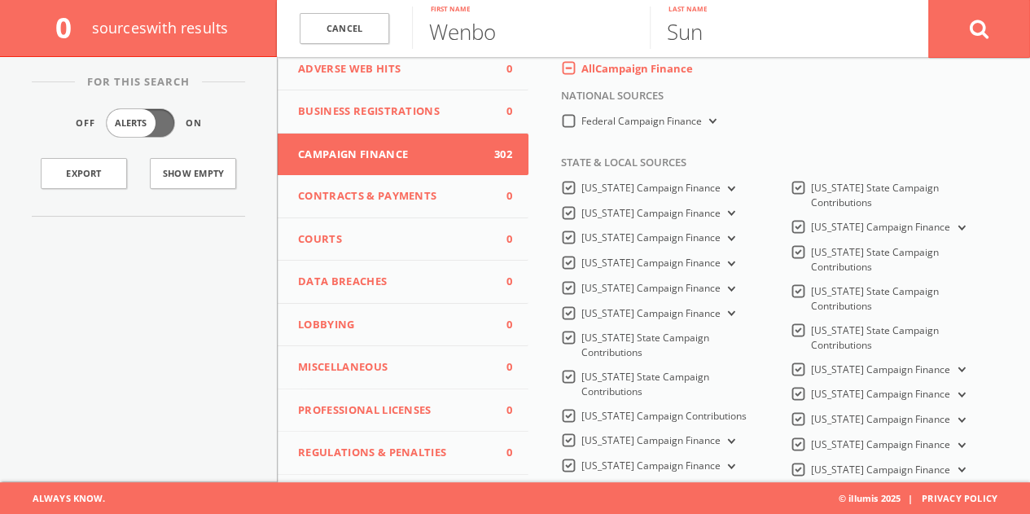
click at [431, 326] on span "Lobbying" at bounding box center [393, 325] width 190 height 16
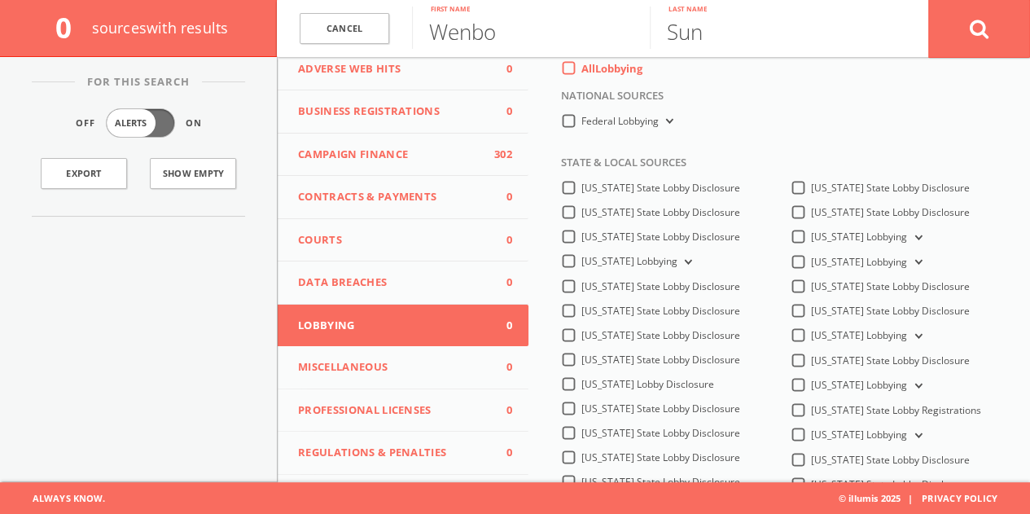
click at [572, 71] on div "All Lobbying" at bounding box center [601, 68] width 81 height 15
click at [581, 70] on label "All Lobbying" at bounding box center [611, 69] width 61 height 16
click at [0, 0] on input "All Lobbying" at bounding box center [0, 0] width 0 height 0
click at [991, 33] on button at bounding box center [979, 28] width 102 height 59
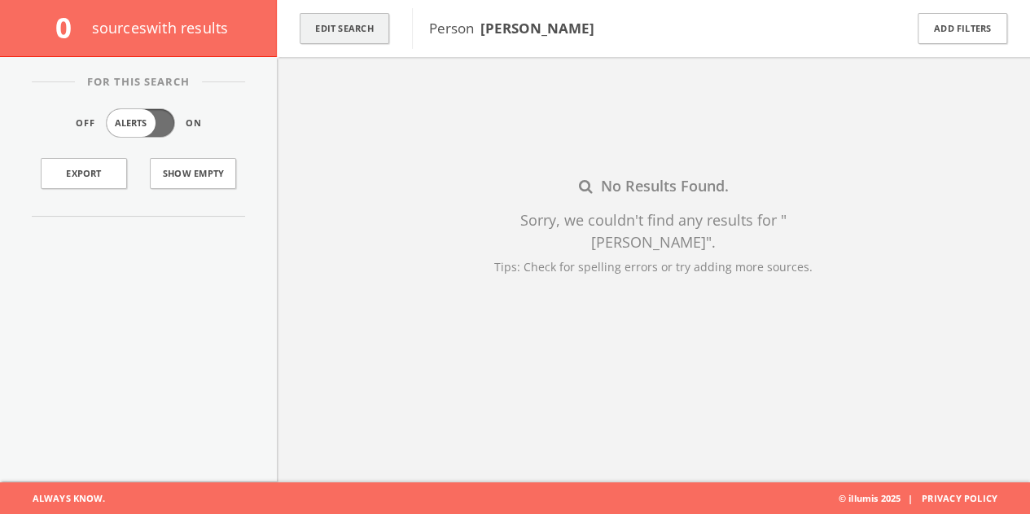
click at [374, 18] on button "Edit Search" at bounding box center [345, 29] width 90 height 32
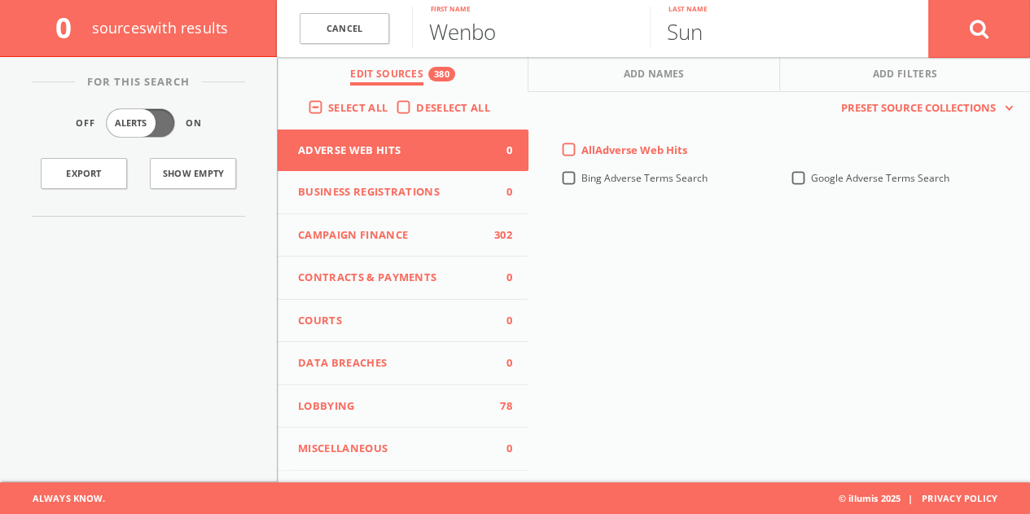
click at [454, 32] on input "Wenbo" at bounding box center [531, 28] width 238 height 42
paste input "1799-4032-4198"
type input "1799-4032-4198"
drag, startPoint x: 610, startPoint y: 33, endPoint x: 176, endPoint y: 14, distance: 435.1
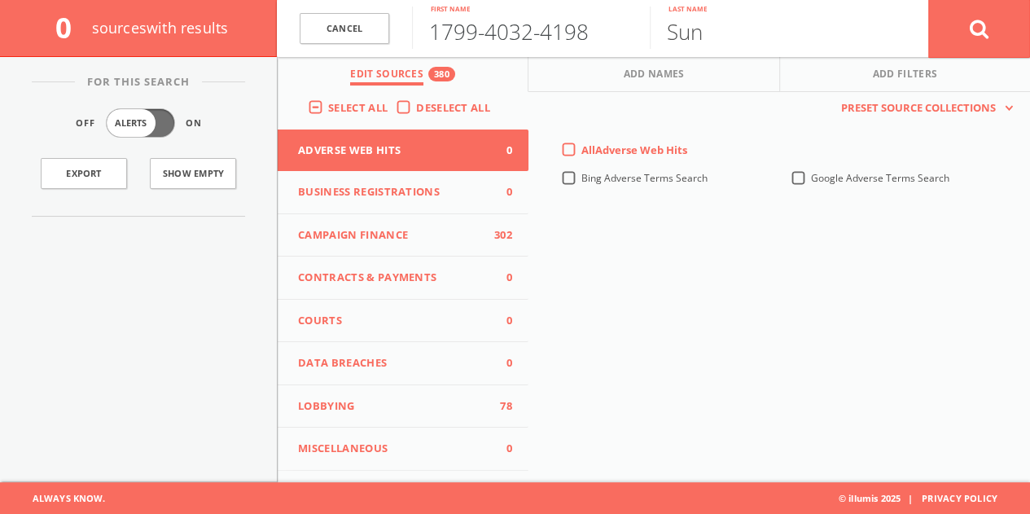
click at [181, 14] on div "0 source s with results Cancel 1799-4032-4198 First name Sun Last name Cancel E…" at bounding box center [515, 28] width 1030 height 57
type input "[PERSON_NAME]"
paste input "Kusari"
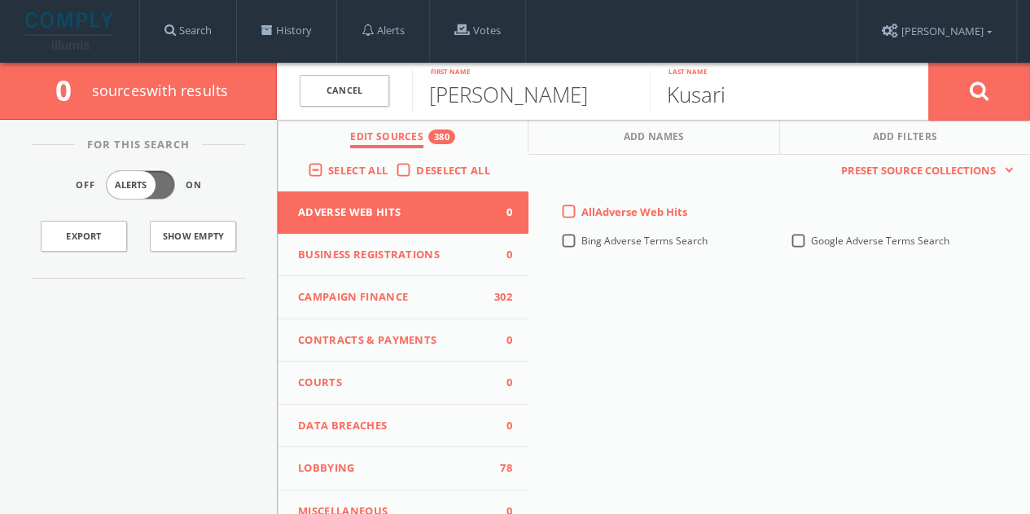
type input "Kusari"
click at [986, 94] on icon at bounding box center [979, 91] width 20 height 20
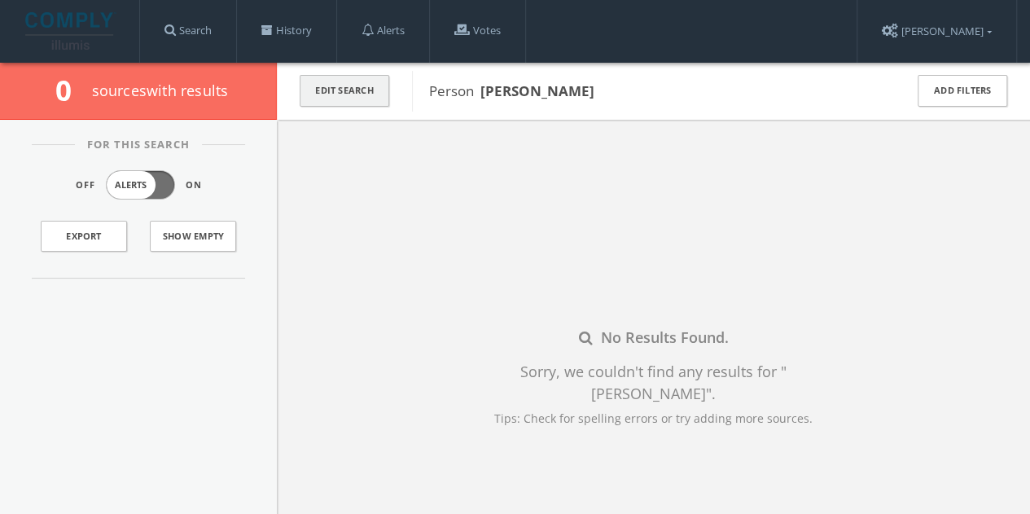
click at [361, 91] on button "Edit Search" at bounding box center [345, 91] width 90 height 32
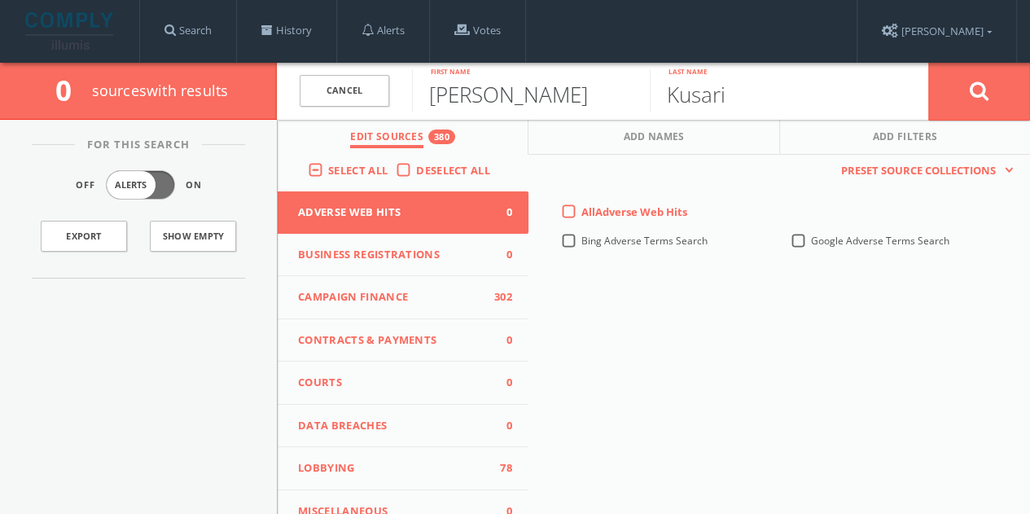
click at [469, 92] on input "[PERSON_NAME]" at bounding box center [531, 90] width 238 height 42
type input "[PERSON_NAME]"
click at [966, 87] on button at bounding box center [979, 91] width 102 height 59
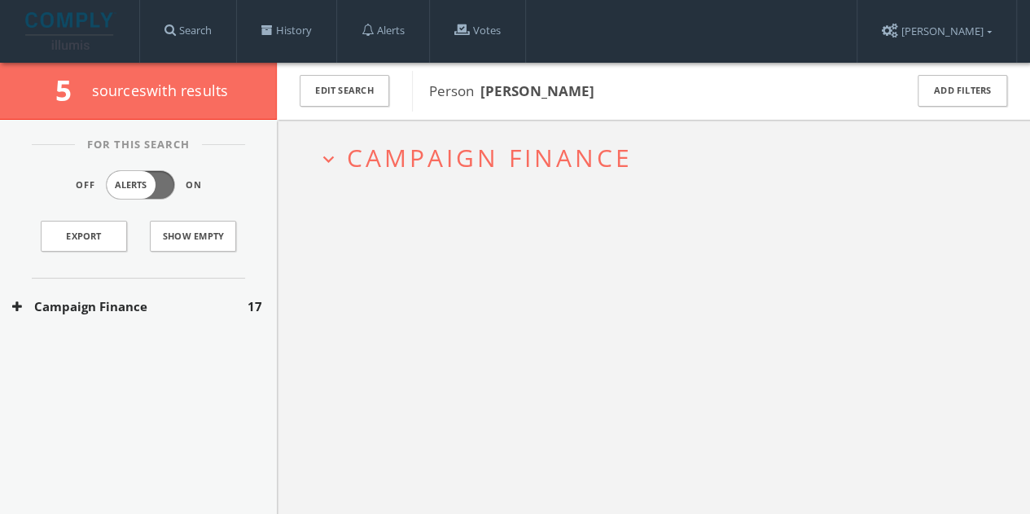
click at [176, 322] on div "Campaign Finance 17" at bounding box center [138, 306] width 277 height 56
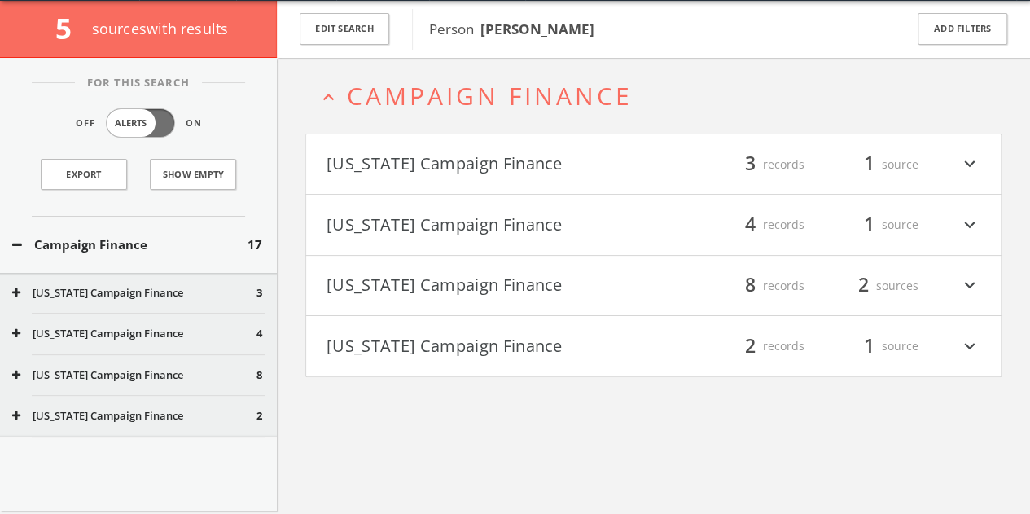
click at [473, 222] on button "[US_STATE] Campaign Finance" at bounding box center [489, 225] width 327 height 28
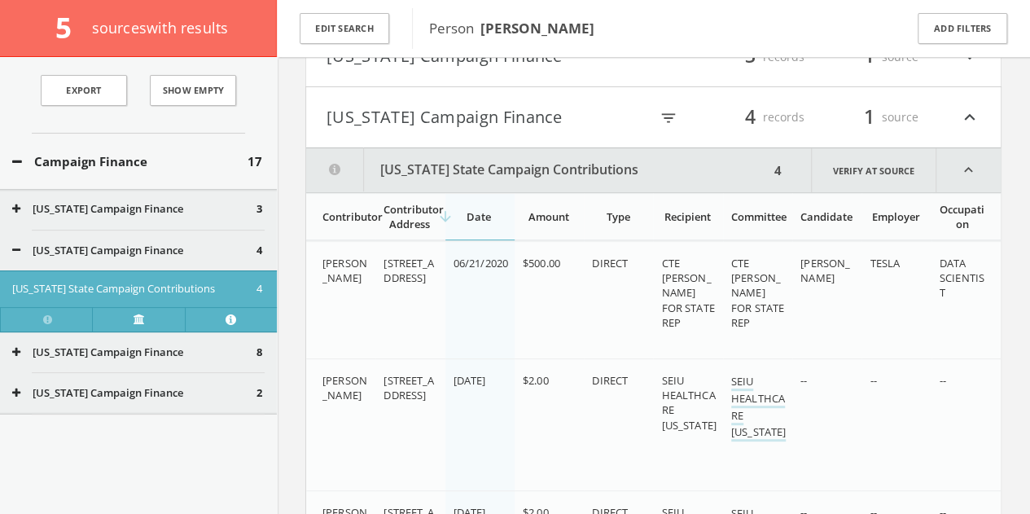
scroll to position [83, 0]
click at [20, 162] on icon at bounding box center [17, 161] width 10 height 12
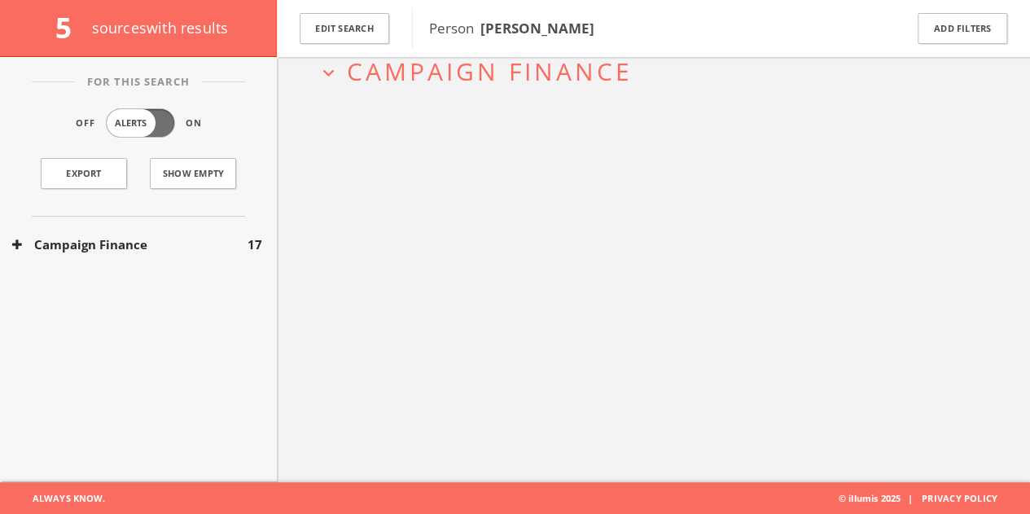
scroll to position [0, 0]
click at [356, 25] on button "Edit Search" at bounding box center [345, 29] width 90 height 32
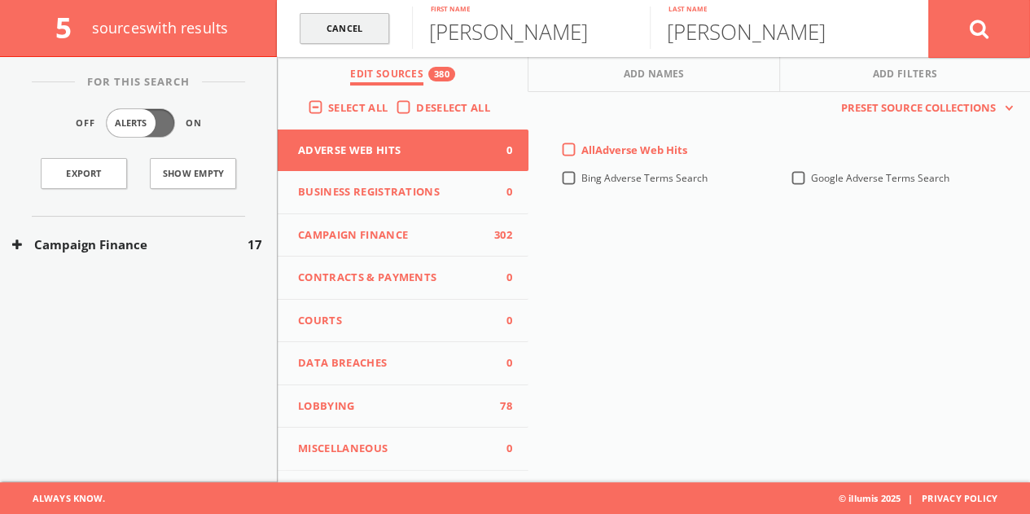
click at [314, 20] on link "Cancel" at bounding box center [345, 29] width 90 height 32
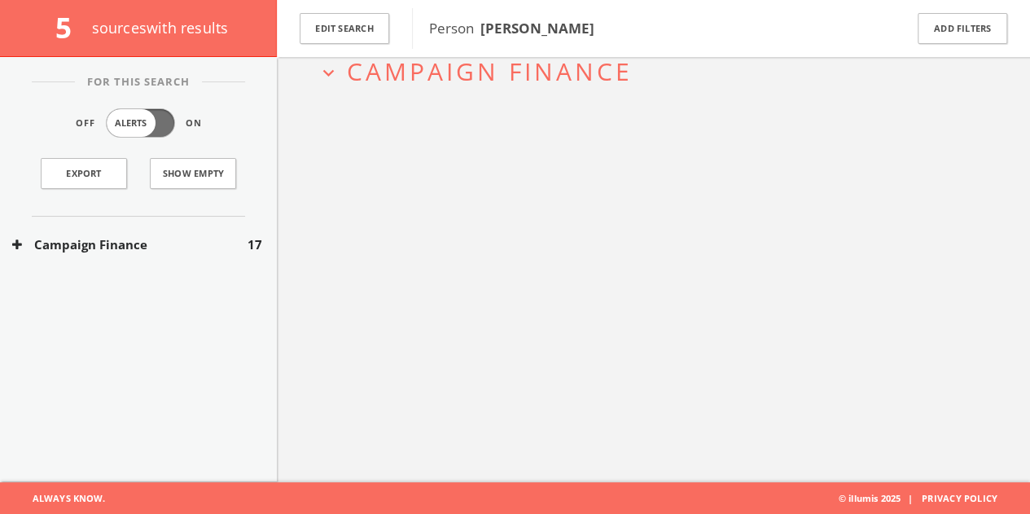
click at [322, 19] on button "Edit Search" at bounding box center [345, 29] width 90 height 32
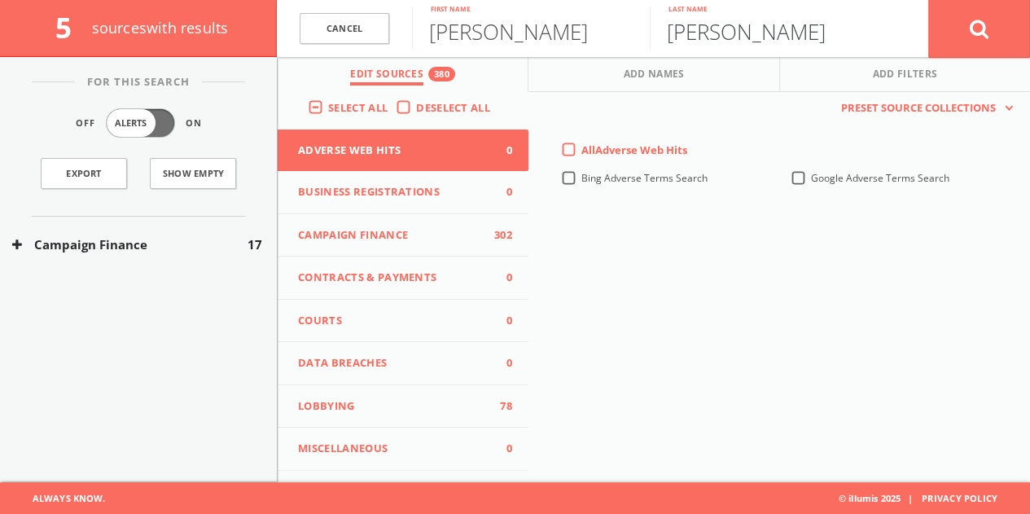
click at [701, 35] on input "[PERSON_NAME]" at bounding box center [768, 28] width 238 height 42
click at [524, 37] on input "[PERSON_NAME]" at bounding box center [531, 28] width 238 height 42
paste input "uizhong"
type input "Huizhong"
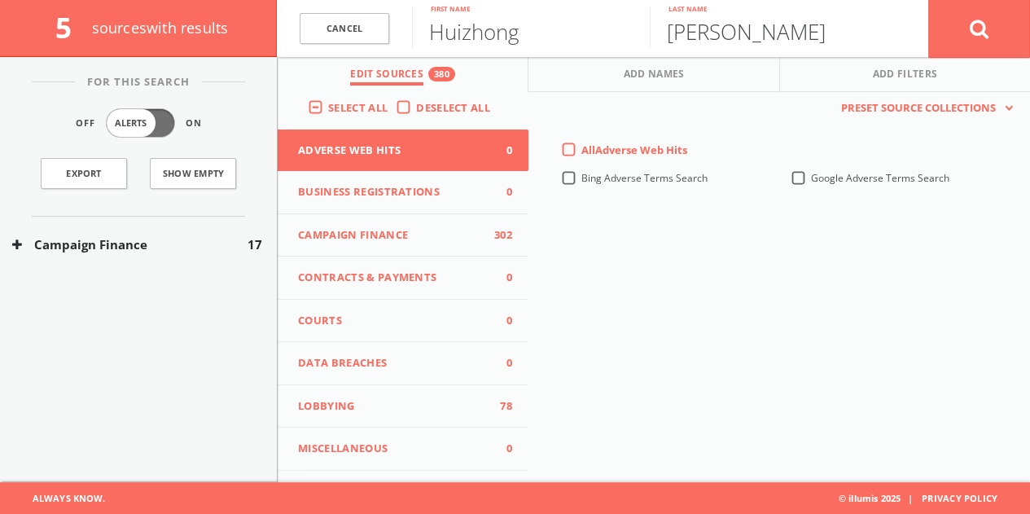
click at [741, 38] on input "[PERSON_NAME]" at bounding box center [768, 28] width 238 height 42
type input "[PERSON_NAME]"
click at [974, 35] on icon at bounding box center [979, 29] width 20 height 20
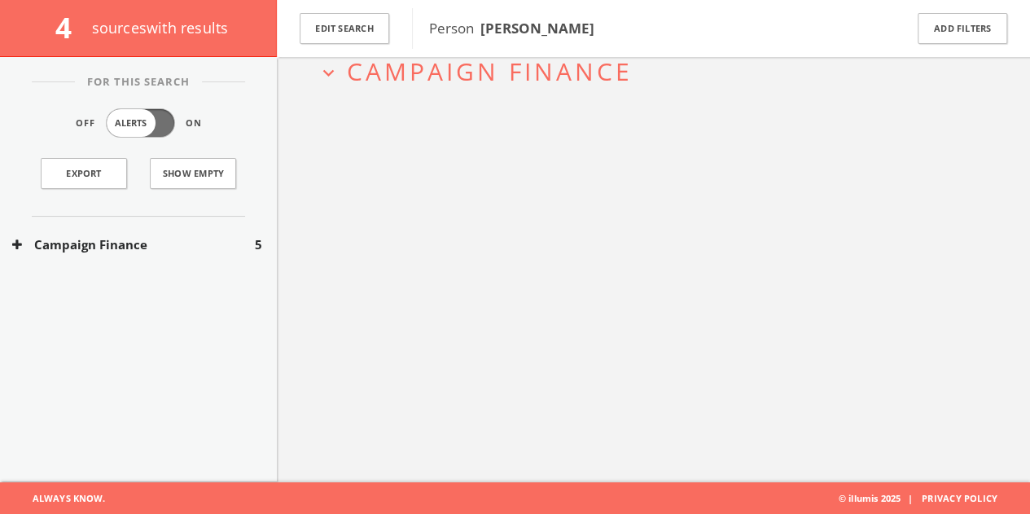
click at [119, 251] on button "Campaign Finance" at bounding box center [133, 244] width 243 height 19
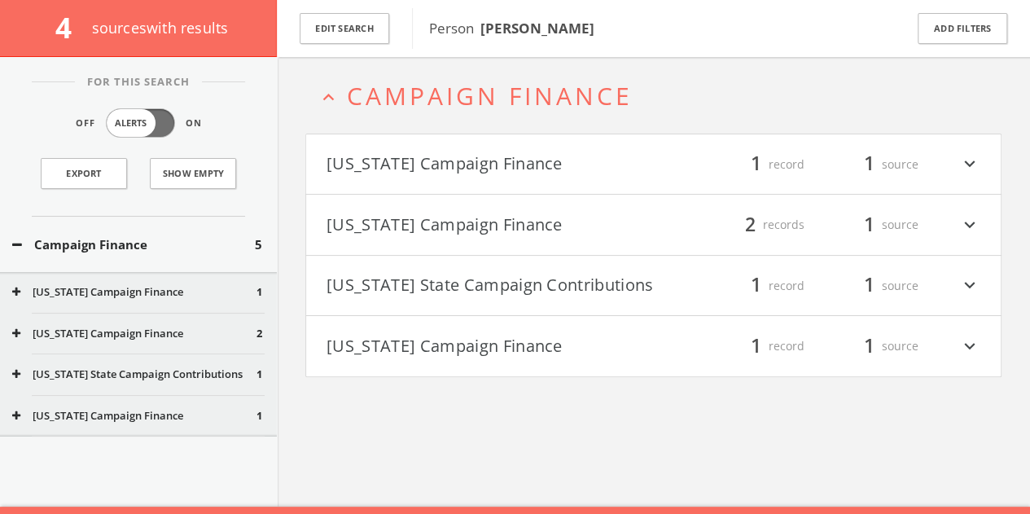
click at [540, 153] on button "[US_STATE] Campaign Finance" at bounding box center [489, 165] width 327 height 28
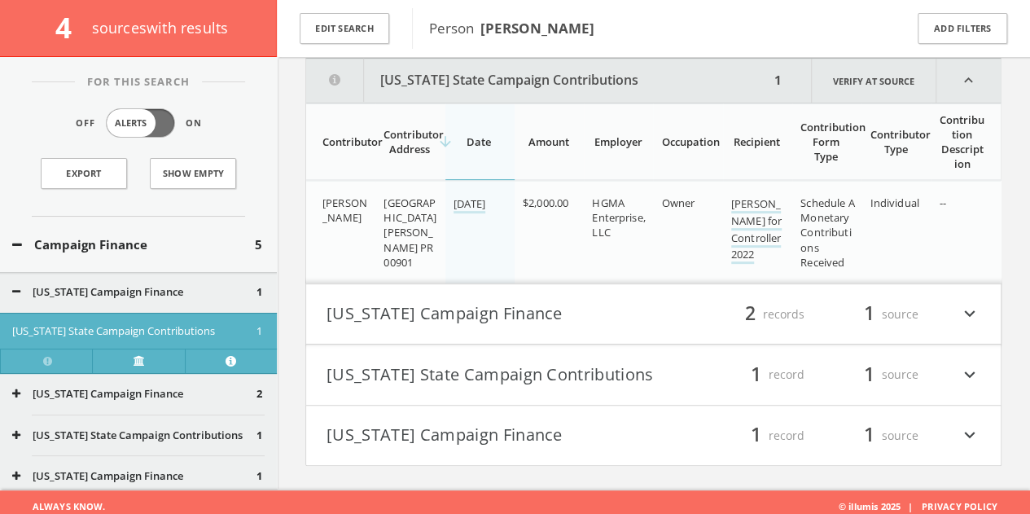
click at [448, 317] on button "[US_STATE] Campaign Finance" at bounding box center [489, 314] width 327 height 28
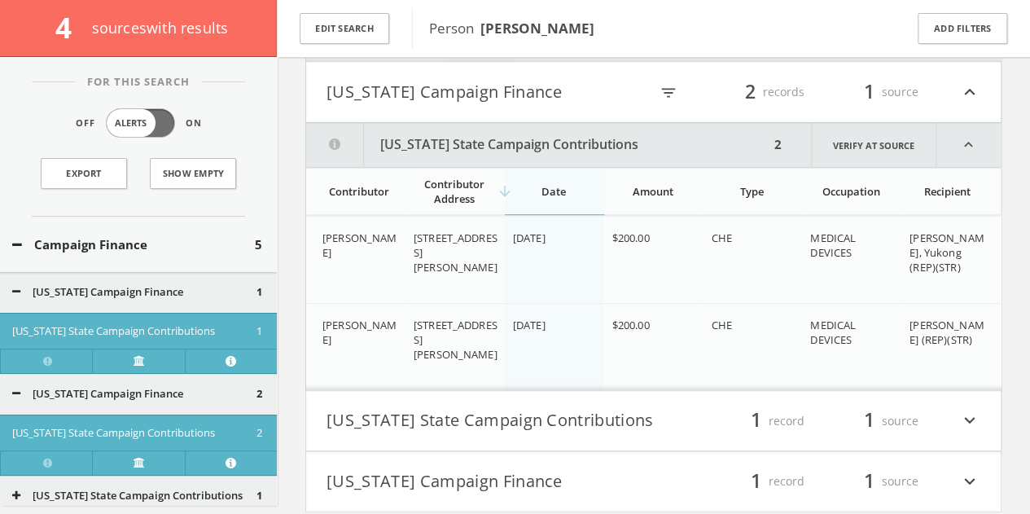
scroll to position [480, 0]
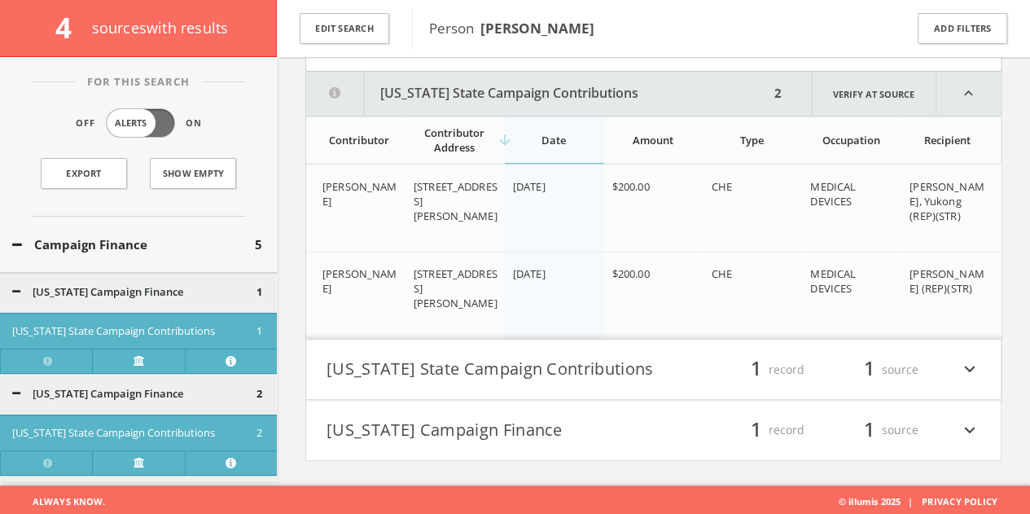
click at [482, 357] on button "[US_STATE] State Campaign Contributions" at bounding box center [489, 370] width 327 height 28
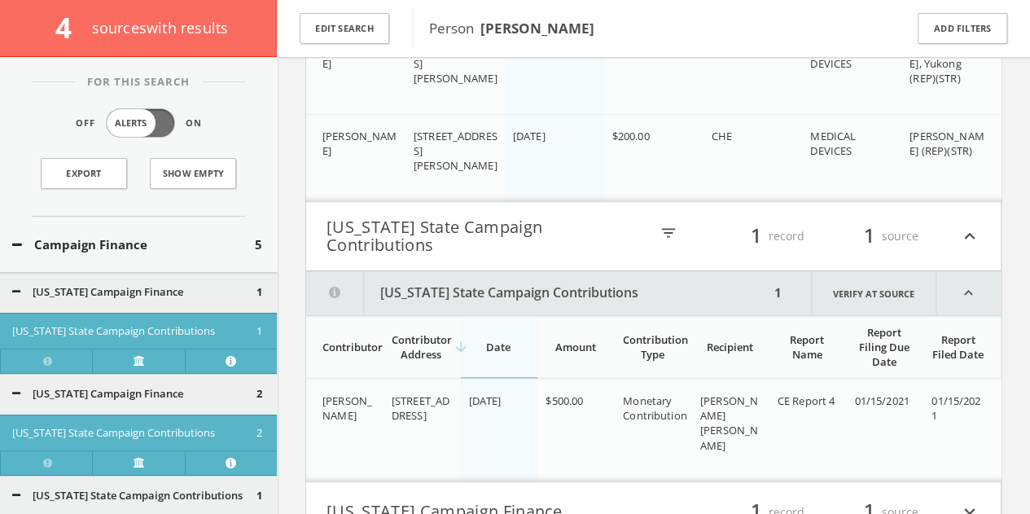
scroll to position [690, 0]
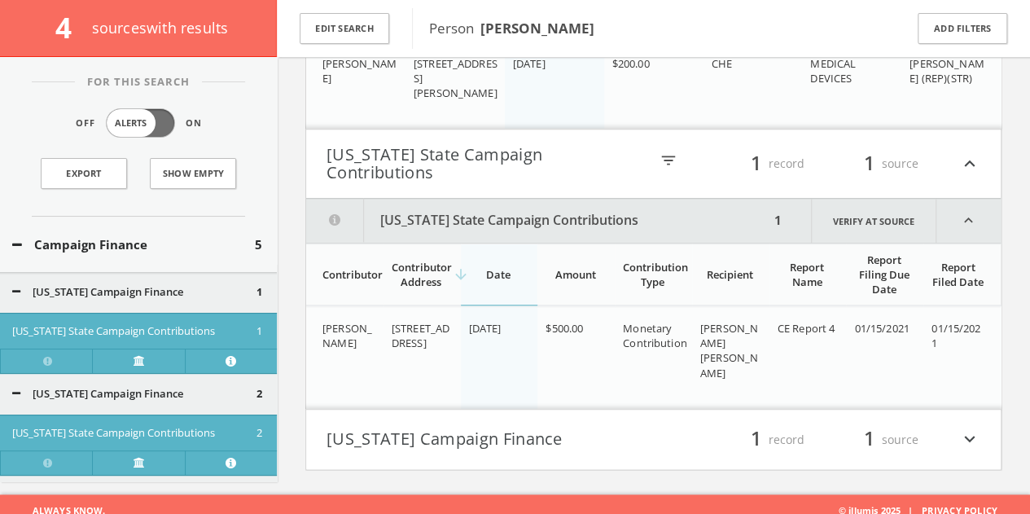
click at [495, 442] on h4 "[US_STATE] Campaign Finance filter_list 1 record 1 source expand_more" at bounding box center [653, 439] width 694 height 60
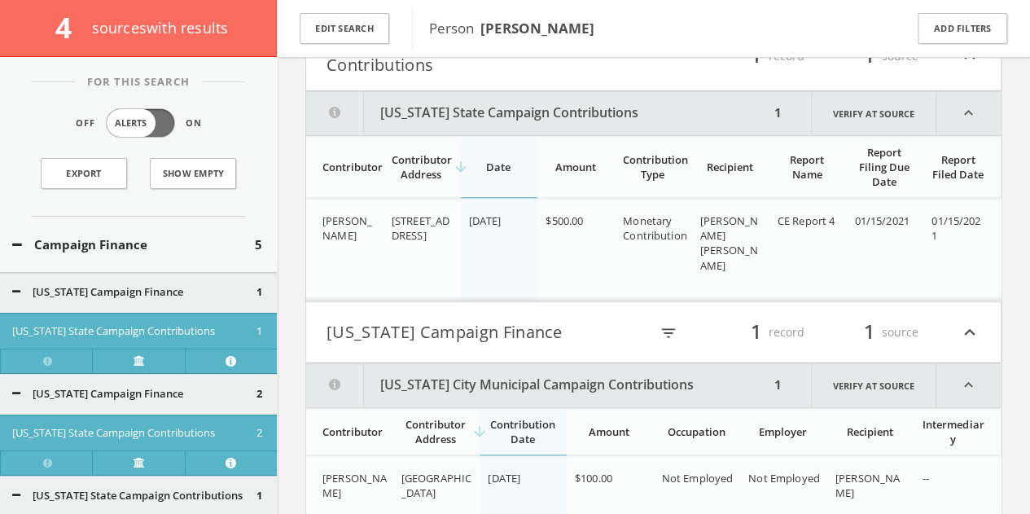
scroll to position [842, 0]
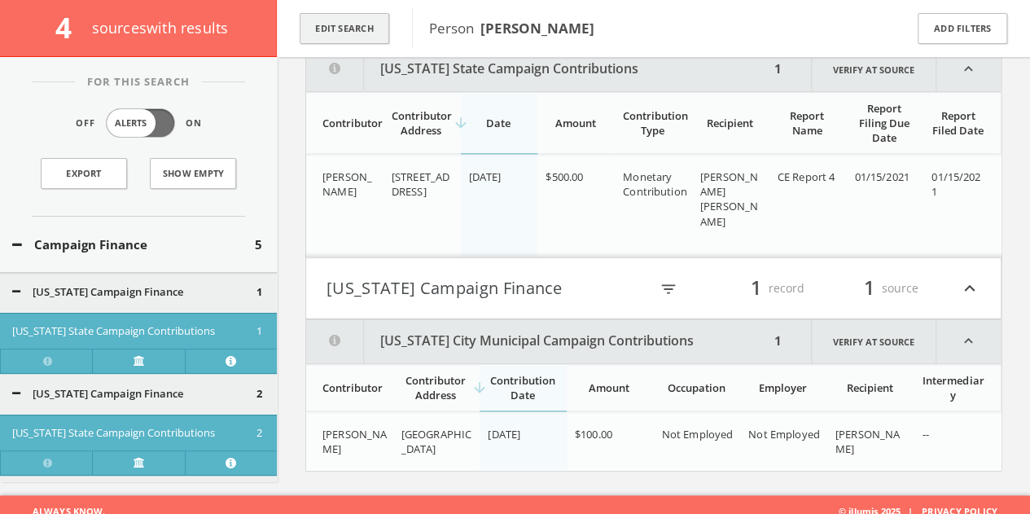
click at [363, 20] on button "Edit Search" at bounding box center [345, 29] width 90 height 32
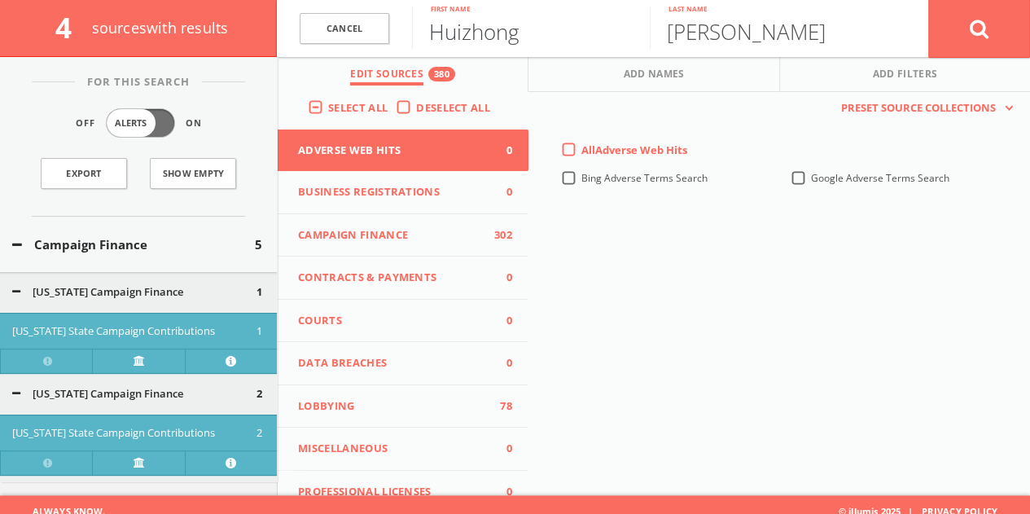
click at [492, 33] on input "Huizhong" at bounding box center [531, 28] width 238 height 42
paste input "Byoungkeon Park"
drag, startPoint x: 547, startPoint y: 43, endPoint x: 781, endPoint y: 59, distance: 235.0
click at [794, 54] on form "Cancel Byoungkeon Park First name [PERSON_NAME] Last name Cancel" at bounding box center [653, 28] width 753 height 57
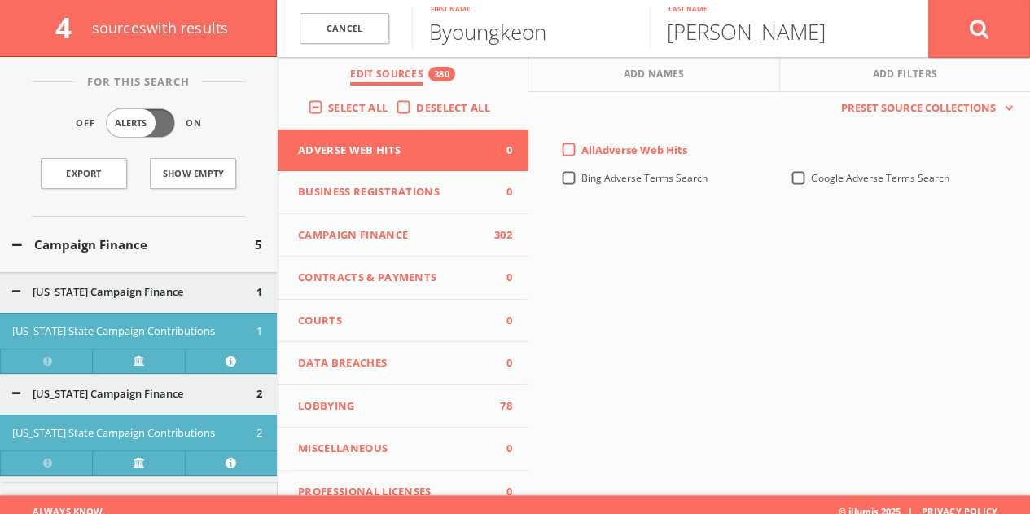
type input "Byoungkeon"
click at [745, 38] on input "[PERSON_NAME]" at bounding box center [768, 28] width 238 height 42
type input "Park"
click at [928, 0] on button at bounding box center [979, 28] width 102 height 59
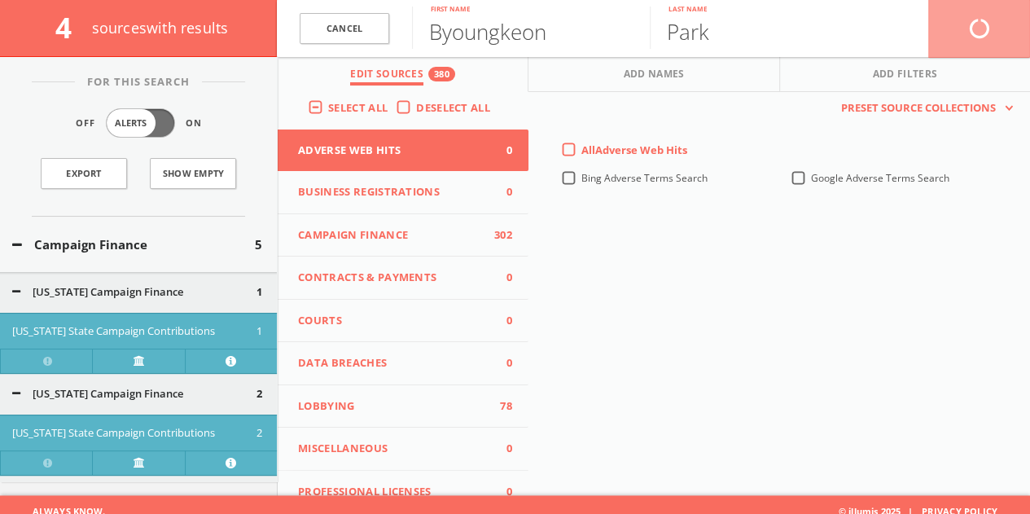
scroll to position [94, 0]
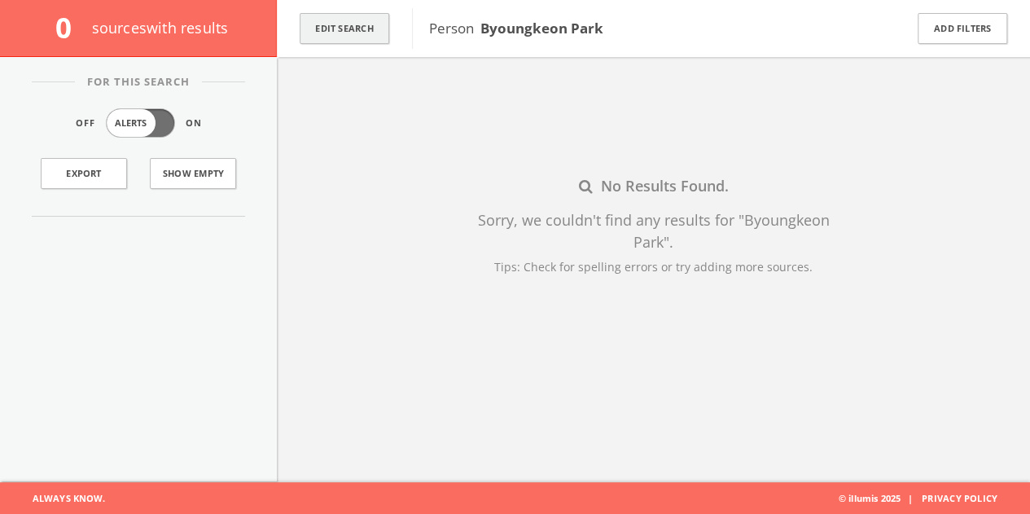
click at [376, 19] on button "Edit Search" at bounding box center [345, 29] width 90 height 32
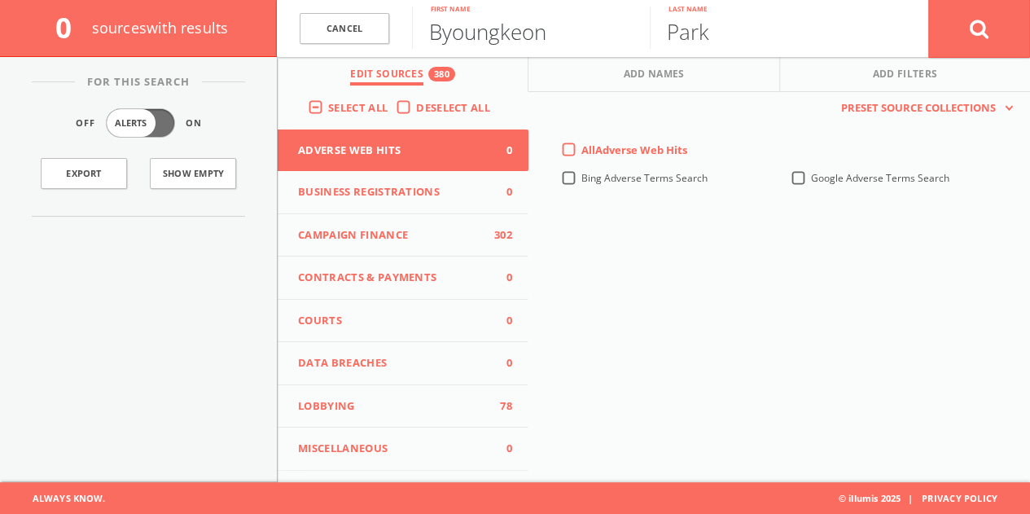
click at [448, 31] on input "Byoungkeon" at bounding box center [531, 28] width 238 height 42
click at [438, 38] on input "Byoungkeon" at bounding box center [531, 28] width 238 height 42
type input "Beyoungkeon"
click at [955, 33] on button at bounding box center [979, 28] width 102 height 59
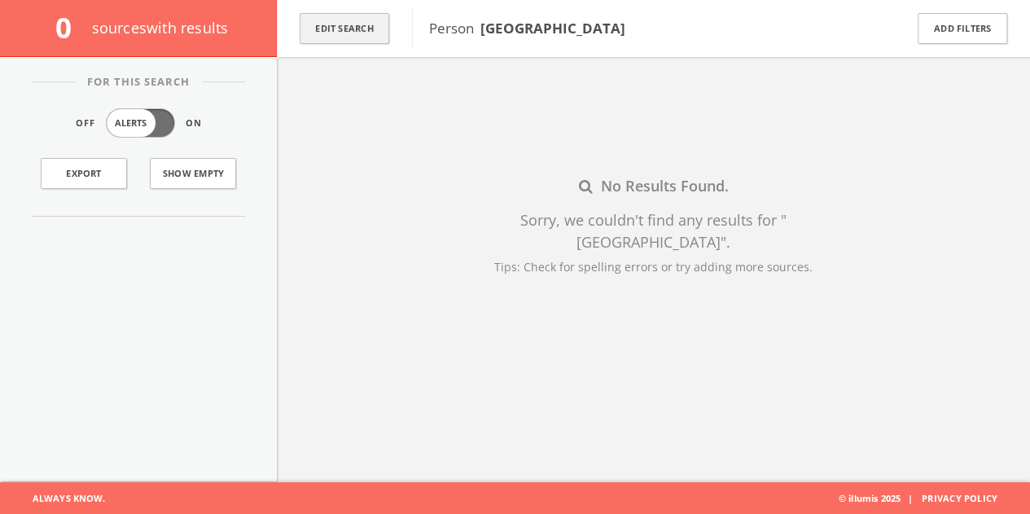
click at [337, 30] on button "Edit Search" at bounding box center [345, 29] width 90 height 32
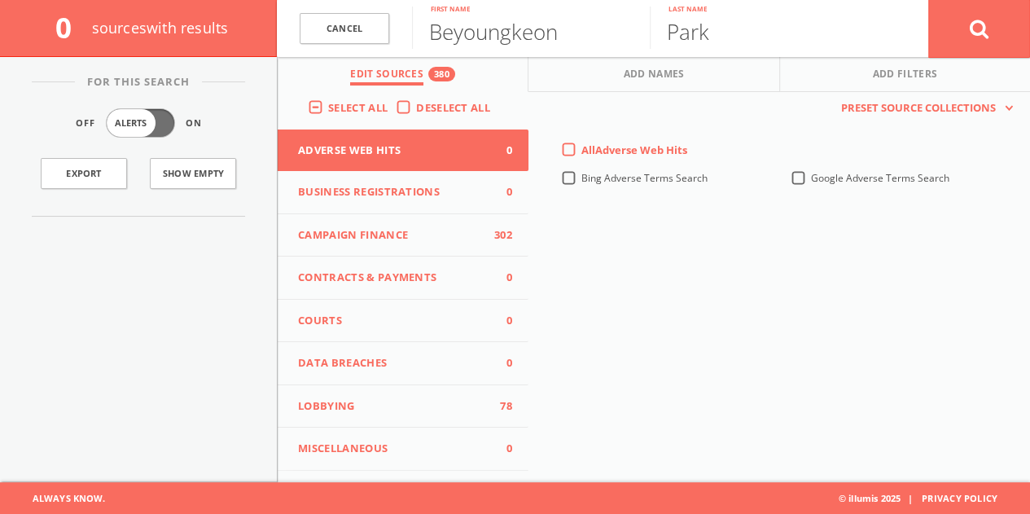
click at [408, 107] on div "Deselect All" at bounding box center [447, 107] width 103 height 15
click at [416, 112] on label "Deselect All" at bounding box center [457, 108] width 82 height 16
click at [0, 0] on input "Deselect All" at bounding box center [0, 0] width 0 height 0
drag, startPoint x: 511, startPoint y: 34, endPoint x: 335, endPoint y: 45, distance: 176.1
click at [335, 45] on form "[PERSON_NAME] First name Park Last name Cancel" at bounding box center [653, 28] width 753 height 57
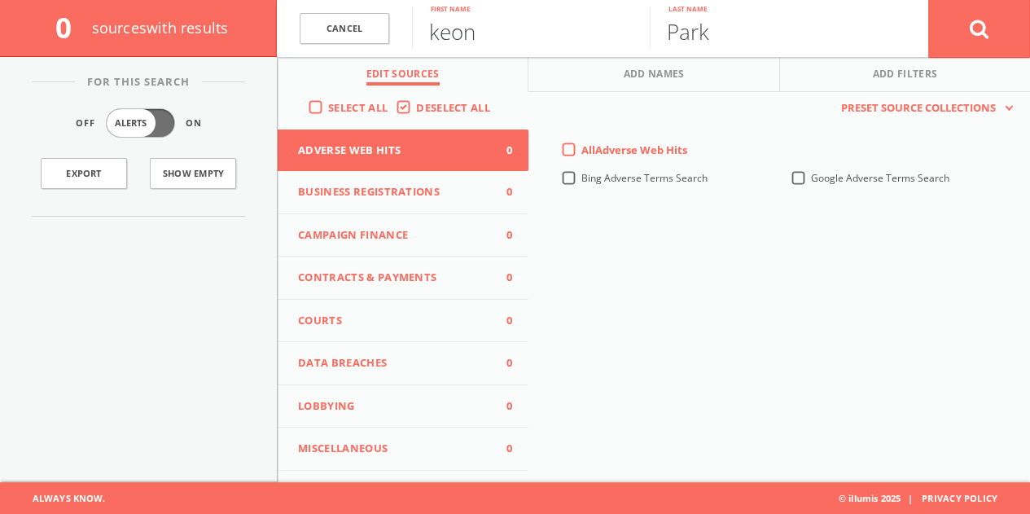
type input "keon"
click at [448, 204] on button "Business Registrations 0" at bounding box center [403, 192] width 251 height 43
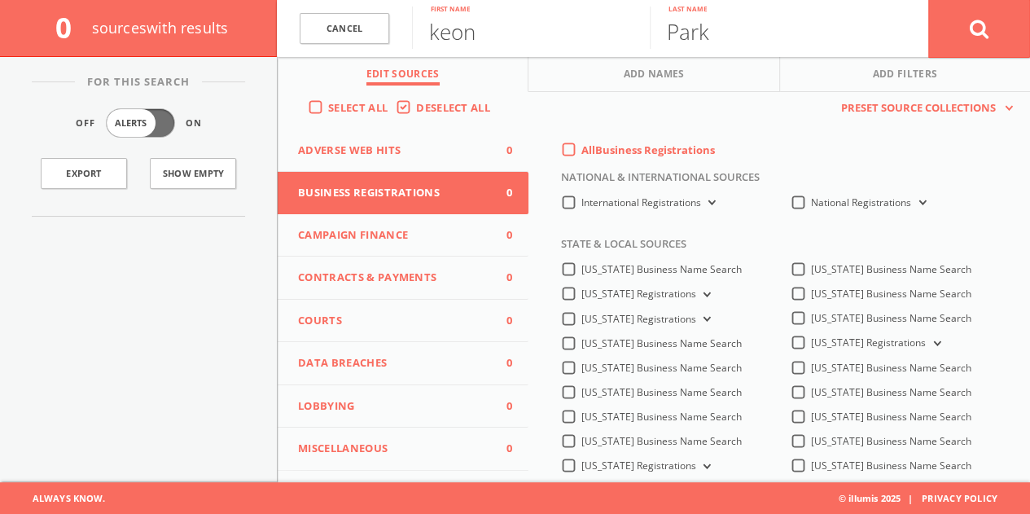
drag, startPoint x: 435, startPoint y: 224, endPoint x: 444, endPoint y: 220, distance: 9.8
click at [435, 225] on button "Campaign Finance 0" at bounding box center [403, 235] width 251 height 43
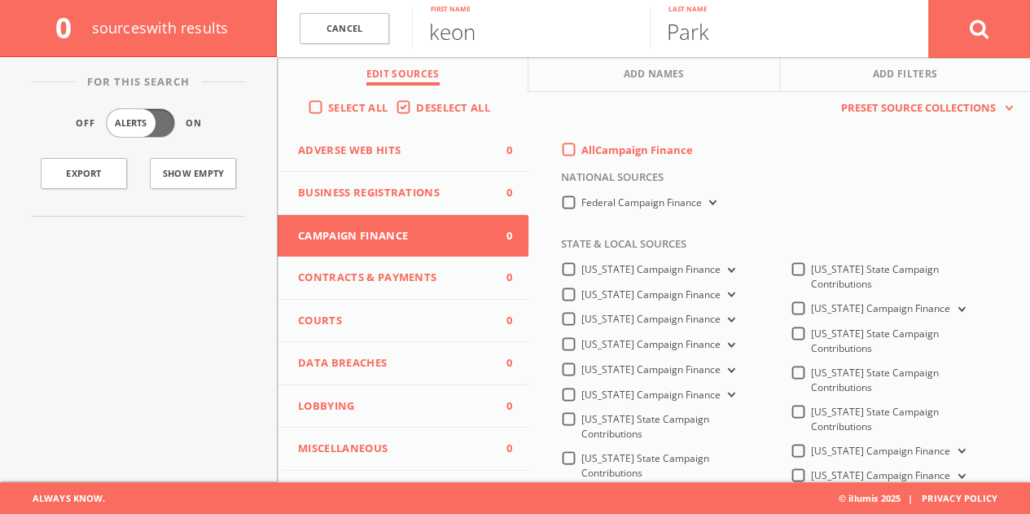
click at [581, 155] on label "All Campaign Finance" at bounding box center [637, 150] width 112 height 16
click at [0, 0] on Finance-all-0 "All Campaign Finance" at bounding box center [0, 0] width 0 height 0
click at [565, 216] on div "Federal Campaign Finance" at bounding box center [663, 207] width 205 height 24
click at [581, 208] on label "Federal Campaign Finance" at bounding box center [650, 202] width 138 height 15
click at [0, 0] on Finance-all "Federal Campaign Finance" at bounding box center [0, 0] width 0 height 0
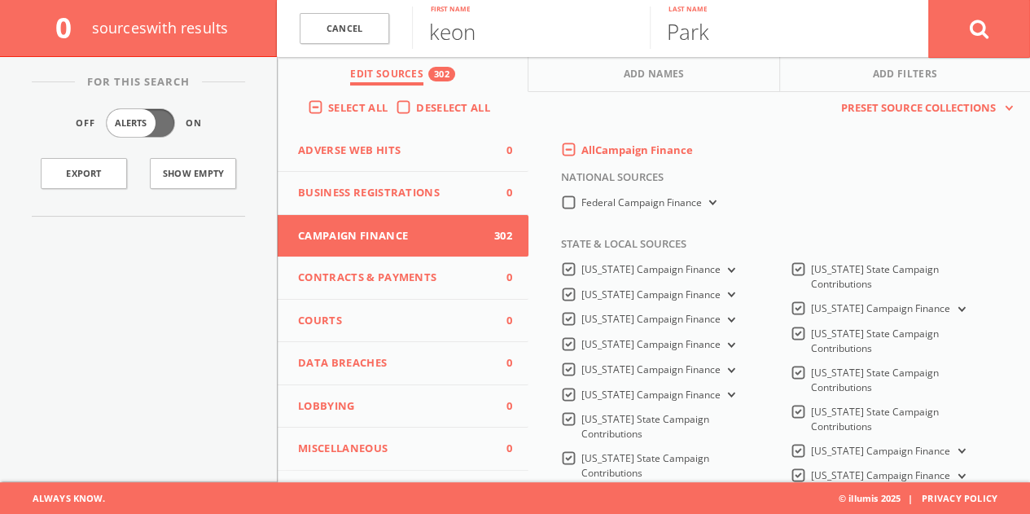
drag, startPoint x: 356, startPoint y: 400, endPoint x: 426, endPoint y: 317, distance: 107.4
click at [356, 400] on span "Lobbying" at bounding box center [393, 406] width 190 height 16
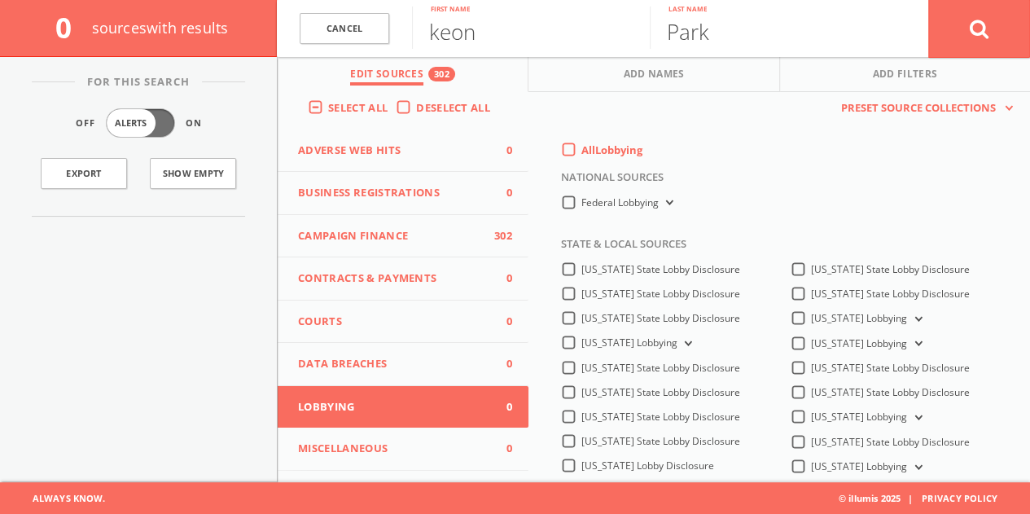
click at [581, 156] on label "All Lobbying" at bounding box center [611, 150] width 61 height 16
click at [0, 0] on input "All Lobbying" at bounding box center [0, 0] width 0 height 0
drag, startPoint x: 934, startPoint y: 24, endPoint x: 942, endPoint y: 24, distance: 8.2
click at [941, 27] on button at bounding box center [979, 28] width 102 height 59
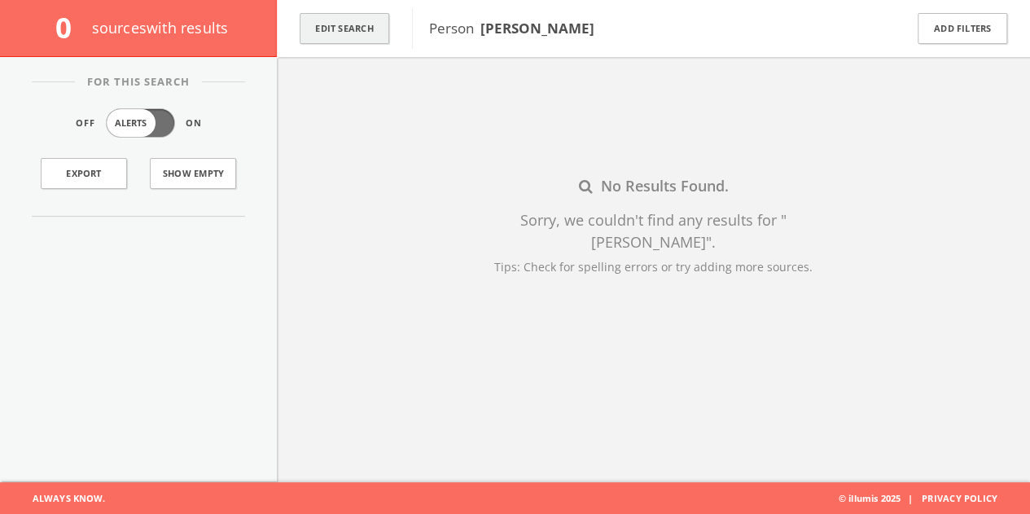
click at [382, 26] on button "Edit Search" at bounding box center [345, 29] width 90 height 32
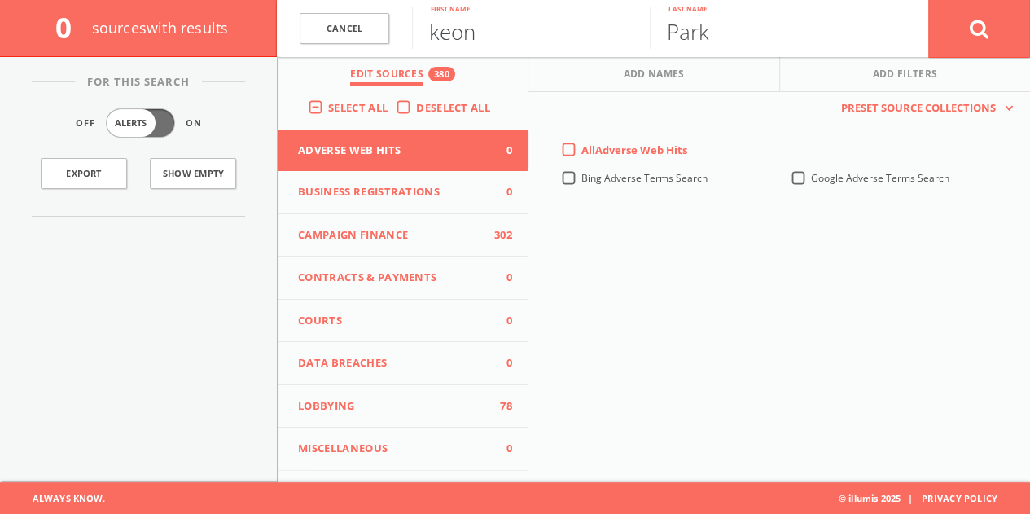
click at [463, 38] on input "keon" at bounding box center [531, 28] width 238 height 42
type input "[PERSON_NAME]"
click at [415, 223] on button "Campaign Finance 302" at bounding box center [403, 235] width 251 height 43
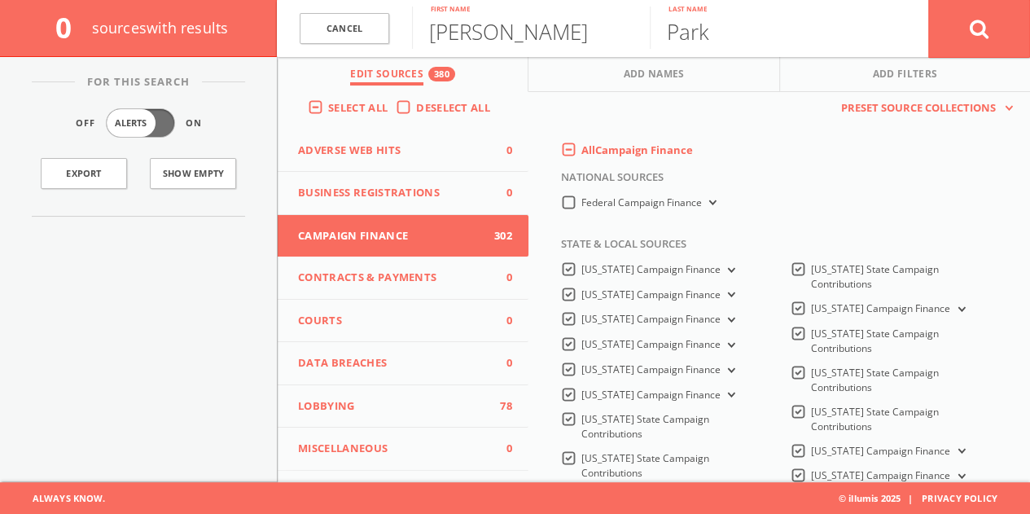
click at [581, 159] on label "All Campaign Finance" at bounding box center [637, 150] width 112 height 16
click at [0, 0] on Finance-all-0 "All Campaign Finance" at bounding box center [0, 0] width 0 height 0
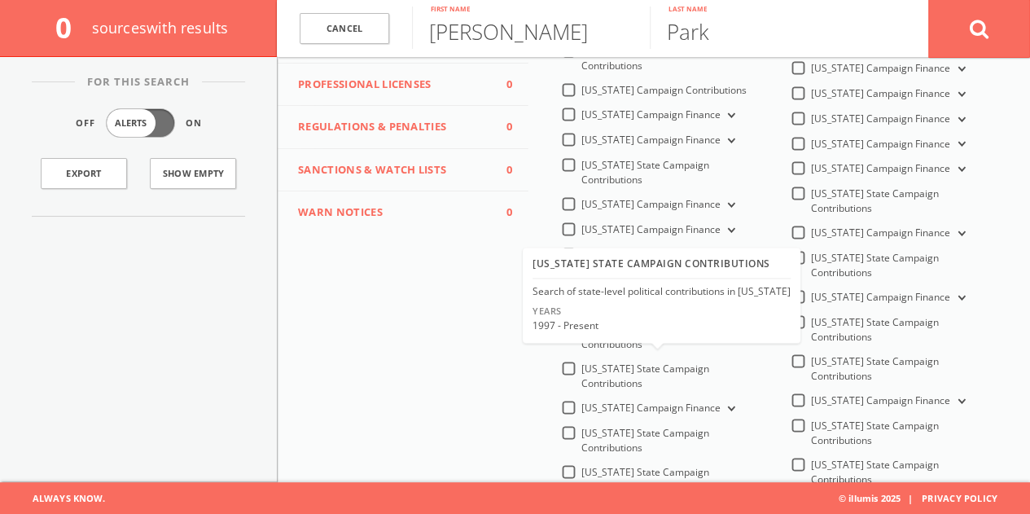
scroll to position [488, 0]
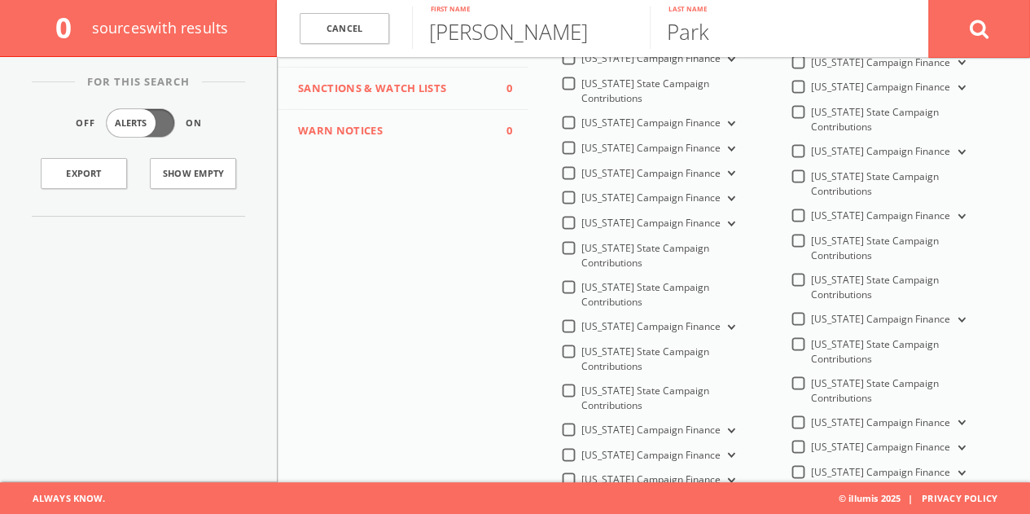
click at [581, 425] on span "[US_STATE] Campaign Finance" at bounding box center [650, 429] width 139 height 14
click at [0, 0] on Finance-all "[US_STATE] Campaign Finance" at bounding box center [0, 0] width 0 height 0
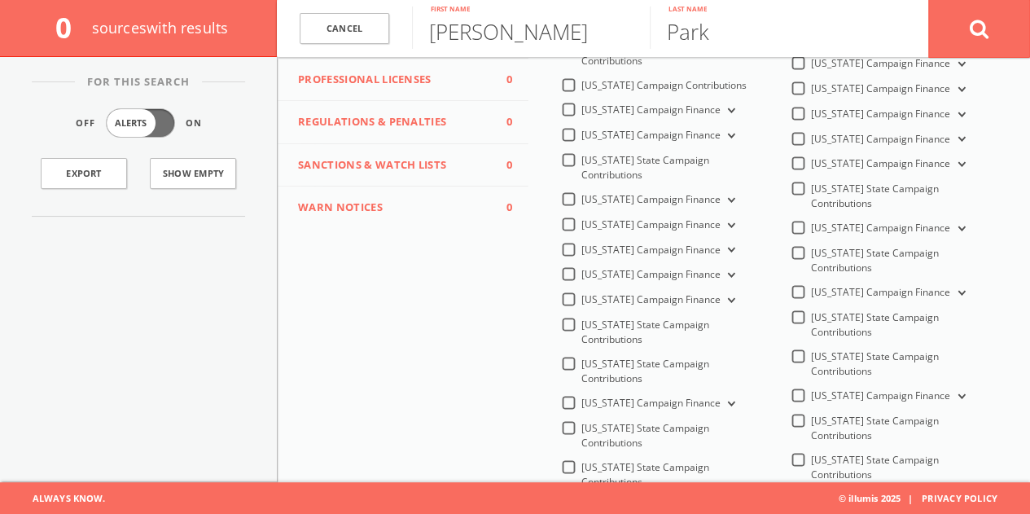
scroll to position [326, 0]
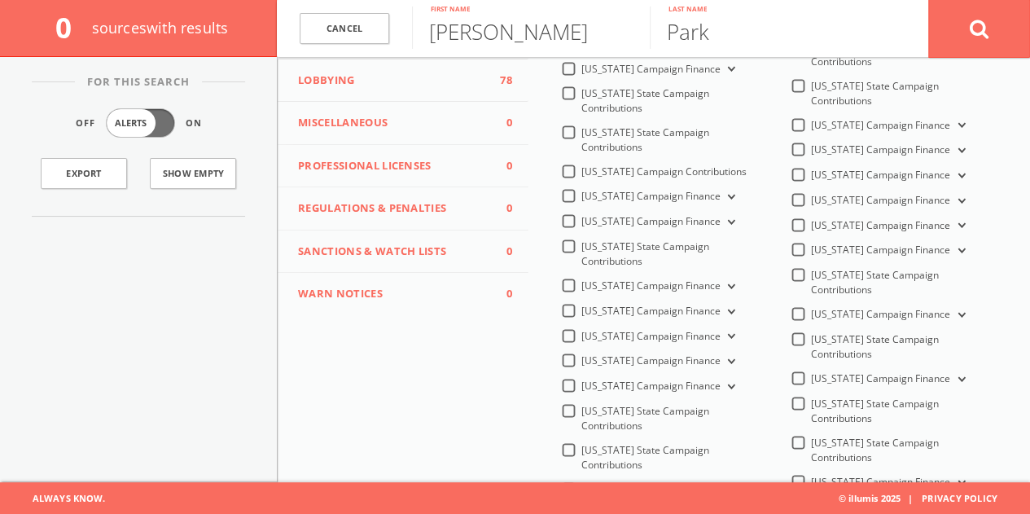
click at [391, 81] on span "Lobbying" at bounding box center [393, 80] width 190 height 16
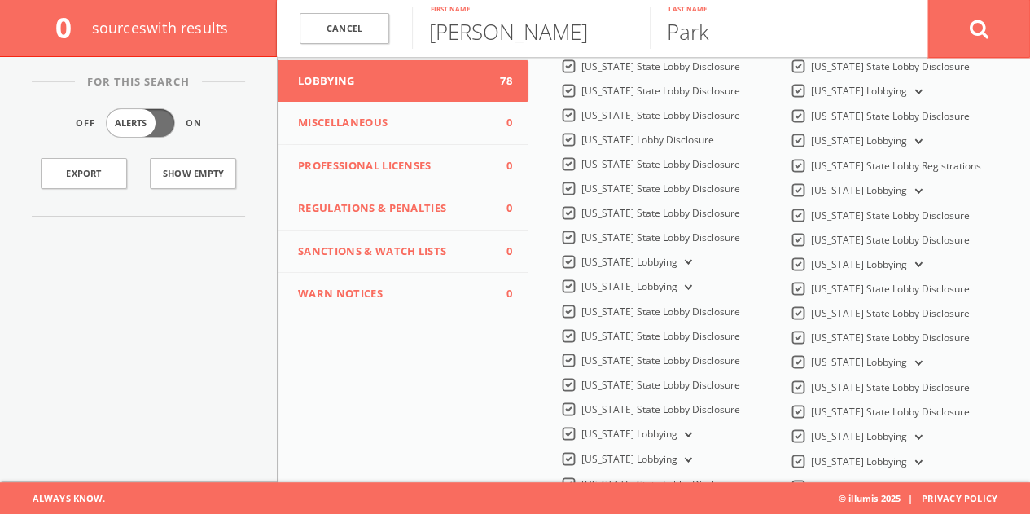
click at [992, 42] on button at bounding box center [979, 28] width 102 height 59
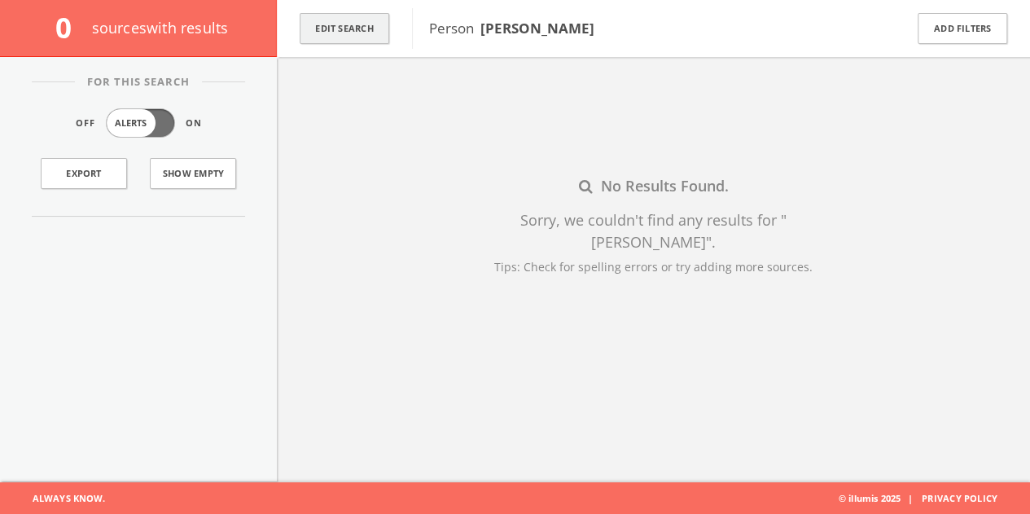
click at [356, 30] on button "Edit Search" at bounding box center [345, 29] width 90 height 32
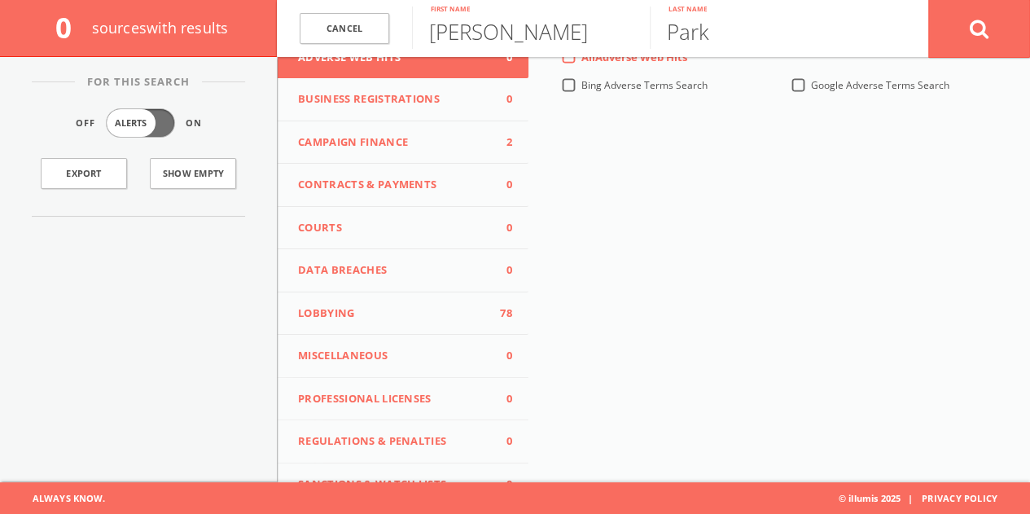
scroll to position [244, 0]
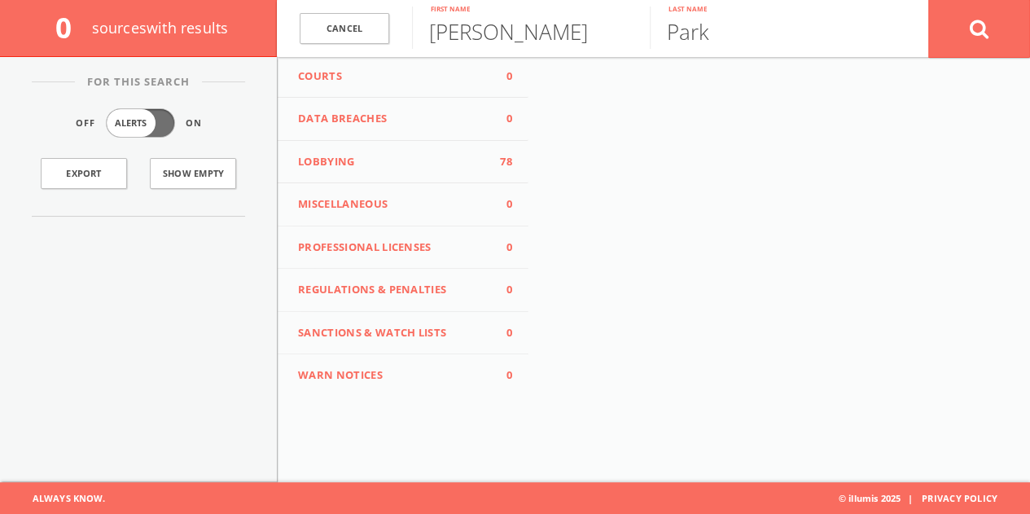
click at [391, 164] on span "Lobbying" at bounding box center [393, 162] width 190 height 16
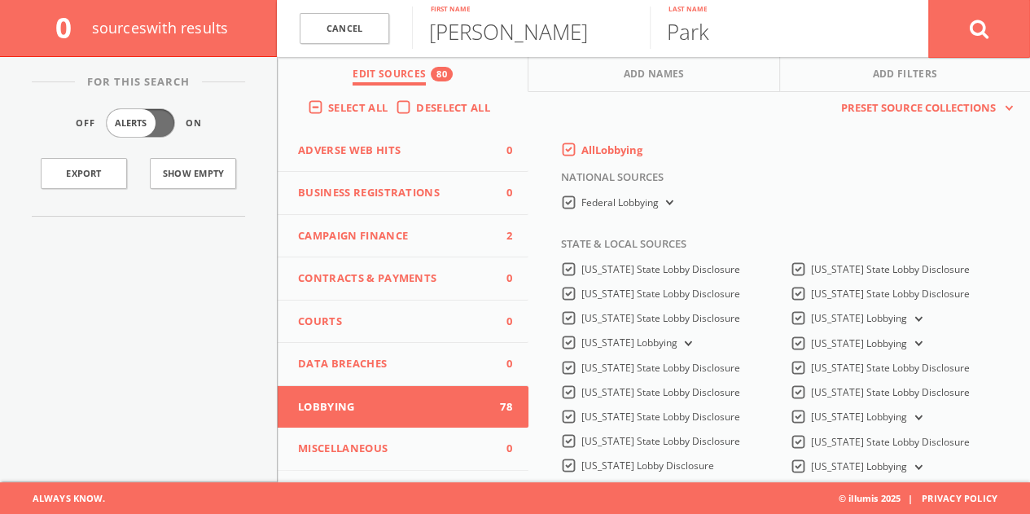
scroll to position [0, 0]
click at [501, 43] on input "[PERSON_NAME]" at bounding box center [531, 28] width 238 height 42
click at [501, 44] on input "[PERSON_NAME]" at bounding box center [531, 28] width 238 height 42
click at [718, 40] on input "Park" at bounding box center [768, 28] width 238 height 42
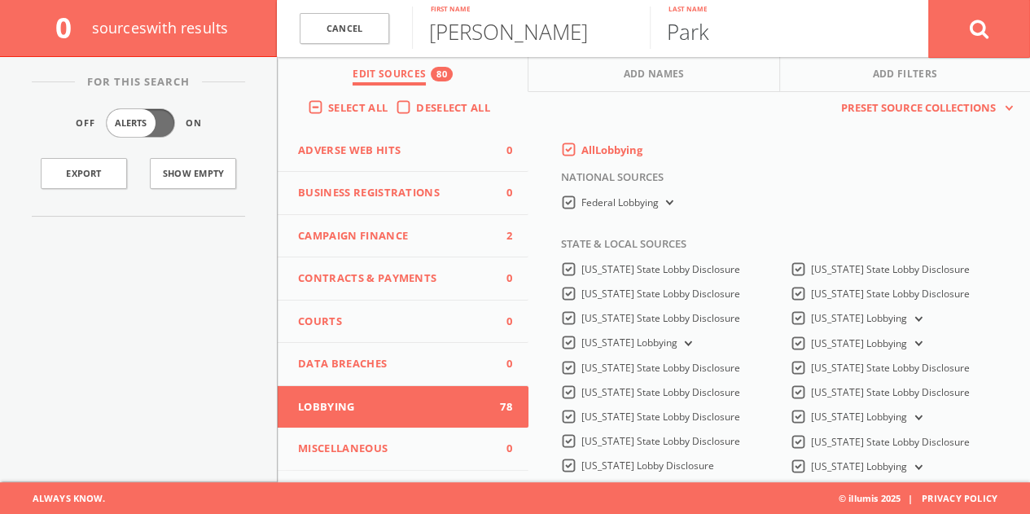
paste input "[PERSON_NAME]"
type input "[PERSON_NAME]"
click at [502, 37] on input "[PERSON_NAME]" at bounding box center [531, 28] width 238 height 42
type input "[PERSON_NAME]"
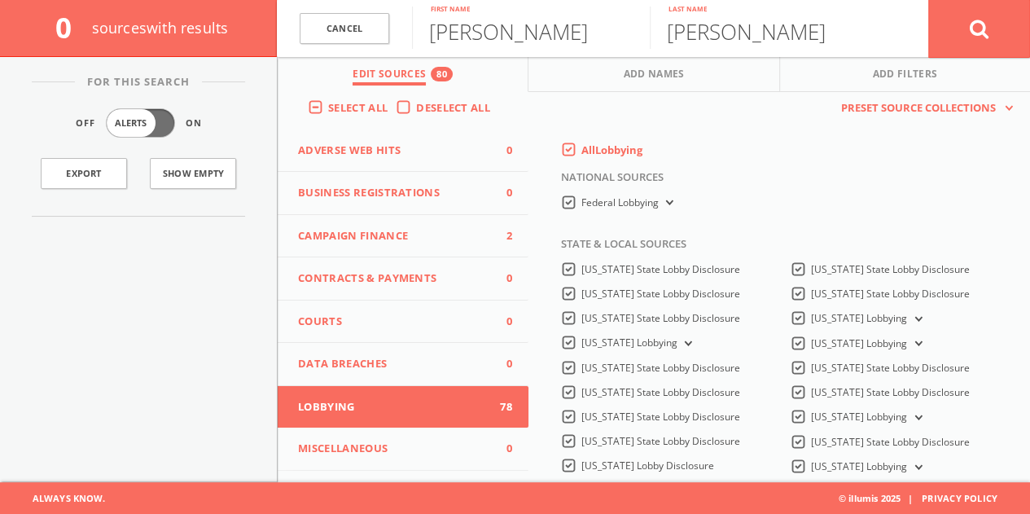
click at [441, 243] on button "Campaign Finance 2" at bounding box center [403, 236] width 251 height 43
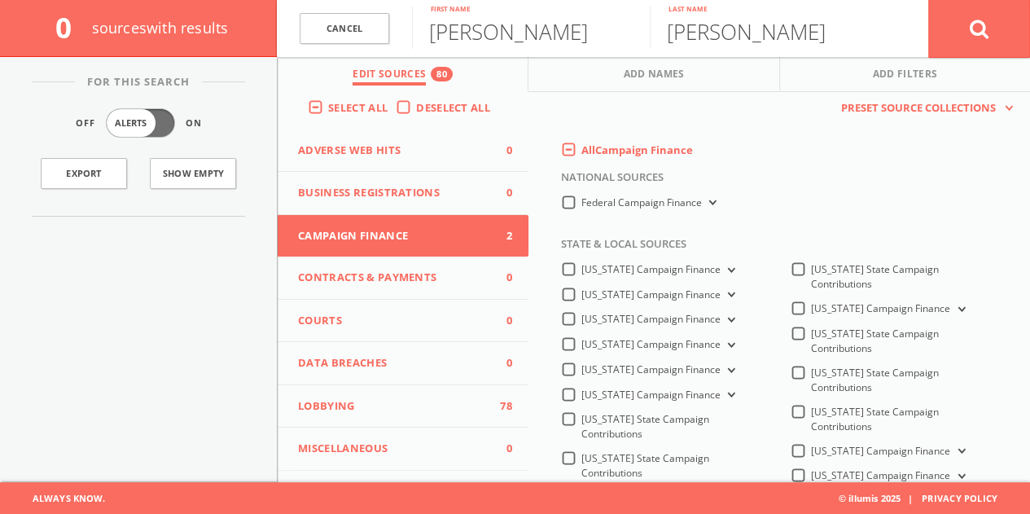
click at [581, 149] on label "All Campaign Finance" at bounding box center [637, 150] width 112 height 16
click at [0, 0] on Finance-all-0 "All Campaign Finance" at bounding box center [0, 0] width 0 height 0
click at [581, 154] on label "All Campaign Finance" at bounding box center [637, 150] width 112 height 16
click at [0, 0] on Finance-all-0 "All Campaign Finance" at bounding box center [0, 0] width 0 height 0
click at [581, 203] on label "Federal Campaign Finance" at bounding box center [650, 202] width 138 height 15
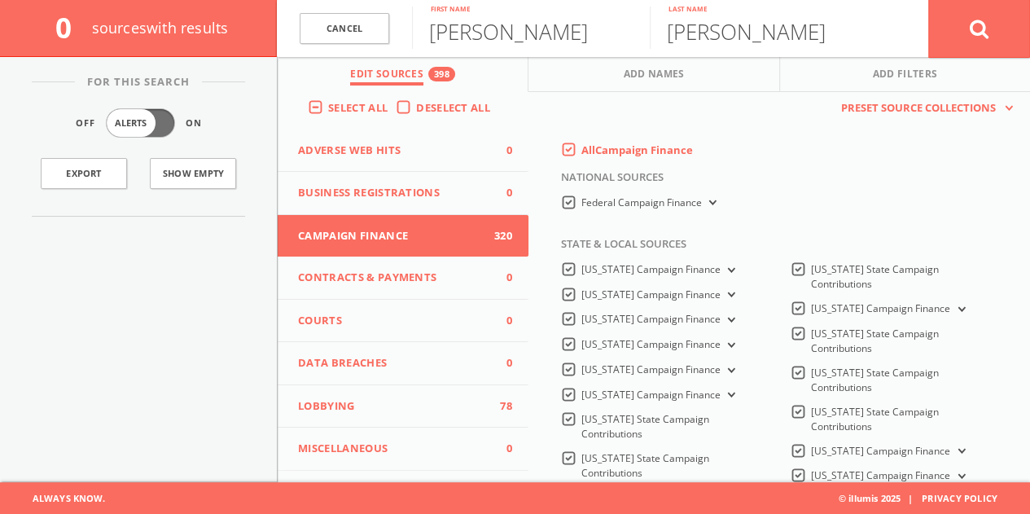
click at [0, 0] on Finance-all "Federal Campaign Finance" at bounding box center [0, 0] width 0 height 0
click at [963, 19] on button at bounding box center [979, 28] width 102 height 59
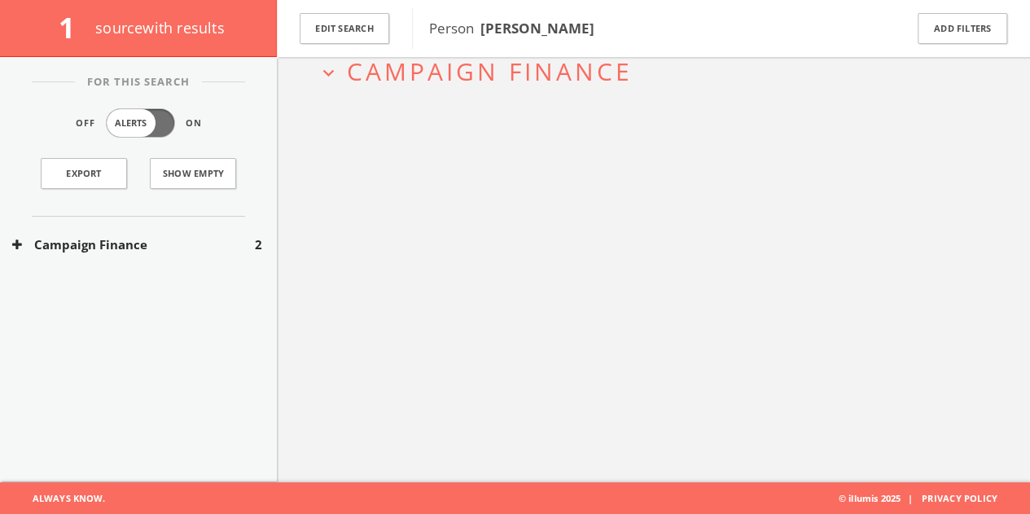
click at [242, 237] on button "Campaign Finance" at bounding box center [133, 244] width 243 height 19
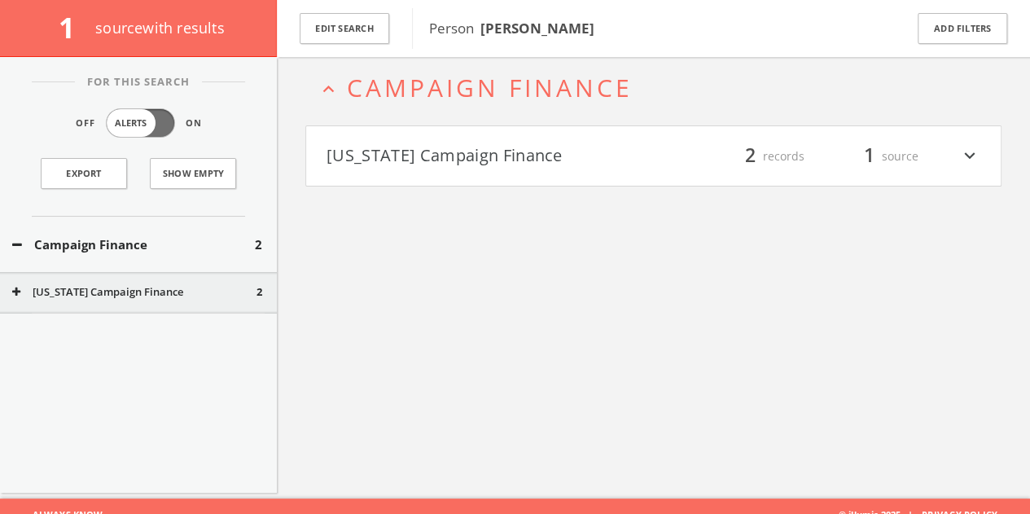
click at [441, 110] on h2 "expand_less Campaign Finance" at bounding box center [653, 88] width 696 height 76
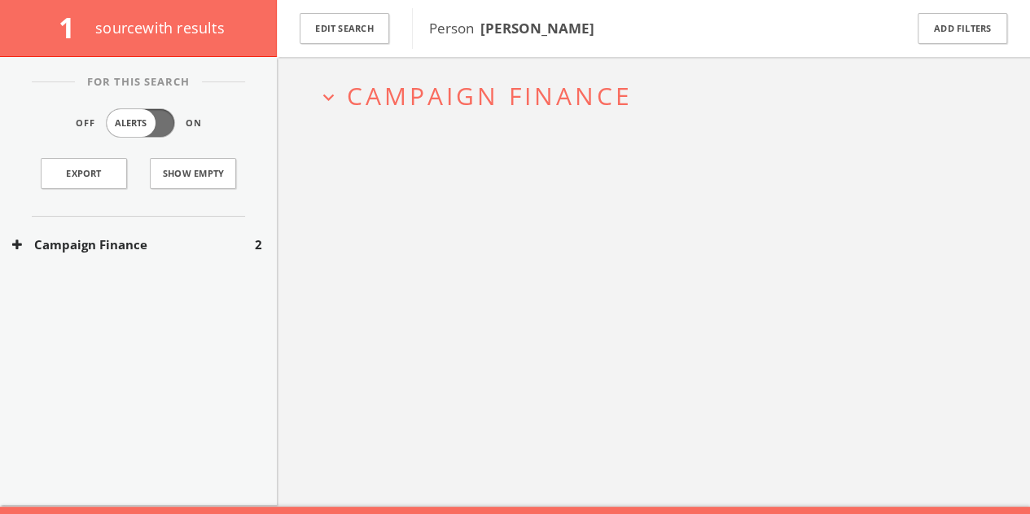
click at [425, 112] on h2 "expand_more Campaign Finance" at bounding box center [653, 96] width 696 height 76
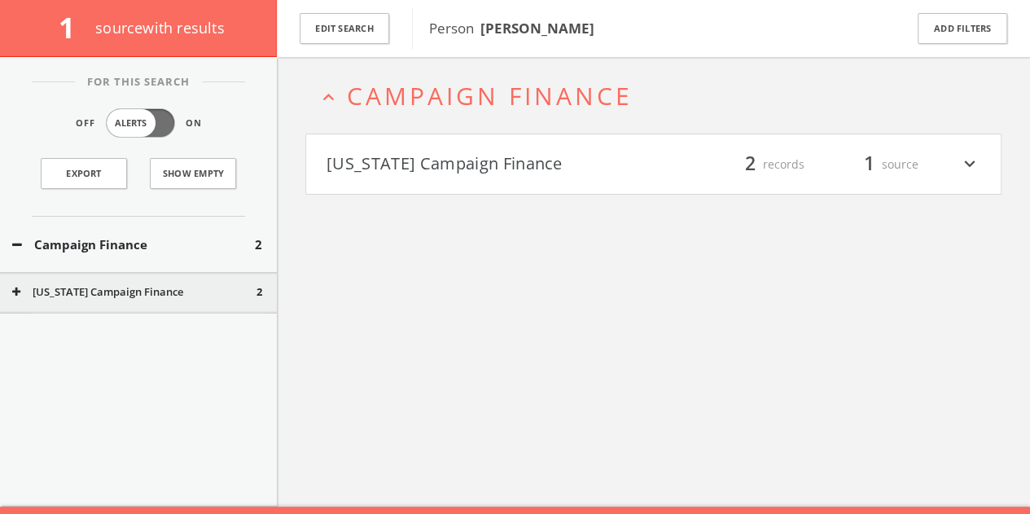
click at [415, 167] on button "[US_STATE] Campaign Finance" at bounding box center [489, 165] width 327 height 28
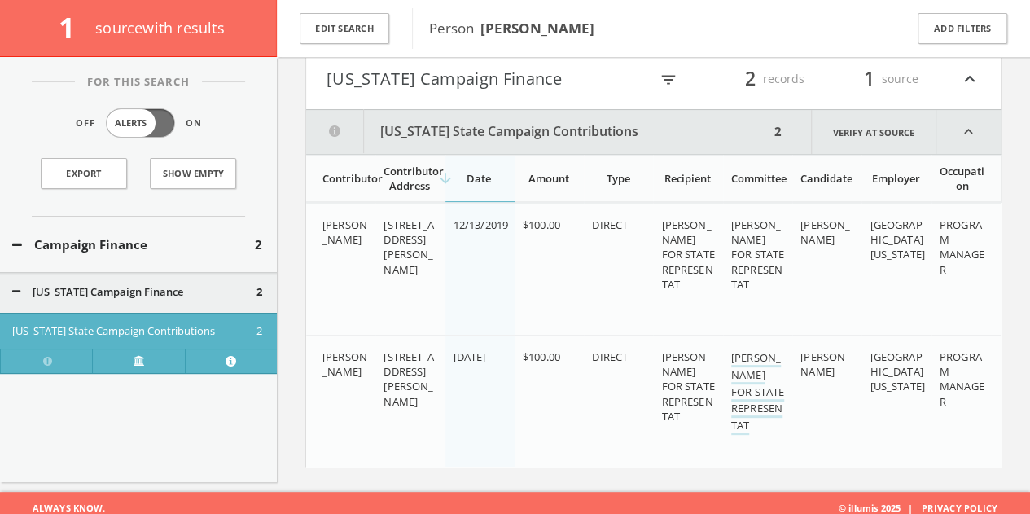
scroll to position [164, 0]
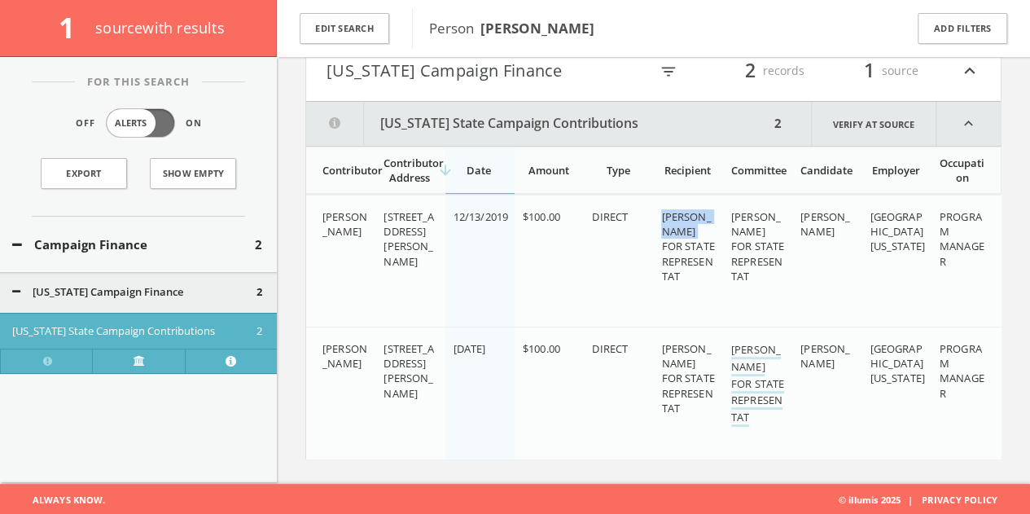
drag, startPoint x: 656, startPoint y: 212, endPoint x: 710, endPoint y: 229, distance: 56.4
click at [710, 229] on td "[PERSON_NAME] FOR STATE REPRESENTAT" at bounding box center [687, 261] width 69 height 132
copy span "[PERSON_NAME]"
drag, startPoint x: 322, startPoint y: 216, endPoint x: 350, endPoint y: 247, distance: 41.5
click at [350, 238] on div "[PERSON_NAME]" at bounding box center [346, 223] width 48 height 29
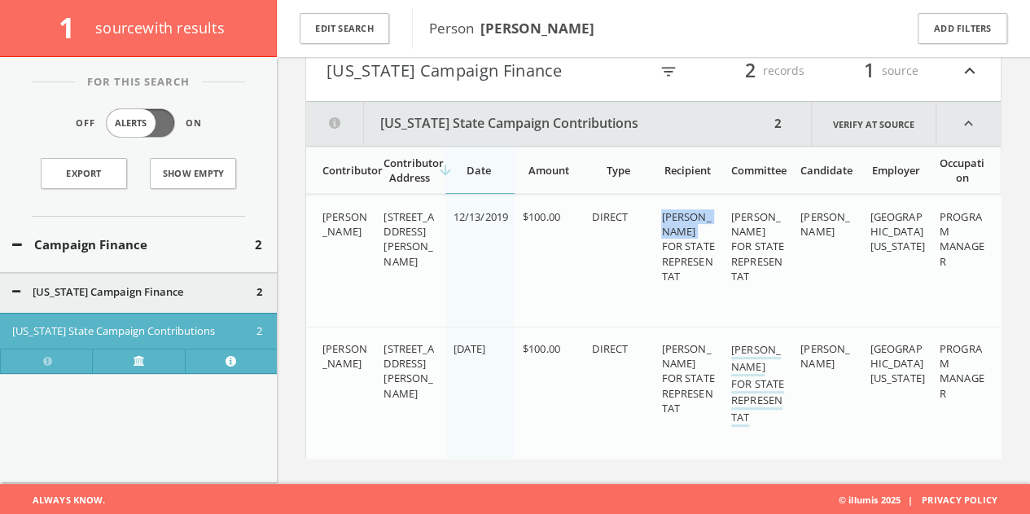
copy span "[PERSON_NAME]"
click at [370, 26] on button "Edit Search" at bounding box center [345, 29] width 90 height 32
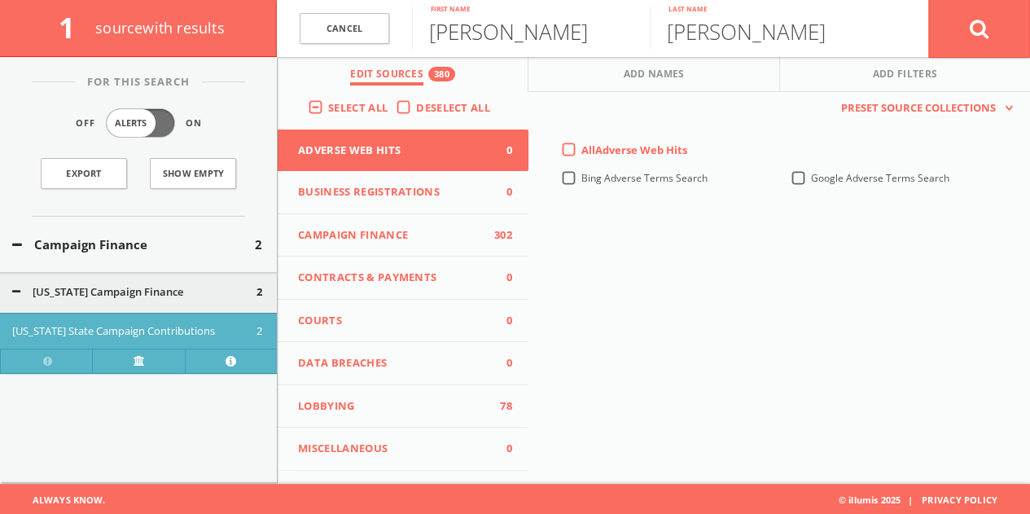
click at [495, 38] on input "[PERSON_NAME]" at bounding box center [531, 28] width 238 height 42
type input "[PERSON_NAME]"
click at [928, 0] on button at bounding box center [979, 28] width 102 height 59
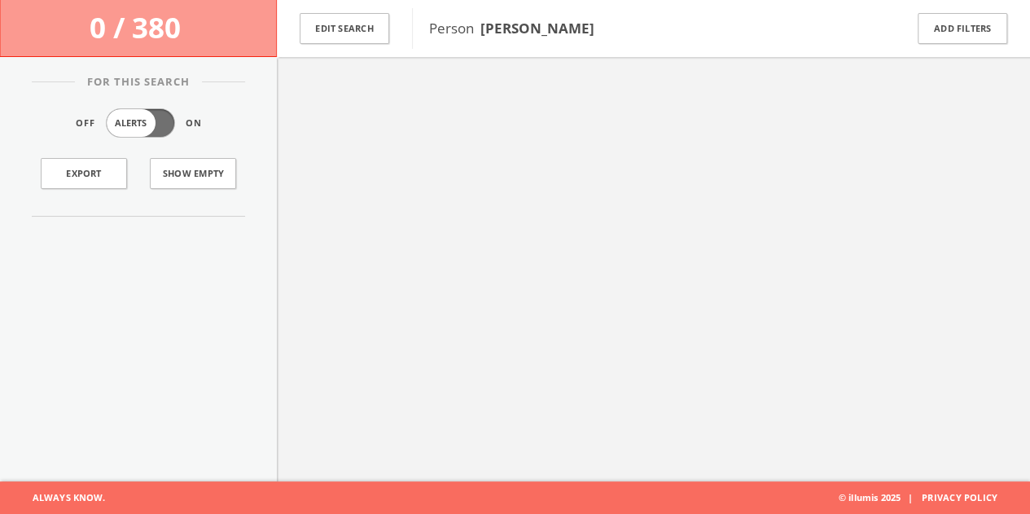
scroll to position [94, 0]
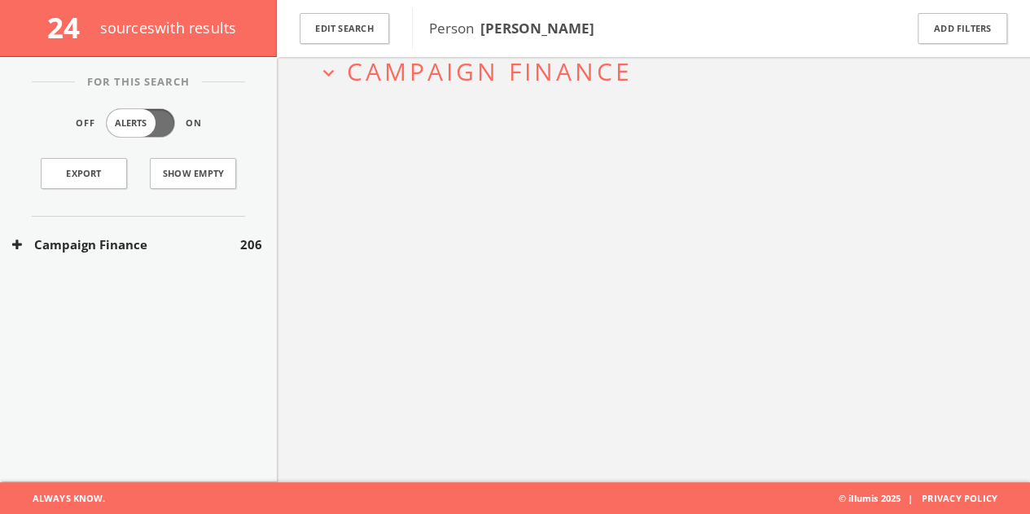
click at [173, 238] on button "Campaign Finance" at bounding box center [126, 244] width 228 height 19
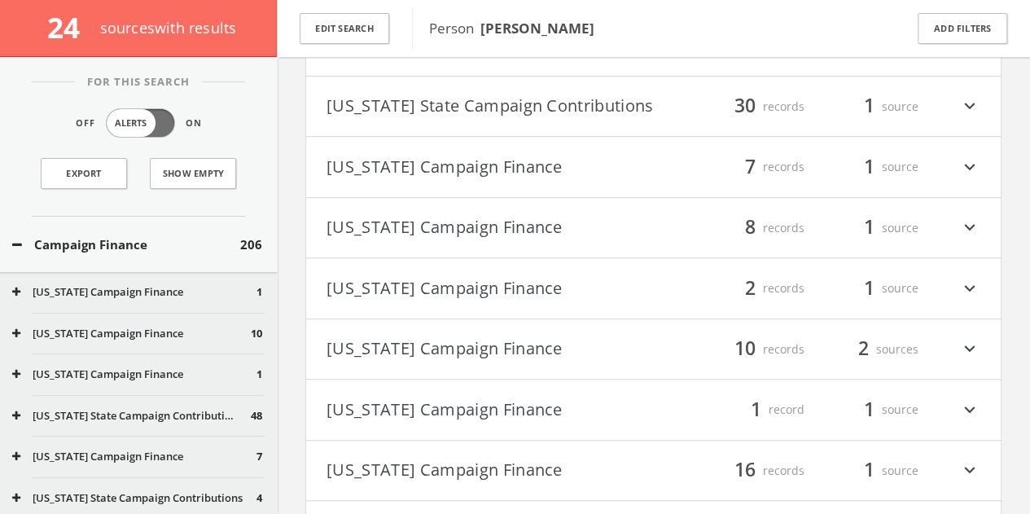
click at [627, 178] on button "[US_STATE] Campaign Finance" at bounding box center [489, 167] width 327 height 28
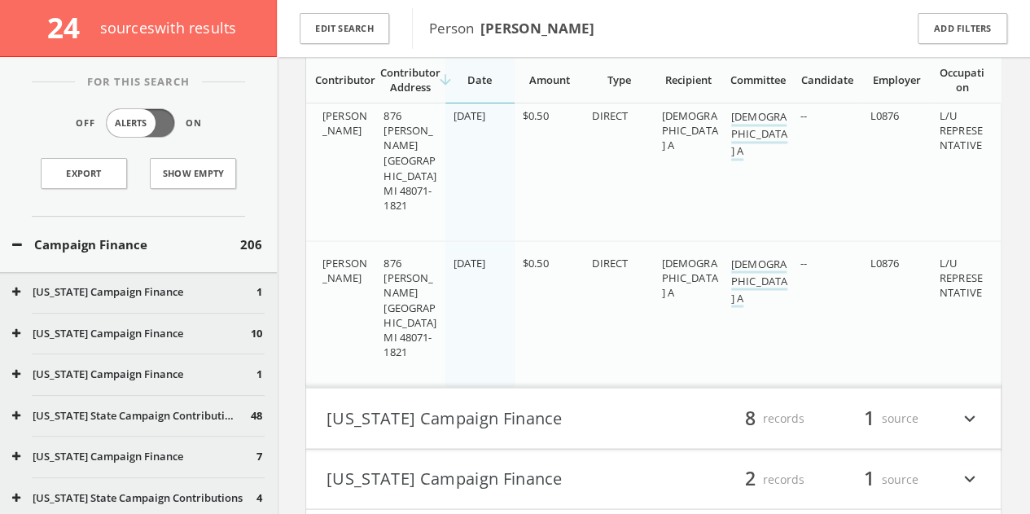
scroll to position [1452, 0]
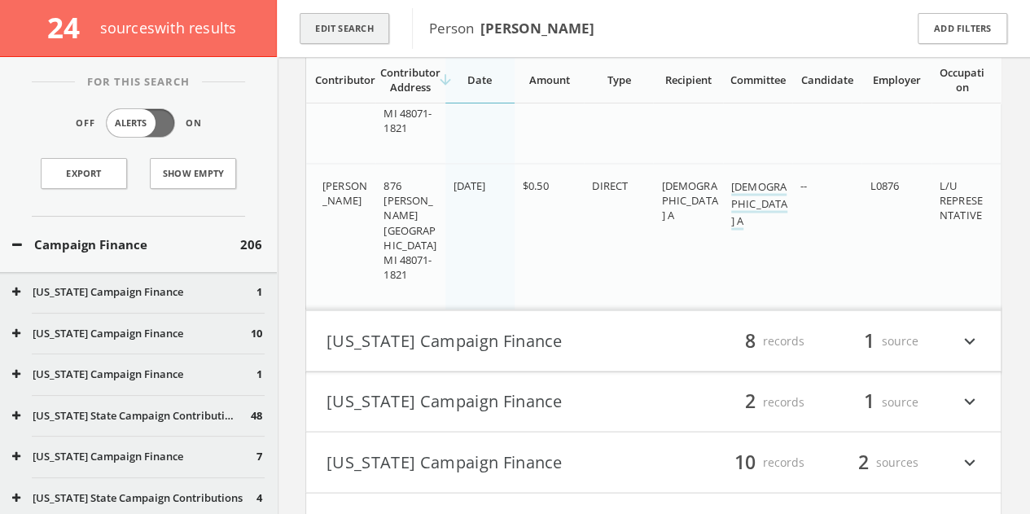
click at [350, 33] on button "Edit Search" at bounding box center [345, 29] width 90 height 32
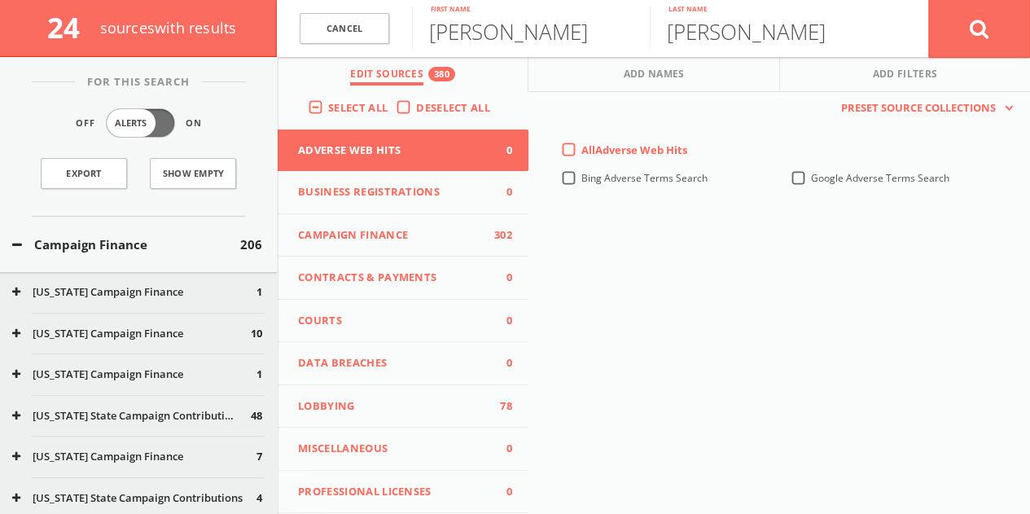
click at [398, 246] on button "Campaign Finance 302" at bounding box center [403, 235] width 251 height 43
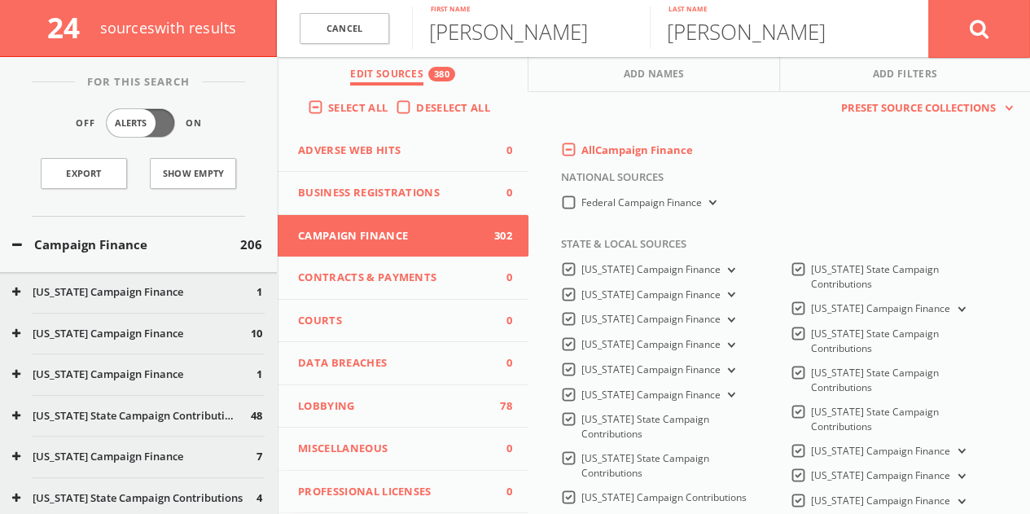
click at [581, 151] on label "All Campaign Finance" at bounding box center [637, 150] width 112 height 16
click at [0, 0] on Finance-all-0 "All Campaign Finance" at bounding box center [0, 0] width 0 height 0
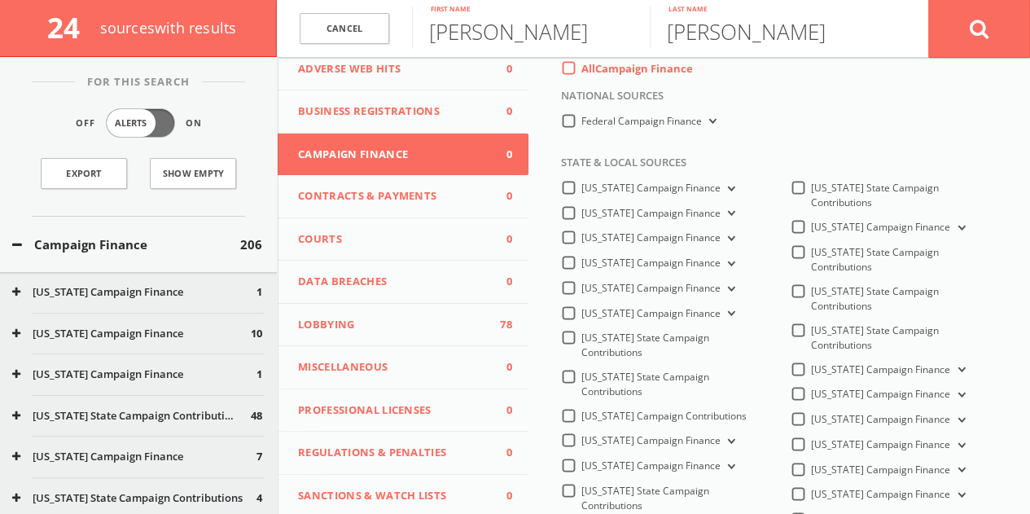
click at [811, 387] on label "[US_STATE] Campaign Finance" at bounding box center [889, 394] width 157 height 15
click at [0, 0] on Finance-all "[US_STATE] Campaign Finance" at bounding box center [0, 0] width 0 height 0
click at [582, 292] on span "[US_STATE] Campaign Finance" at bounding box center [650, 288] width 139 height 14
click at [0, 0] on Finance-all "[US_STATE] Campaign Finance" at bounding box center [0, 0] width 0 height 0
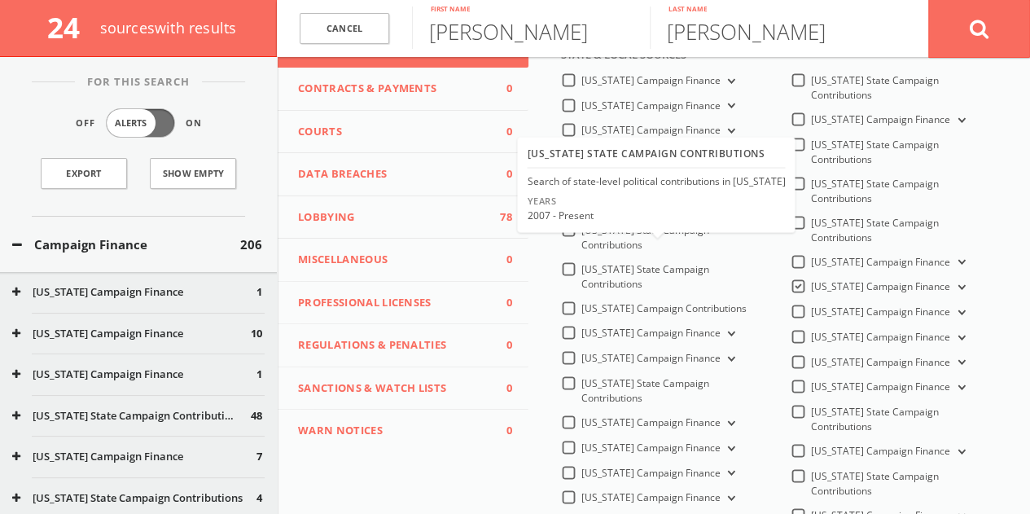
scroll to position [244, 0]
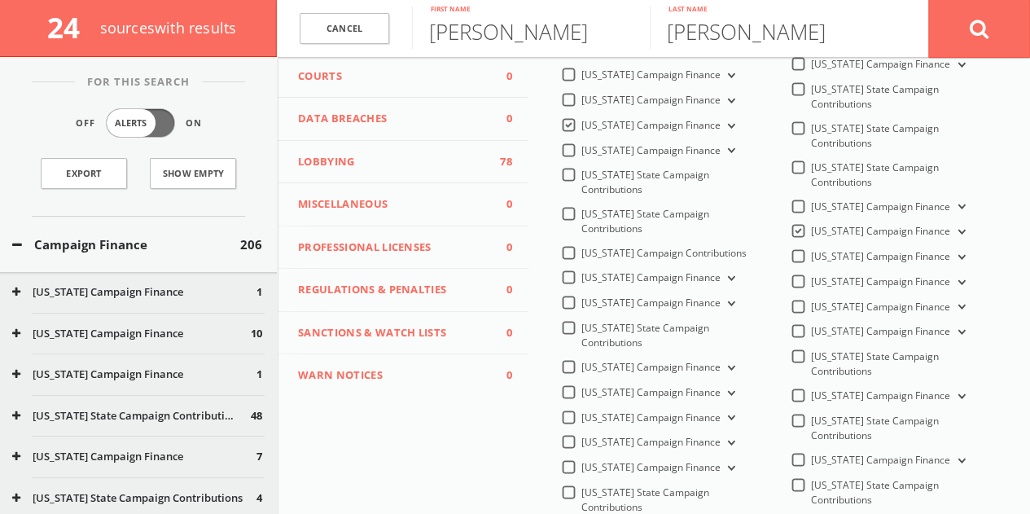
click at [581, 311] on label "[US_STATE] Campaign Finance" at bounding box center [659, 302] width 157 height 15
click at [0, 0] on Finance-all "[US_STATE] Campaign Finance" at bounding box center [0, 0] width 0 height 0
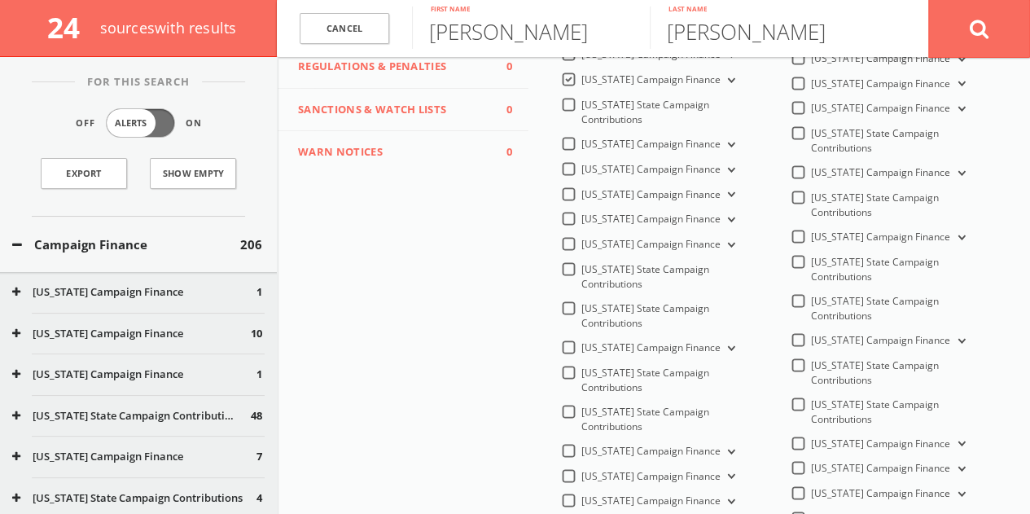
scroll to position [488, 0]
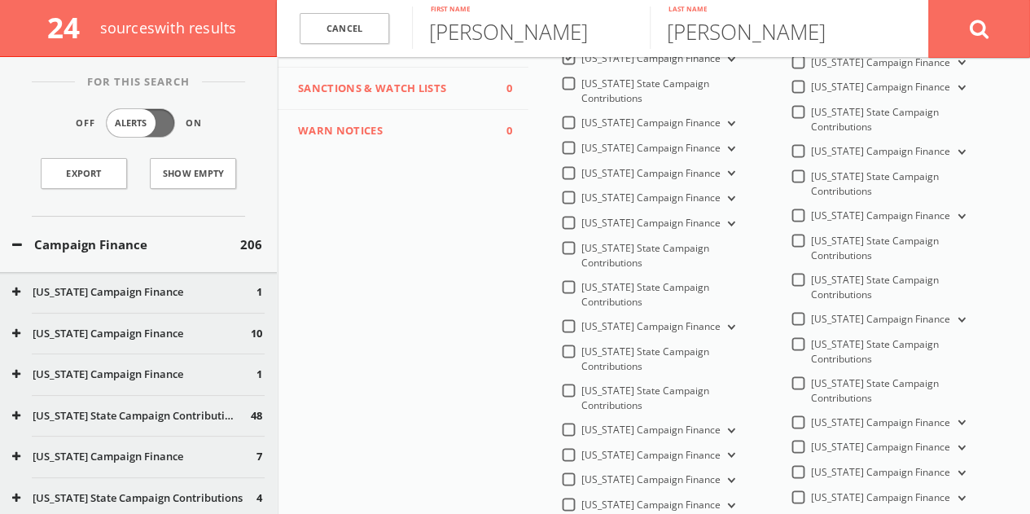
click at [609, 422] on span "[US_STATE] Campaign Finance" at bounding box center [650, 429] width 139 height 14
click at [0, 0] on Finance-all "[US_STATE] Campaign Finance" at bounding box center [0, 0] width 0 height 0
click at [956, 55] on button at bounding box center [979, 28] width 102 height 59
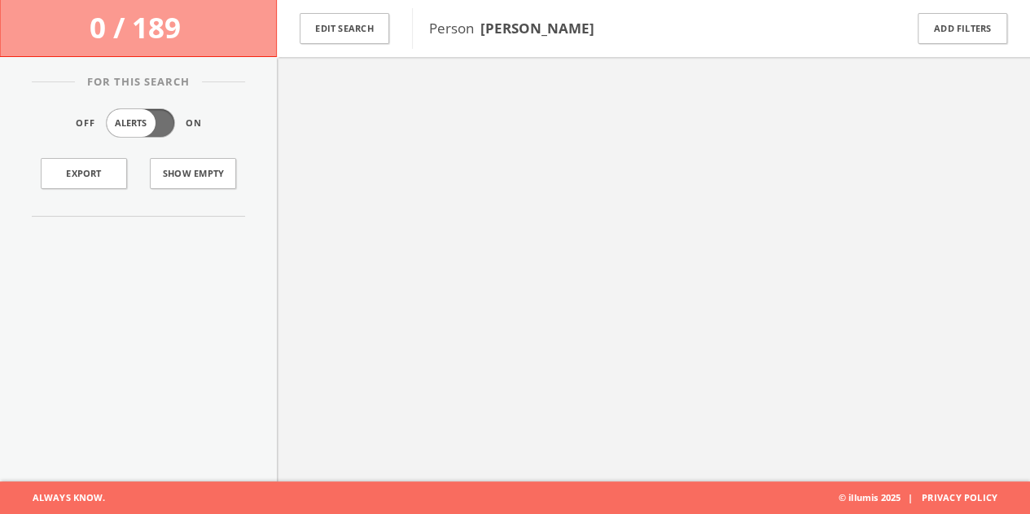
scroll to position [94, 0]
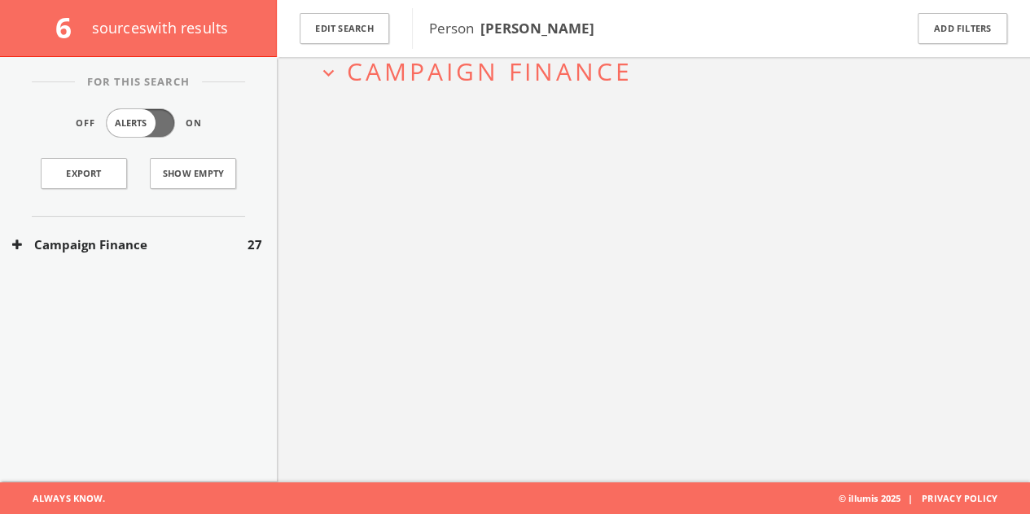
click at [138, 237] on button "Campaign Finance" at bounding box center [129, 244] width 235 height 19
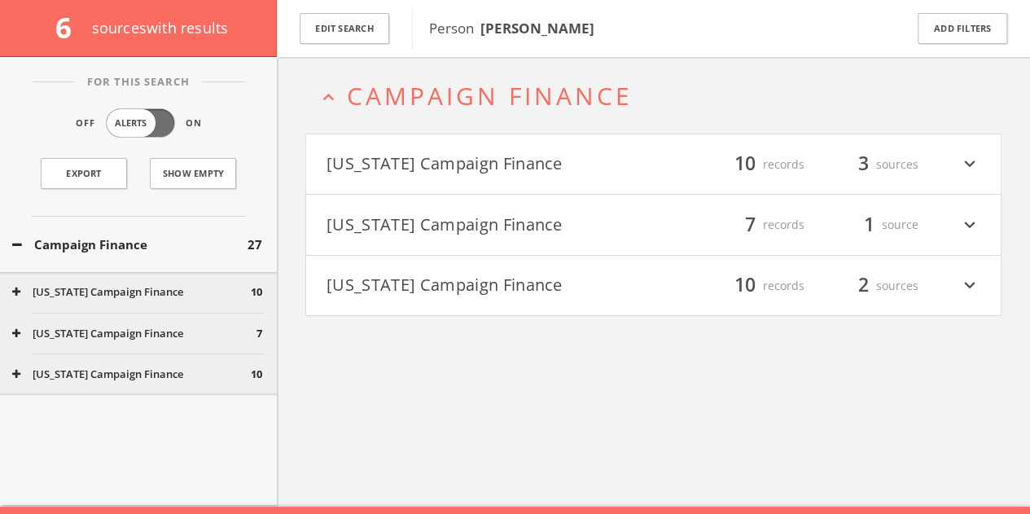
click at [596, 222] on button "[US_STATE] Campaign Finance" at bounding box center [489, 225] width 327 height 28
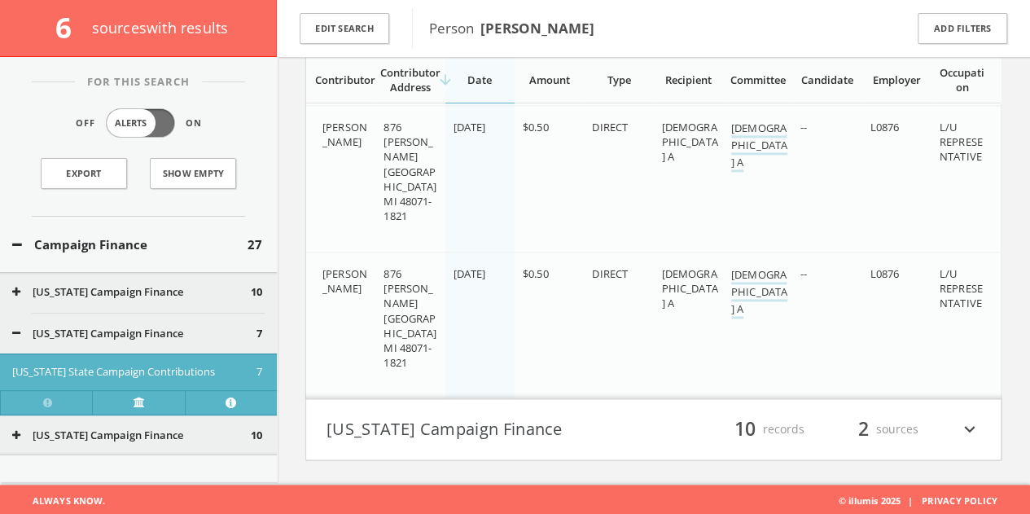
click at [482, 422] on button "[US_STATE] Campaign Finance" at bounding box center [489, 429] width 327 height 28
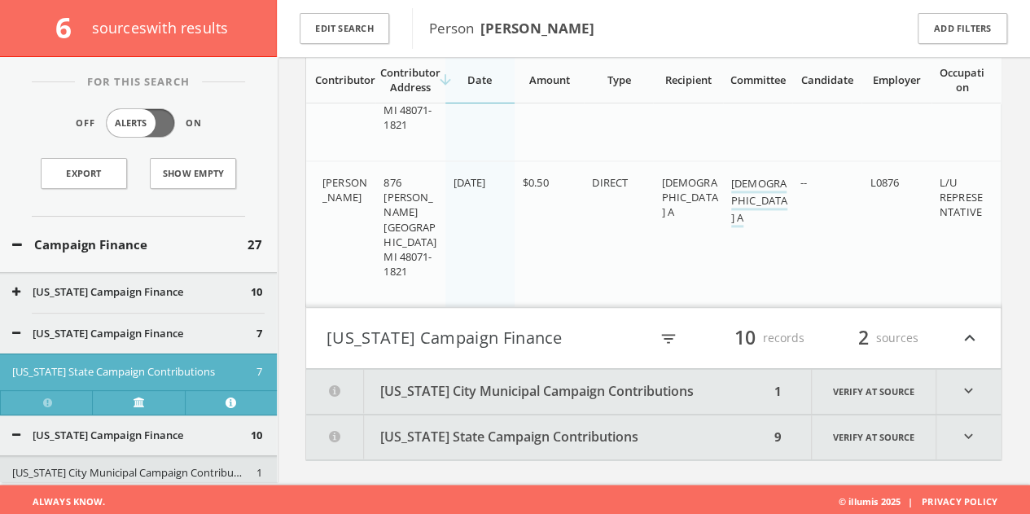
click at [575, 390] on button "[US_STATE] City Municipal Campaign Contributions" at bounding box center [537, 391] width 463 height 45
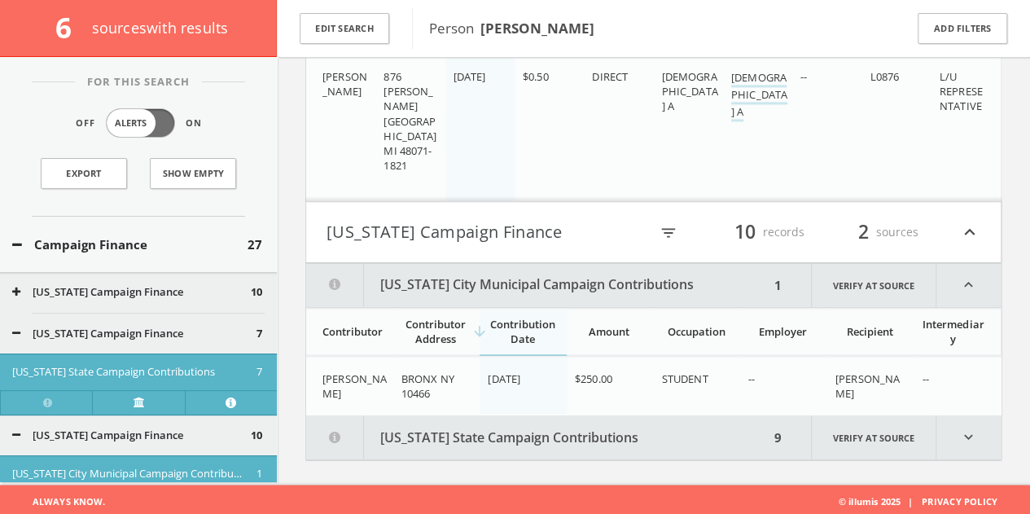
click at [544, 432] on button "[US_STATE] State Campaign Contributions" at bounding box center [537, 436] width 463 height 45
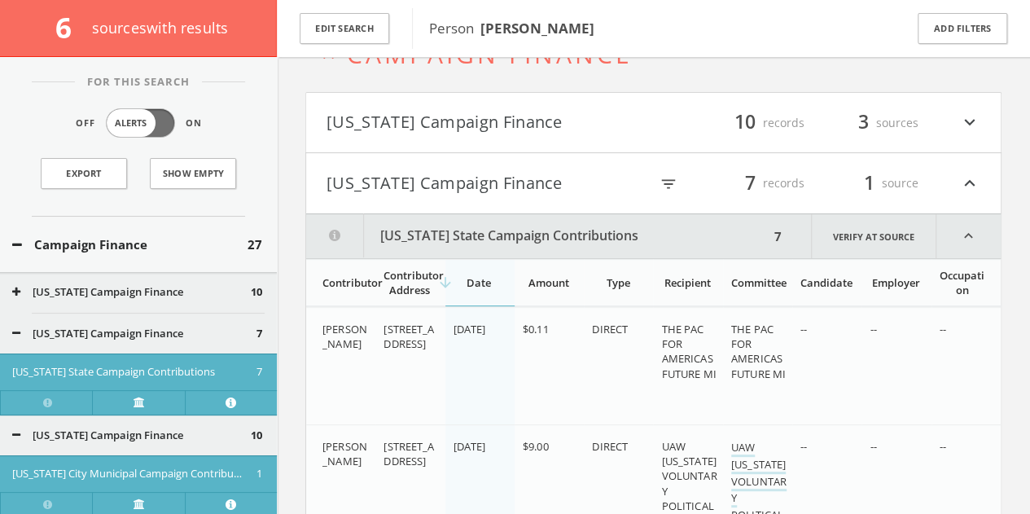
scroll to position [0, 0]
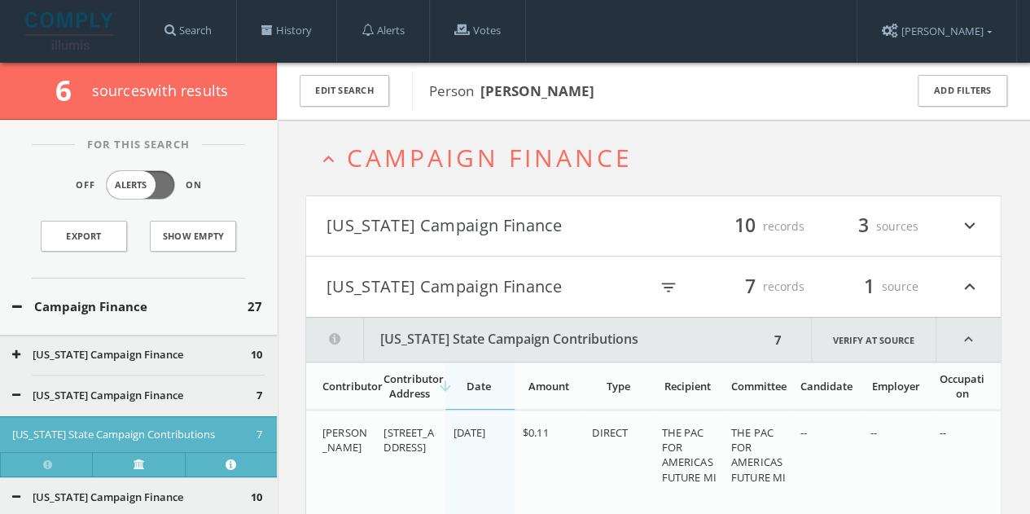
click at [760, 208] on h4 "[US_STATE] Campaign Finance filter_list 10 records 3 sources expand_more" at bounding box center [653, 226] width 694 height 60
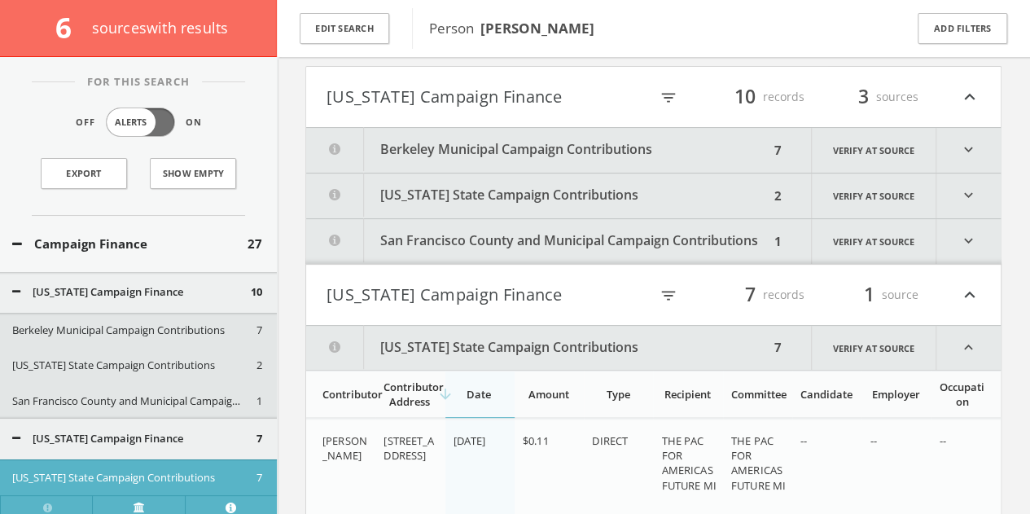
click at [695, 232] on button "San Francisco County and Municipal Campaign Contributions" at bounding box center [537, 241] width 463 height 45
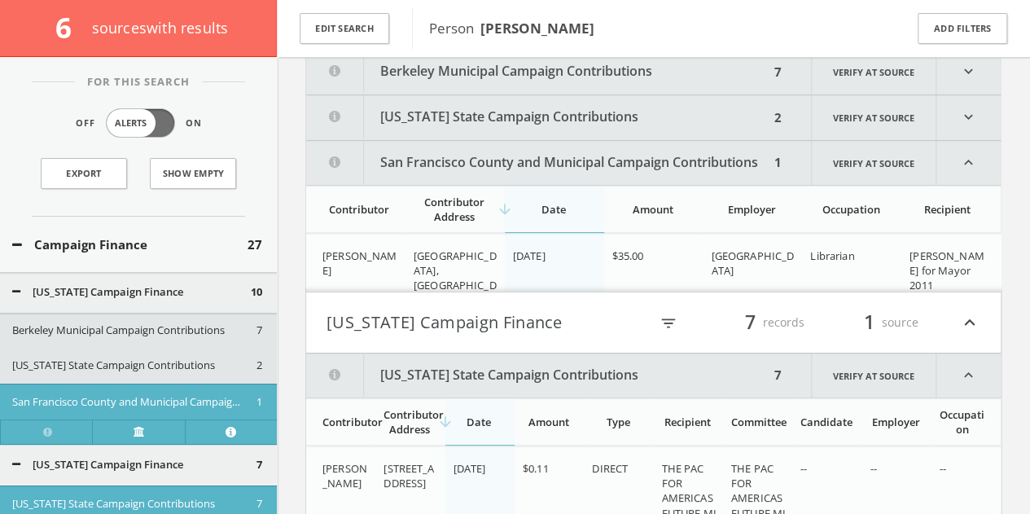
click at [666, 122] on button "[US_STATE] State Campaign Contributions" at bounding box center [537, 117] width 463 height 45
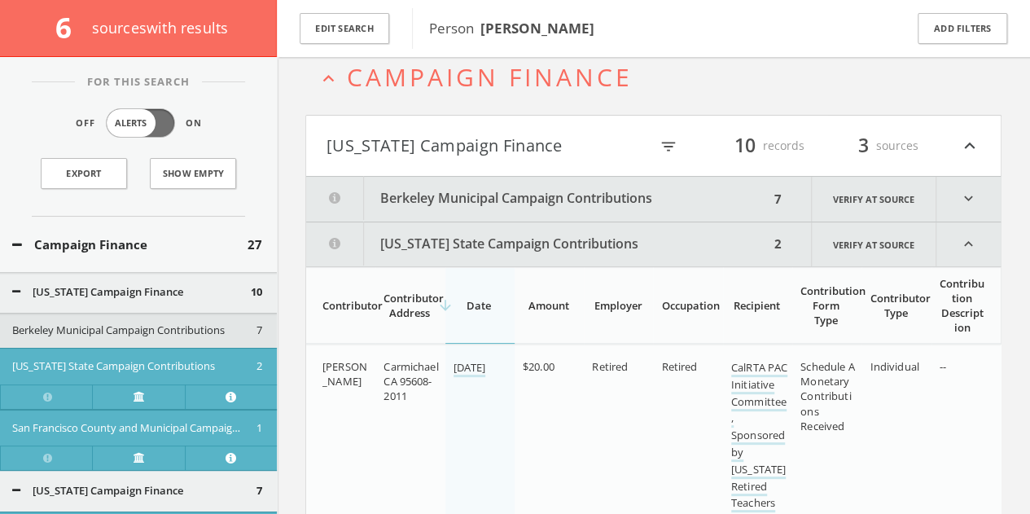
click at [643, 199] on button "Berkeley Municipal Campaign Contributions" at bounding box center [537, 199] width 463 height 45
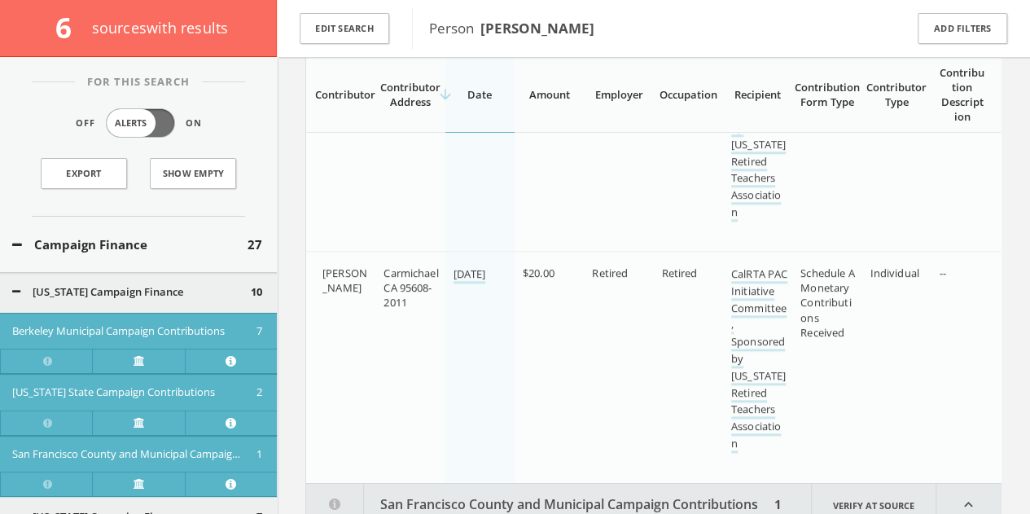
scroll to position [890, 0]
